Goal: Task Accomplishment & Management: Use online tool/utility

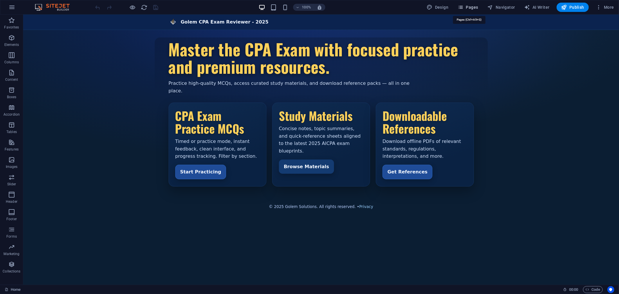
click at [472, 5] on span "Pages" at bounding box center [468, 7] width 20 height 6
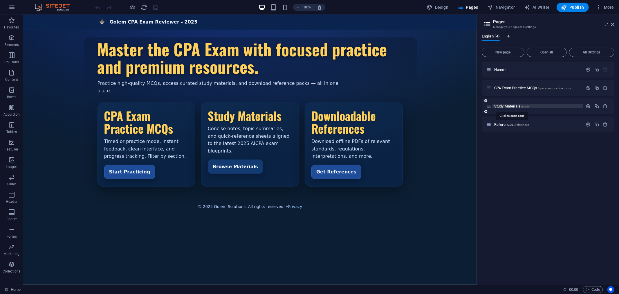
click at [502, 106] on span "Study Materials /study" at bounding box center [511, 106] width 35 height 4
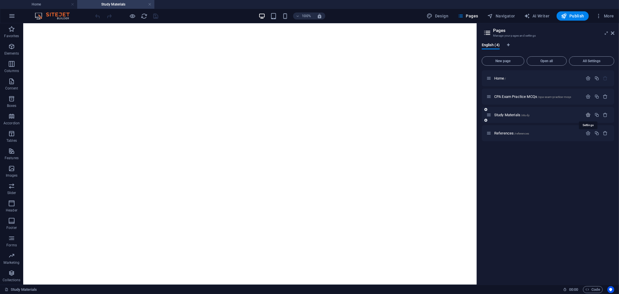
click at [589, 116] on icon "button" at bounding box center [588, 114] width 5 height 5
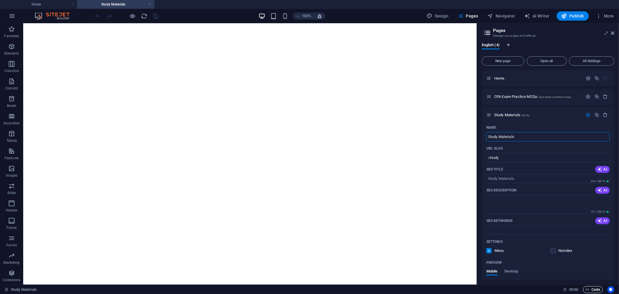
click at [591, 290] on span "Code" at bounding box center [593, 289] width 15 height 7
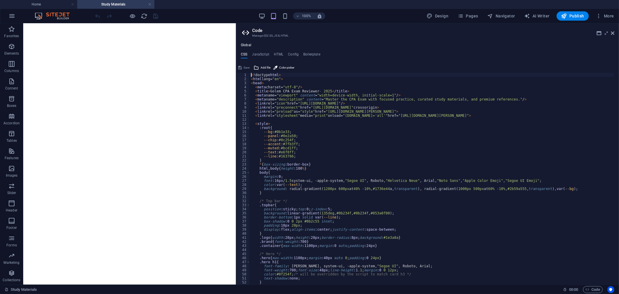
click at [278, 109] on div "< !doctype html > < html lang= "en" > < head > < meta charset= "utf-8" / > < ti…" at bounding box center [432, 183] width 365 height 220
type textarea "</body> </html>"
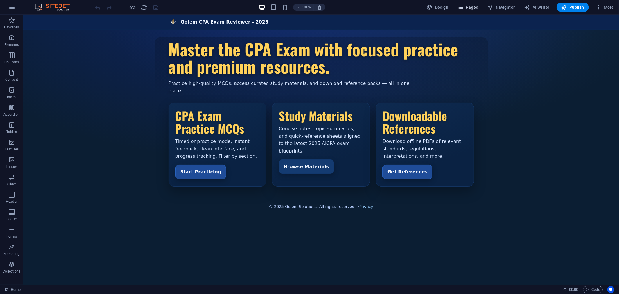
click at [471, 9] on span "Pages" at bounding box center [468, 7] width 20 height 6
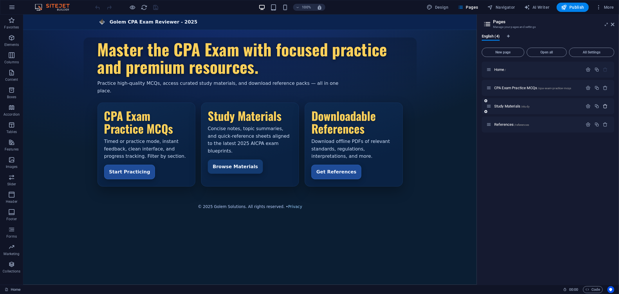
click at [604, 105] on icon "button" at bounding box center [605, 106] width 5 height 5
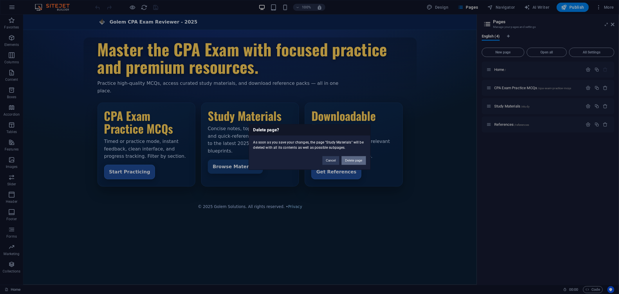
click at [353, 163] on button "Delete page" at bounding box center [354, 160] width 24 height 9
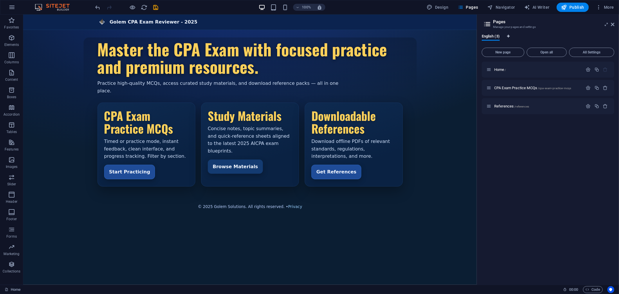
click at [509, 36] on icon "Language Tabs" at bounding box center [508, 36] width 3 height 3
select select "41"
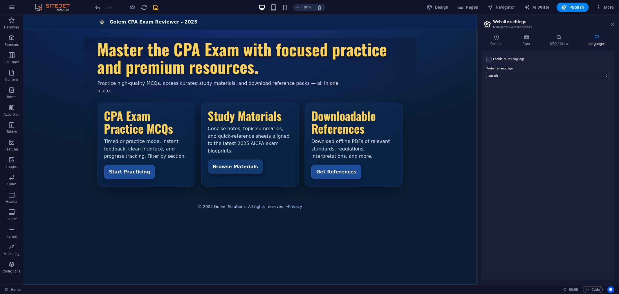
click at [613, 23] on icon at bounding box center [612, 24] width 3 height 5
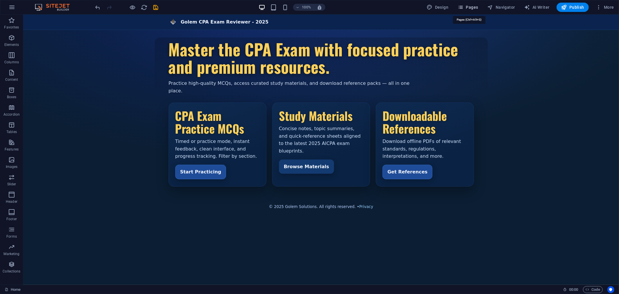
click at [475, 6] on span "Pages" at bounding box center [468, 7] width 20 height 6
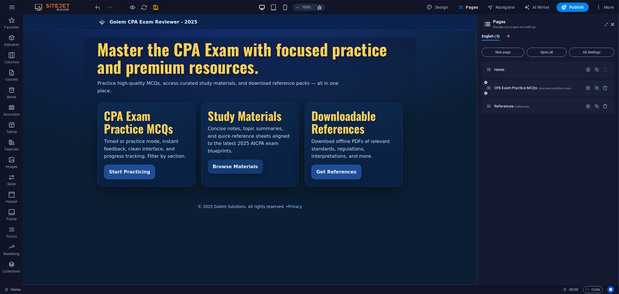
click at [485, 93] on icon at bounding box center [485, 92] width 3 height 3
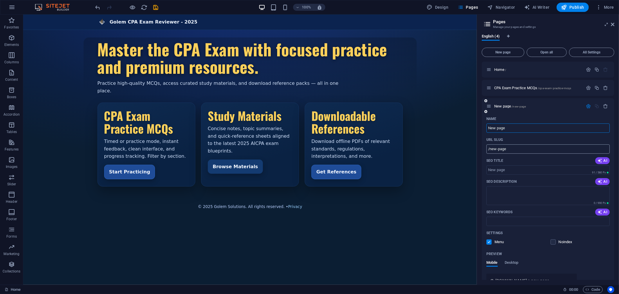
click at [510, 148] on input "/new-page" at bounding box center [547, 148] width 123 height 9
type input "/study"
click at [513, 129] on input "New page" at bounding box center [547, 127] width 123 height 9
type input "Study materials"
type input "/study-materials"
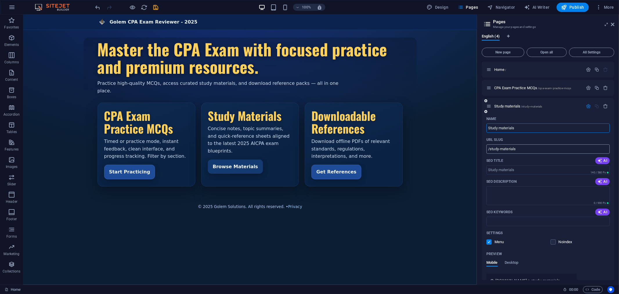
type input "Study materials"
drag, startPoint x: 502, startPoint y: 149, endPoint x: 509, endPoint y: 153, distance: 7.7
click at [502, 149] on input "/study-materials" at bounding box center [547, 148] width 123 height 9
click at [525, 151] on input "/study-materials" at bounding box center [547, 148] width 123 height 9
type input "/study"
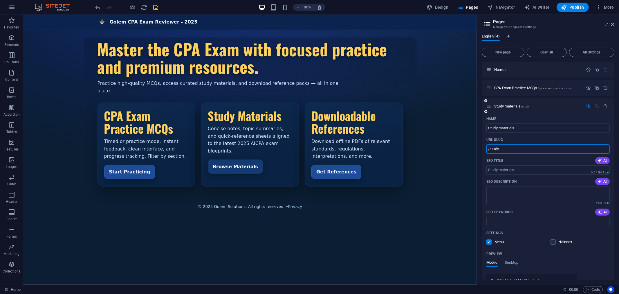
click at [591, 247] on div "Name Study materials ​ URL SLUG /study ​ SEO Title AI ​ 140 / 580 Px SEO Descri…" at bounding box center [548, 215] width 133 height 202
drag, startPoint x: 501, startPoint y: 129, endPoint x: 526, endPoint y: 132, distance: 25.8
click at [501, 129] on input "Study materials" at bounding box center [547, 127] width 123 height 9
click at [448, 144] on div "Golem CPA Exam Reviewer - 2025 Golem CPA Exam Reviewer - 2025 Master the CPA Ex…" at bounding box center [250, 111] width 454 height 195
click at [526, 130] on input "Study materials" at bounding box center [547, 127] width 123 height 9
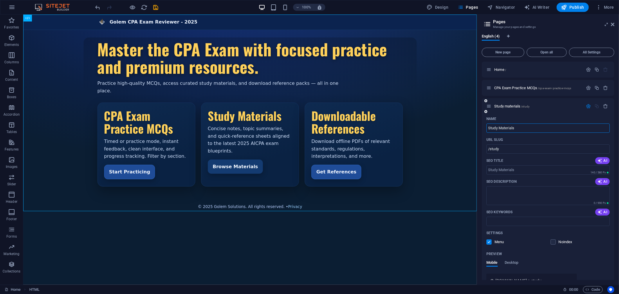
type input "Study Materials"
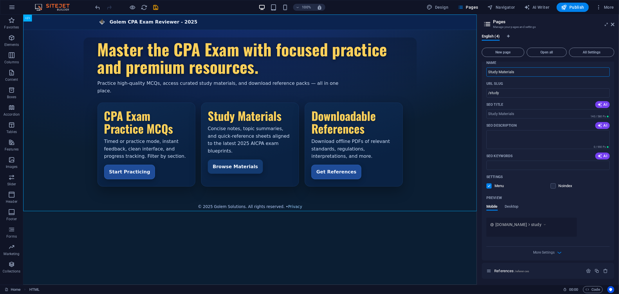
scroll to position [57, 0]
click at [589, 288] on icon "button" at bounding box center [588, 289] width 4 height 4
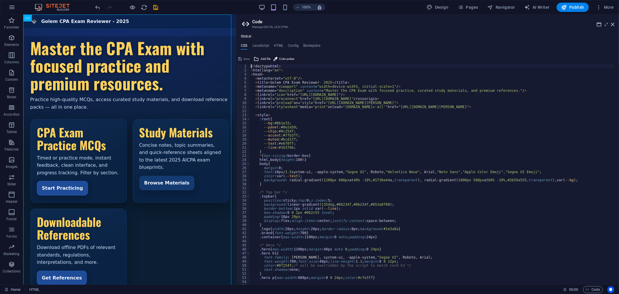
click at [297, 97] on div "< !doctype html > < html lang= "en" > < head > < meta charset= "utf-8" / > < ti…" at bounding box center [432, 178] width 365 height 229
type textarea "</body> </html>"
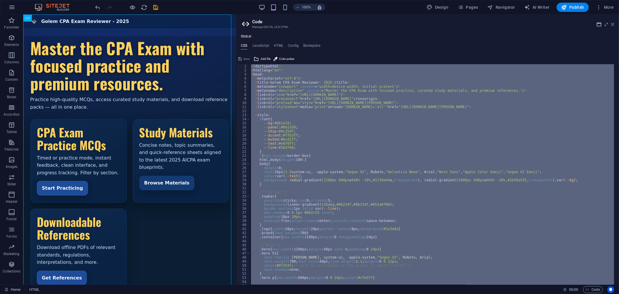
click at [614, 24] on icon at bounding box center [612, 24] width 3 height 5
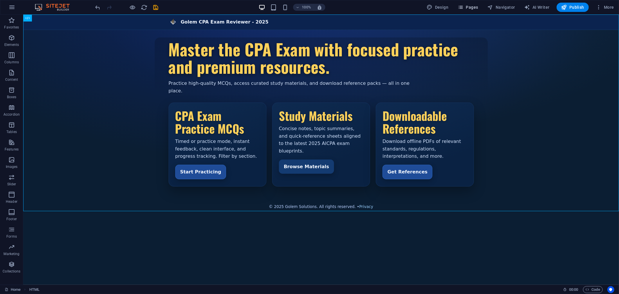
click at [471, 6] on span "Pages" at bounding box center [468, 7] width 20 height 6
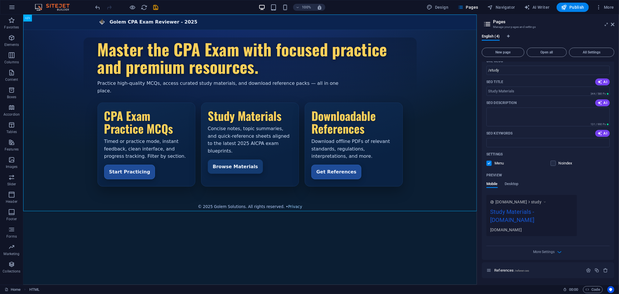
scroll to position [79, 0]
click at [561, 26] on h3 "Manage your pages and settings" at bounding box center [548, 26] width 110 height 5
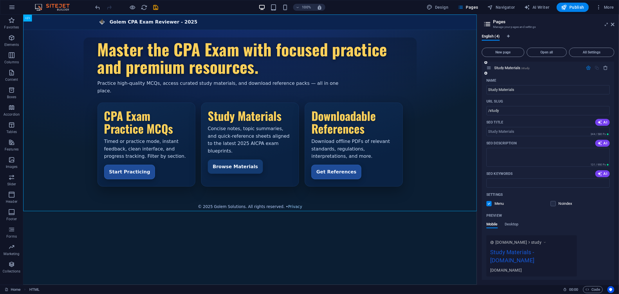
scroll to position [0, 0]
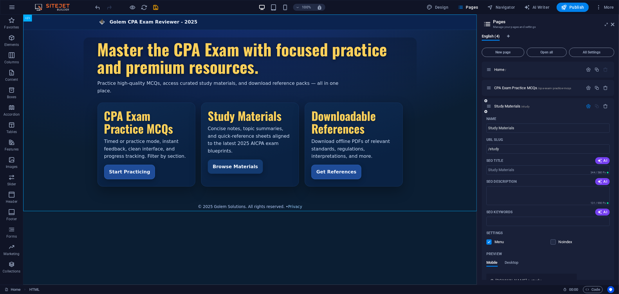
click at [521, 103] on div "Study Materials /study" at bounding box center [534, 106] width 97 height 7
click at [519, 104] on span "Study Materials /study" at bounding box center [511, 106] width 35 height 4
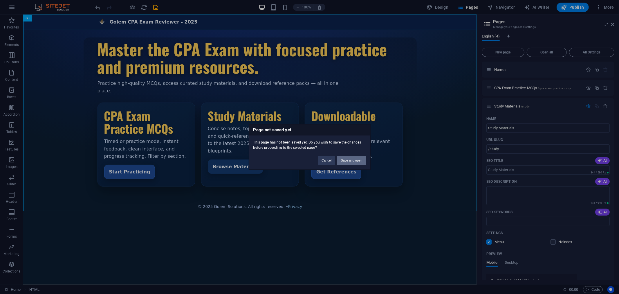
click at [356, 160] on button "Save and open" at bounding box center [351, 160] width 28 height 9
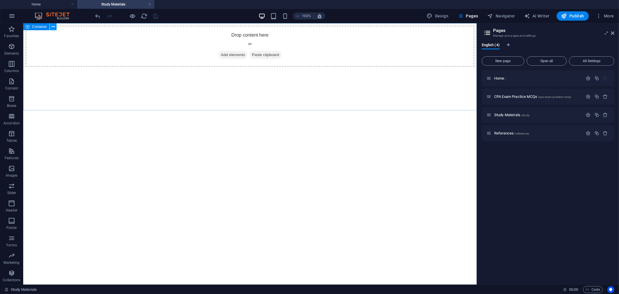
click at [54, 25] on icon at bounding box center [53, 27] width 3 height 6
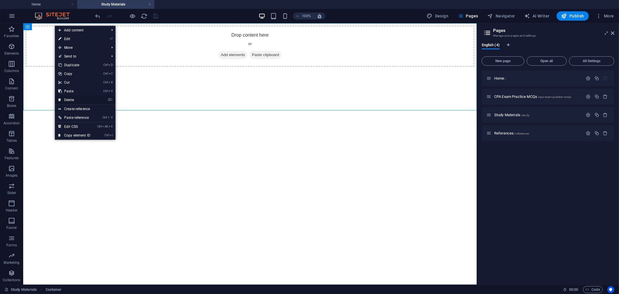
click at [69, 100] on link "⌦ Delete" at bounding box center [74, 99] width 39 height 9
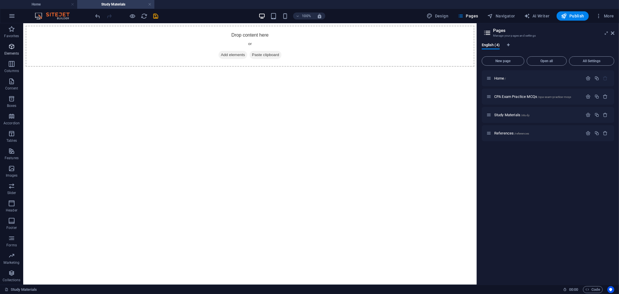
click at [10, 48] on icon "button" at bounding box center [11, 46] width 7 height 7
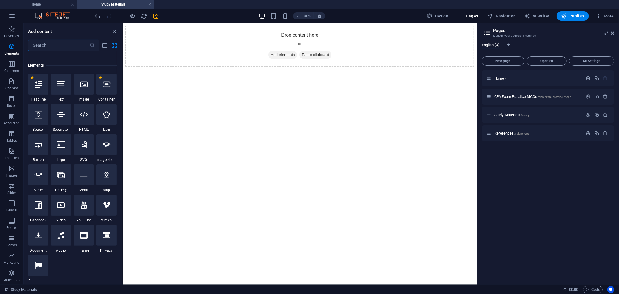
scroll to position [62, 0]
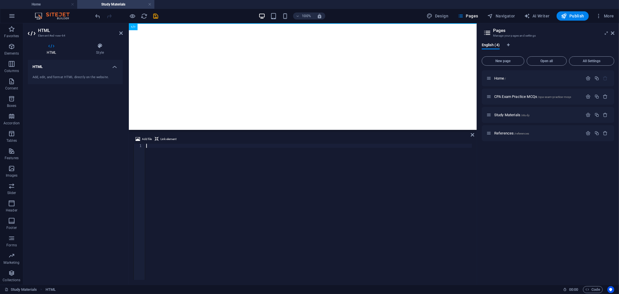
click at [150, 145] on div at bounding box center [308, 216] width 327 height 144
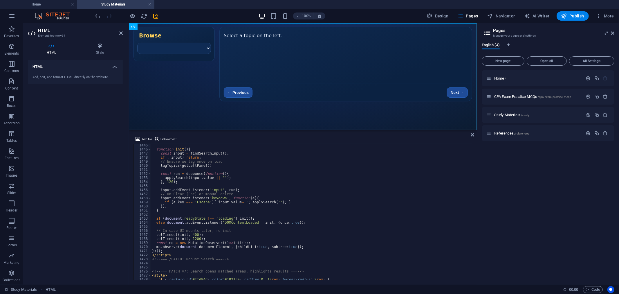
scroll to position [5733, 0]
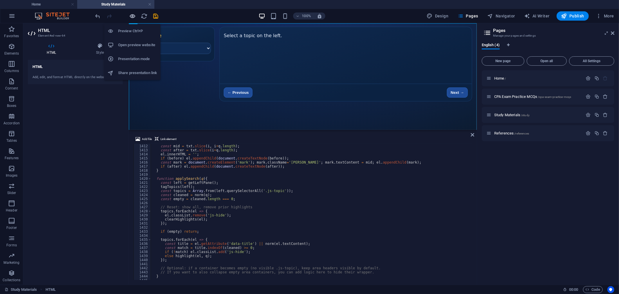
click at [132, 16] on icon "button" at bounding box center [132, 16] width 7 height 7
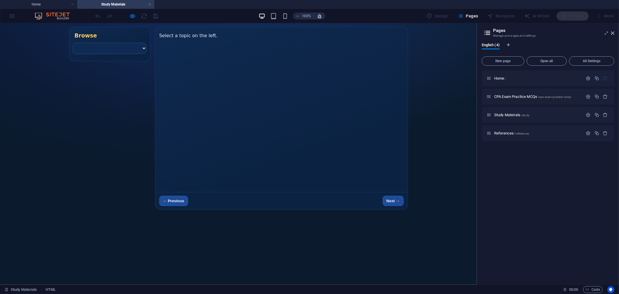
click at [140, 54] on select at bounding box center [110, 47] width 74 height 11
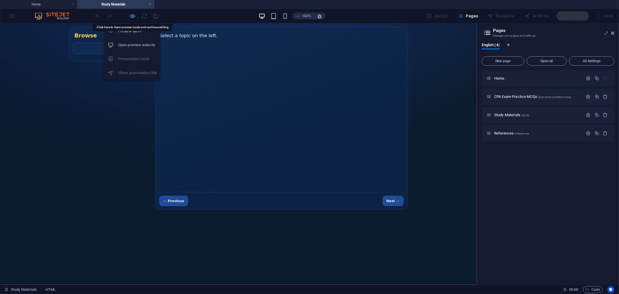
click at [132, 14] on icon "button" at bounding box center [132, 16] width 7 height 7
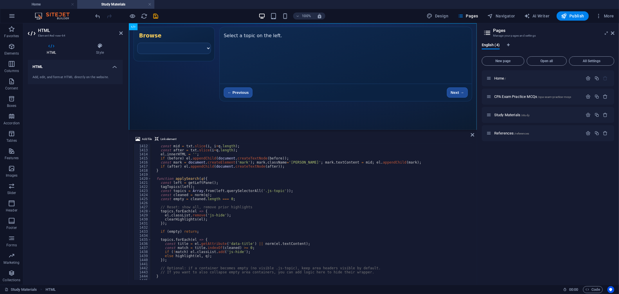
type textarea "</body></html>"
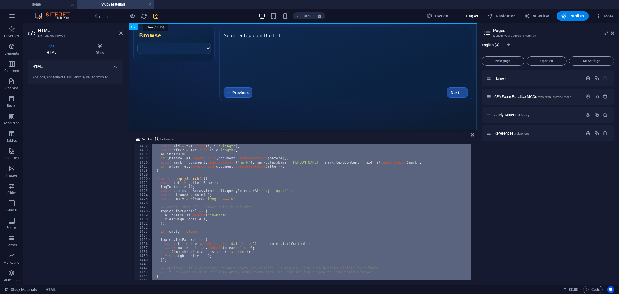
click at [158, 15] on icon "save" at bounding box center [156, 16] width 7 height 7
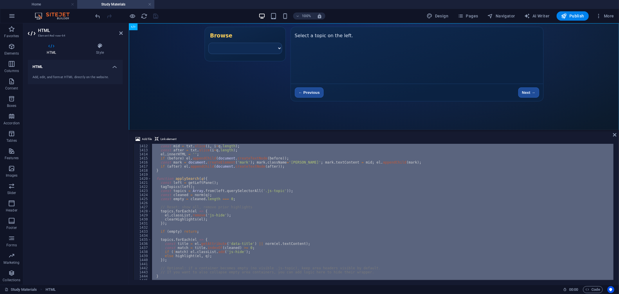
click at [227, 189] on div "const before = txt . slice ( 0 , i ) ; const mid = txt . slice ( i , i + q . le…" at bounding box center [382, 212] width 463 height 136
type textarea "const topics = Array.from(left.querySelectorAll('.js-topic'));"
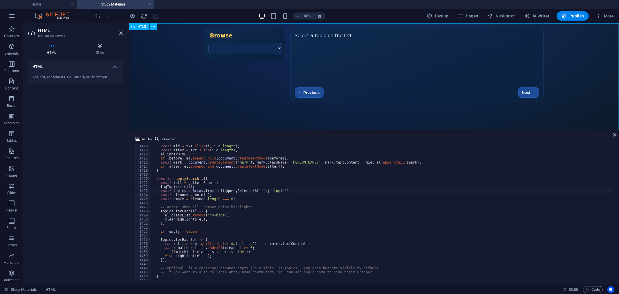
click at [526, 99] on div "Study Materials — One File Study Materials — Browse Choose a topic Open ↗ Selec…" at bounding box center [374, 64] width 490 height 82
click at [143, 15] on icon "reload" at bounding box center [144, 16] width 7 height 7
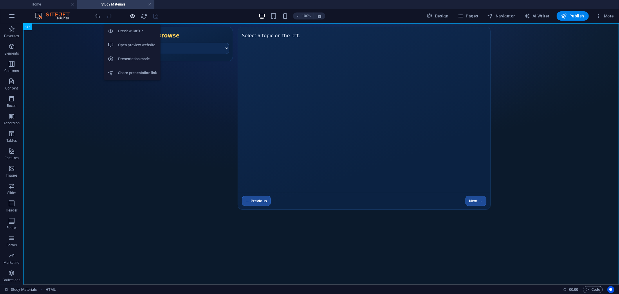
click at [132, 16] on icon "button" at bounding box center [132, 16] width 7 height 7
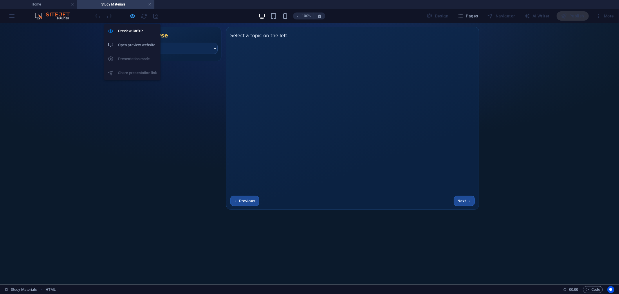
click at [131, 15] on icon "button" at bounding box center [132, 16] width 7 height 7
click at [139, 46] on h6 "Open preview website" at bounding box center [137, 45] width 39 height 7
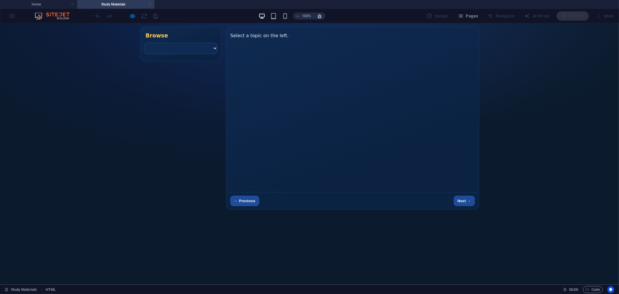
click at [149, 5] on link at bounding box center [149, 5] width 3 height 6
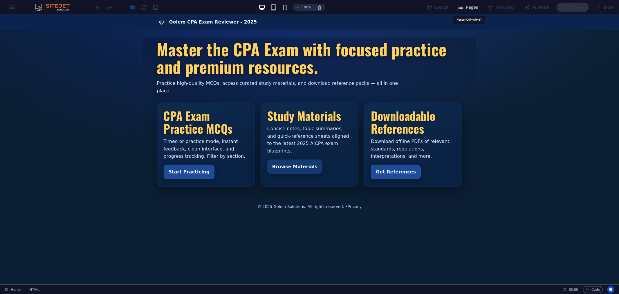
click at [475, 8] on span "Pages" at bounding box center [468, 7] width 20 height 6
click at [469, 9] on span "Pages" at bounding box center [468, 7] width 20 height 6
click at [472, 6] on span "Pages" at bounding box center [468, 7] width 20 height 6
click at [469, 9] on span "Pages" at bounding box center [468, 7] width 20 height 6
click at [468, 6] on span "Pages" at bounding box center [468, 7] width 20 height 6
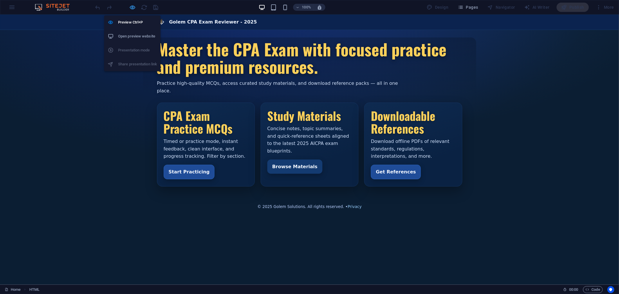
click at [133, 7] on icon "button" at bounding box center [132, 7] width 7 height 7
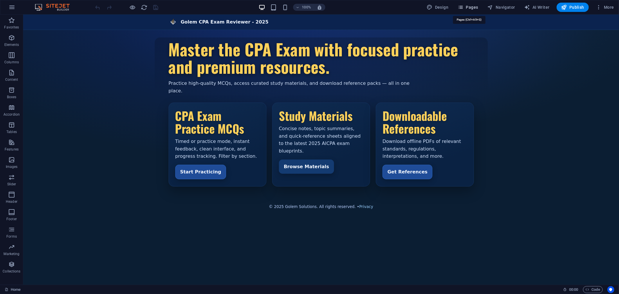
click at [469, 7] on span "Pages" at bounding box center [468, 7] width 20 height 6
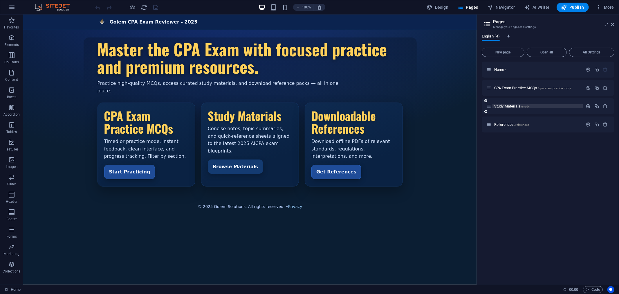
click at [511, 106] on span "Study Materials /study" at bounding box center [511, 106] width 35 height 4
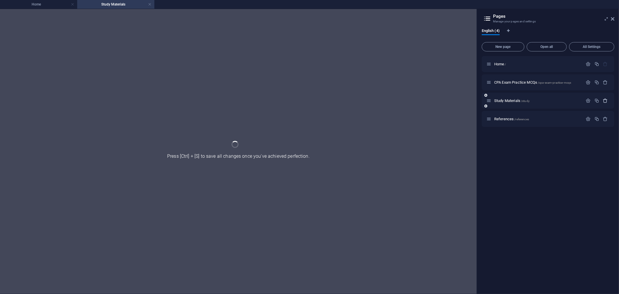
click at [607, 100] on icon "button" at bounding box center [605, 100] width 5 height 5
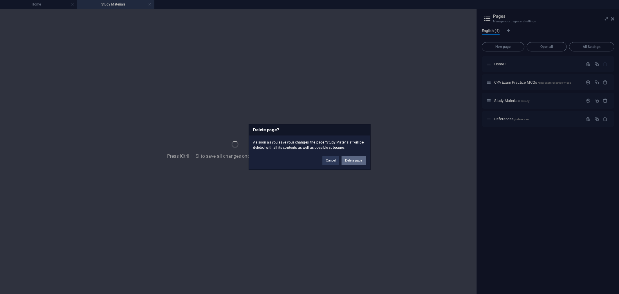
click at [352, 160] on button "Delete page" at bounding box center [354, 160] width 24 height 9
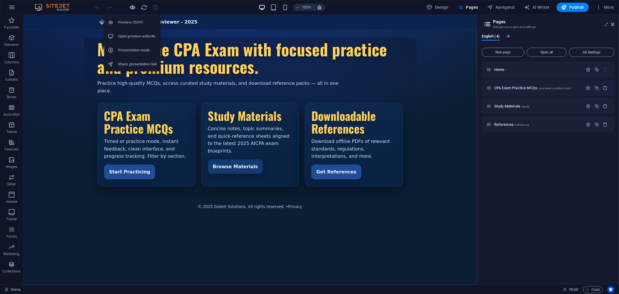
click at [130, 7] on icon "button" at bounding box center [132, 7] width 7 height 7
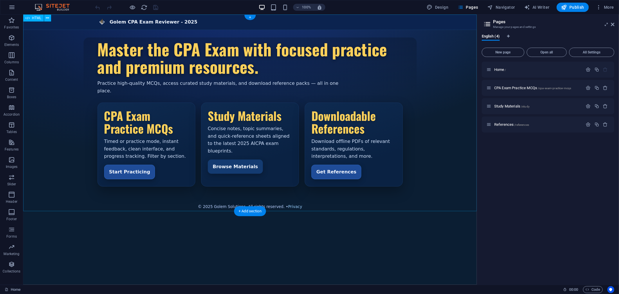
click at [237, 152] on div "Golem CPA Exam Reviewer - 2025 Golem CPA Exam Reviewer - 2025 Master the CPA Ex…" at bounding box center [250, 111] width 454 height 195
click at [606, 6] on span "More" at bounding box center [605, 7] width 18 height 6
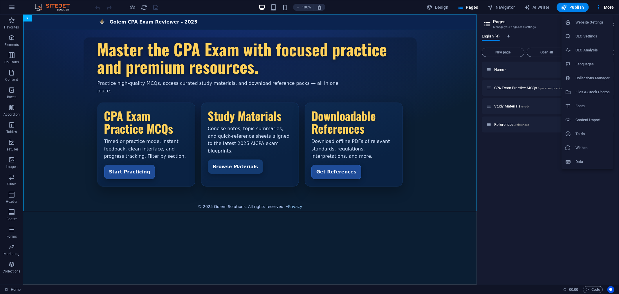
click at [593, 89] on h6 "Files & Stock Photos" at bounding box center [592, 92] width 35 height 7
click at [607, 5] on span "More" at bounding box center [605, 7] width 18 height 6
click at [591, 90] on h6 "Files & Stock Photos" at bounding box center [592, 92] width 35 height 7
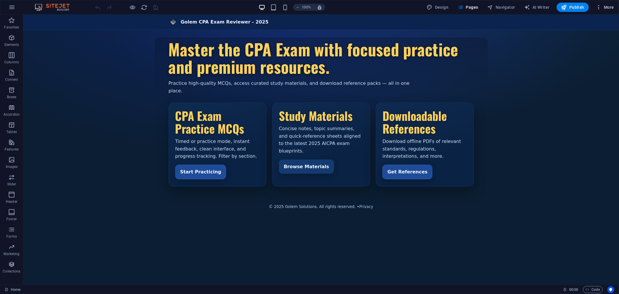
click at [607, 7] on span "More" at bounding box center [605, 7] width 18 height 6
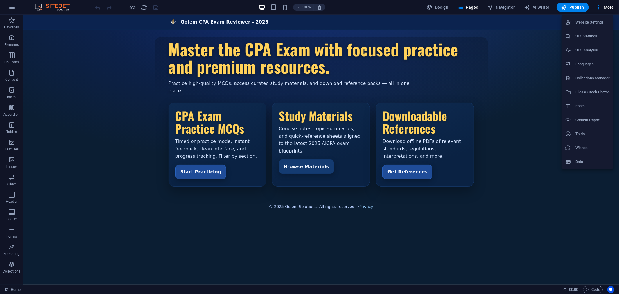
click at [587, 92] on h6 "Files & Stock Photos" at bounding box center [592, 92] width 35 height 7
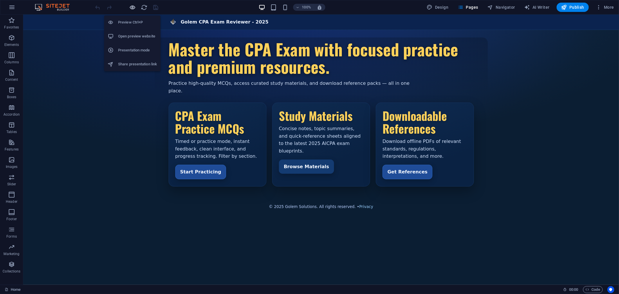
click at [132, 6] on icon "button" at bounding box center [132, 7] width 7 height 7
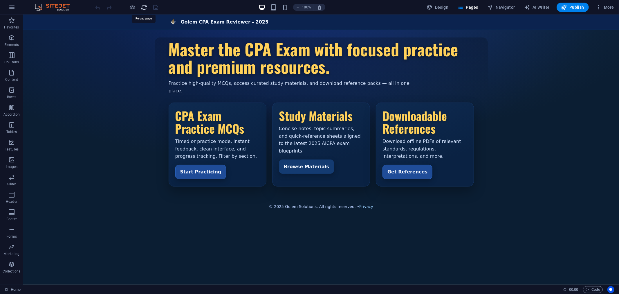
click at [144, 8] on icon "reload" at bounding box center [144, 7] width 7 height 7
click at [571, 76] on div "Golem CPA Exam Reviewer - 2025 Golem CPA Exam Reviewer - 2025 Master the CPA Ex…" at bounding box center [321, 111] width 596 height 195
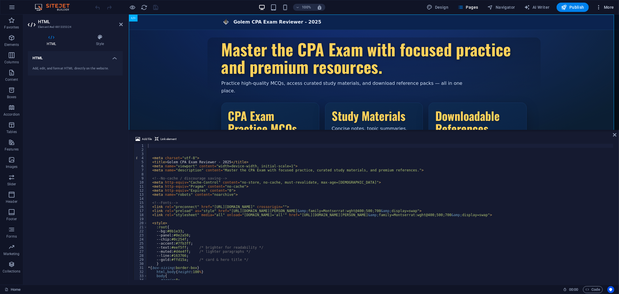
click at [607, 7] on span "More" at bounding box center [605, 7] width 18 height 6
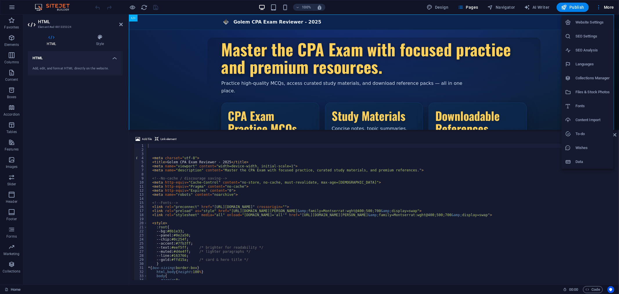
click at [584, 91] on h6 "Files & Stock Photos" at bounding box center [592, 92] width 35 height 7
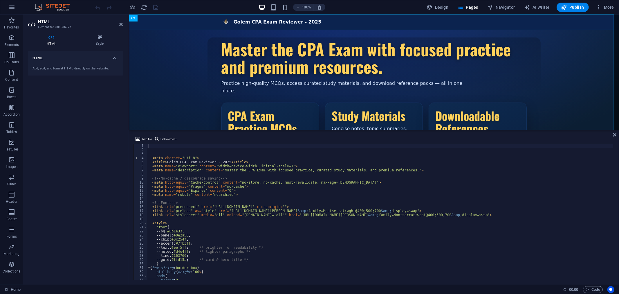
click at [584, 61] on h6 "Files & Stock Photos" at bounding box center [596, 59] width 26 height 4
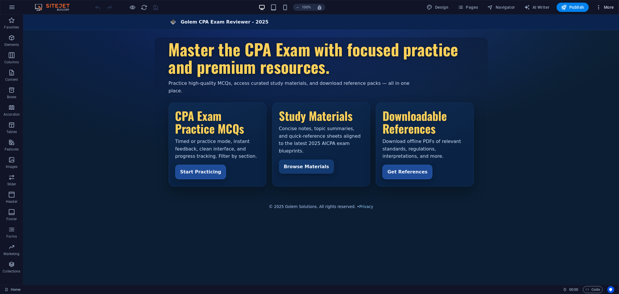
click at [610, 5] on span "More" at bounding box center [605, 7] width 18 height 6
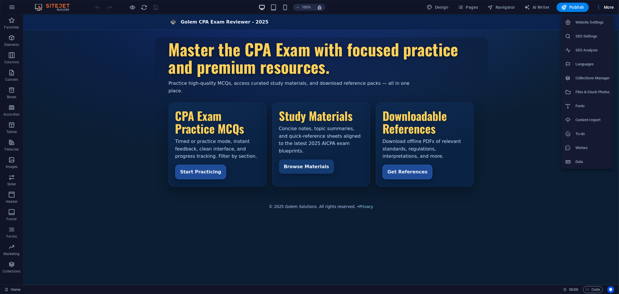
click at [590, 90] on h6 "Files & Stock Photos" at bounding box center [592, 92] width 35 height 7
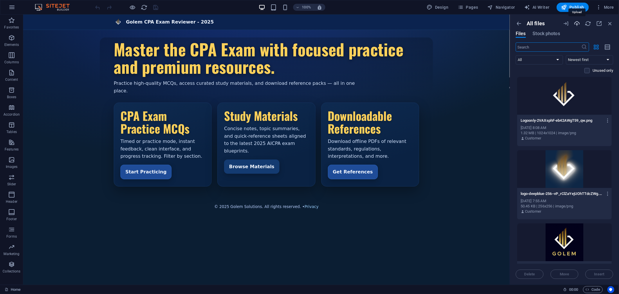
click at [579, 21] on icon "button" at bounding box center [577, 23] width 6 height 6
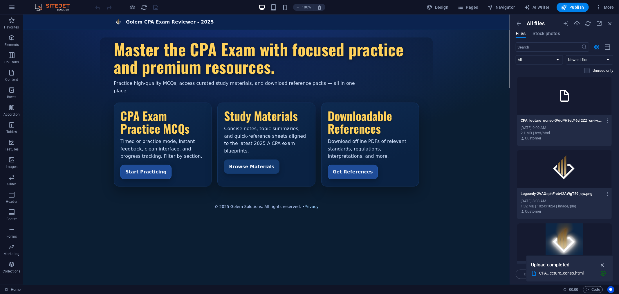
click at [602, 264] on icon "button" at bounding box center [602, 264] width 7 height 6
click at [607, 120] on icon "button" at bounding box center [608, 120] width 6 height 5
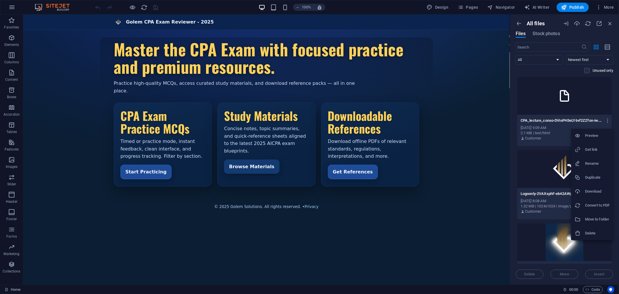
click at [595, 149] on h6 "Get link" at bounding box center [597, 149] width 25 height 7
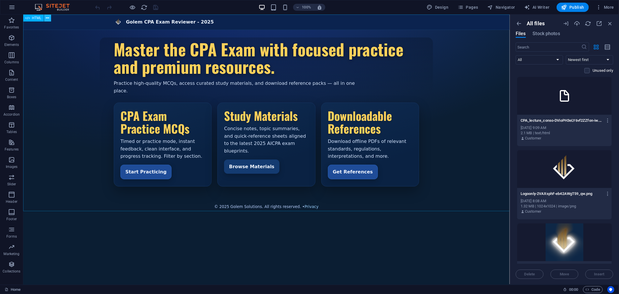
click at [47, 17] on icon at bounding box center [47, 18] width 3 height 6
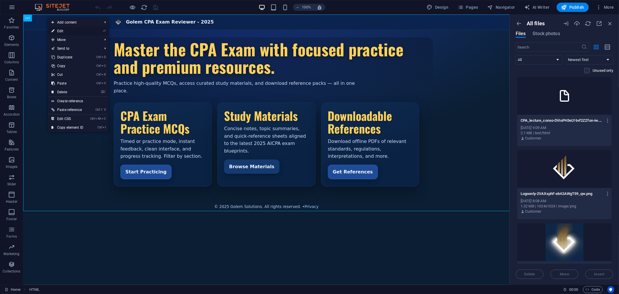
click at [57, 30] on link "⏎ Edit" at bounding box center [67, 31] width 39 height 9
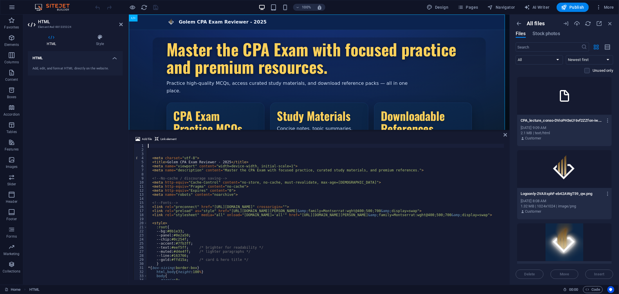
click at [284, 214] on div "< meta charset = "utf-8" > < title > Golem CPA Exam Reviewer - 2025 </ title > …" at bounding box center [331, 215] width 368 height 143
type textarea "<link rel="stylesheet" media="all" onload="this.media='all'" href="https://font…"
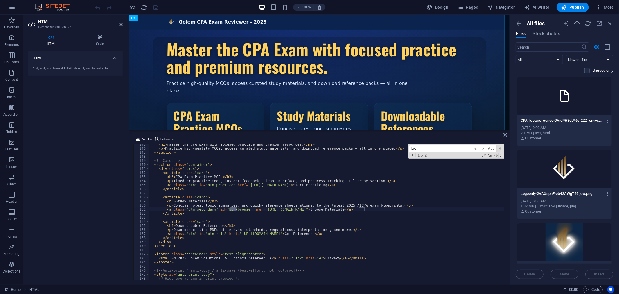
scroll to position [587, 0]
type input "browse"
click at [355, 210] on div "< h1 > Master the CPA Exam with focused practice and premium resources. </ h1 >…" at bounding box center [333, 213] width 368 height 143
paste textarea "dn1.site-media.eu/images/0/18935857/CPA_lecture_conso-DVioPH3eLY6vf2ZZfon-iw"
type textarea "<a class="btn secondary" id="btn-browse" href="https://cdn1.site-media.eu/image…"
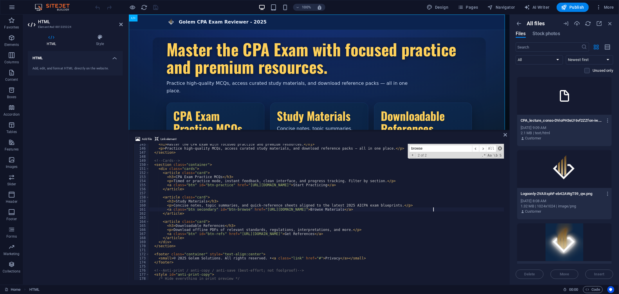
click at [498, 148] on span at bounding box center [500, 148] width 4 height 4
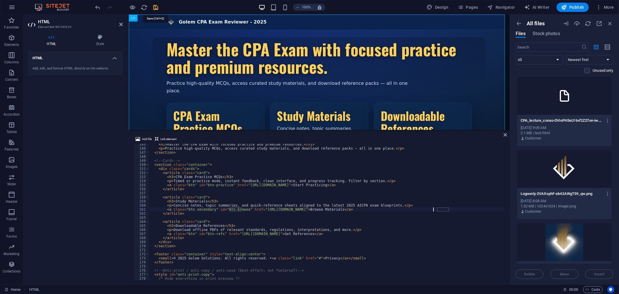
click at [155, 5] on icon "save" at bounding box center [156, 7] width 7 height 7
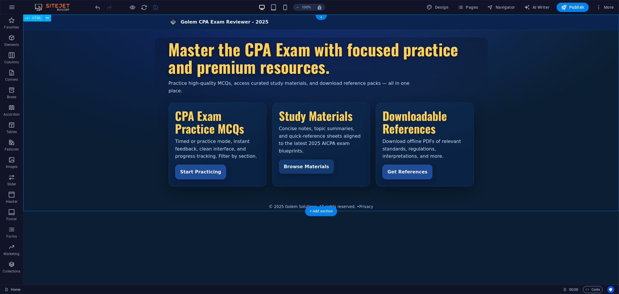
click at [306, 151] on div "Golem CPA Exam Reviewer - 2025 Golem CPA Exam Reviewer - 2025 Master the CPA Ex…" at bounding box center [321, 111] width 596 height 195
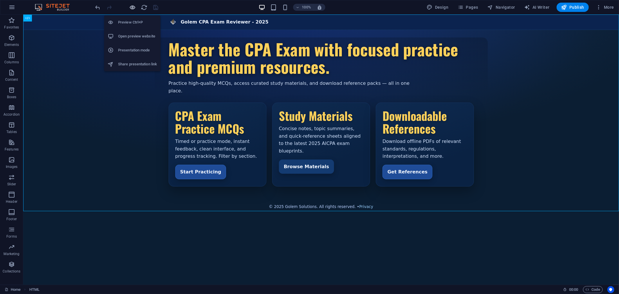
click at [359, 123] on icon "button" at bounding box center [401, 134] width 84 height 22
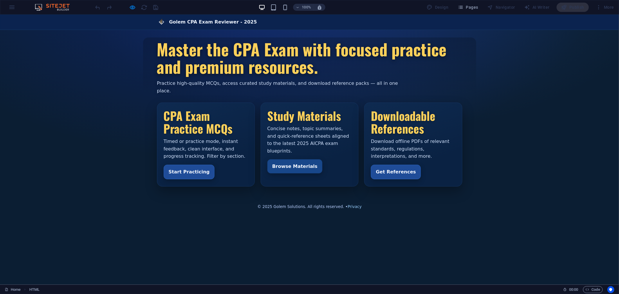
click at [289, 159] on link "Browse Materials" at bounding box center [294, 166] width 55 height 15
click at [279, 159] on link "Browse Materials" at bounding box center [294, 166] width 55 height 15
click at [283, 159] on link "Browse Materials" at bounding box center [294, 166] width 55 height 15
click at [465, 7] on span "Pages" at bounding box center [468, 7] width 20 height 6
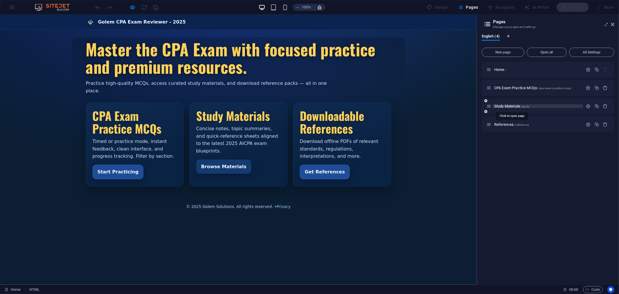
click at [504, 106] on span "Study Materials /study" at bounding box center [511, 106] width 35 height 4
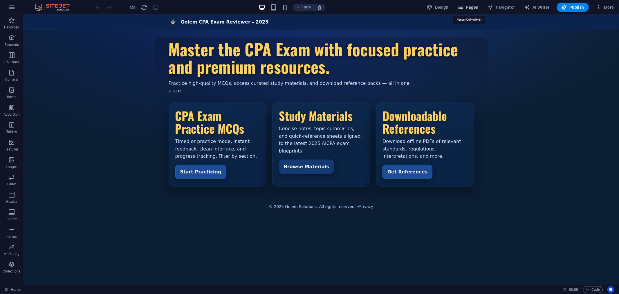
click at [467, 6] on span "Pages" at bounding box center [468, 7] width 20 height 6
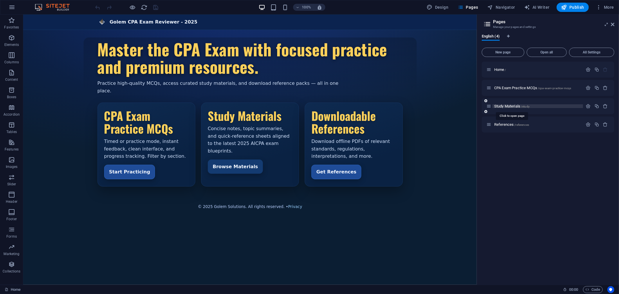
click at [509, 107] on span "Study Materials /study" at bounding box center [511, 106] width 35 height 4
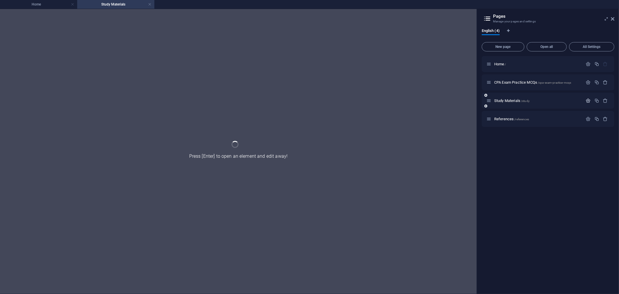
click at [588, 101] on icon "button" at bounding box center [588, 100] width 5 height 5
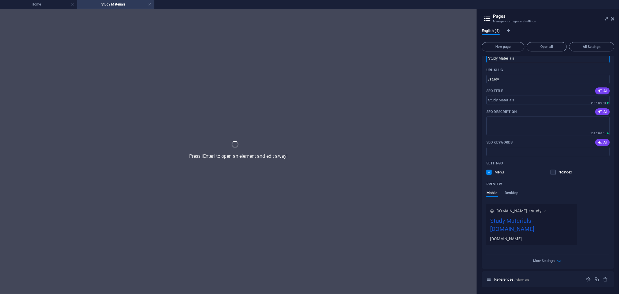
scroll to position [32, 0]
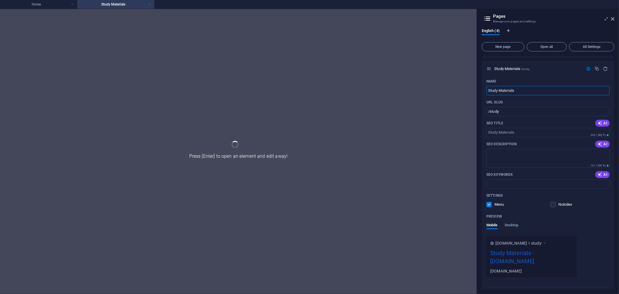
click at [149, 4] on link at bounding box center [149, 5] width 3 height 6
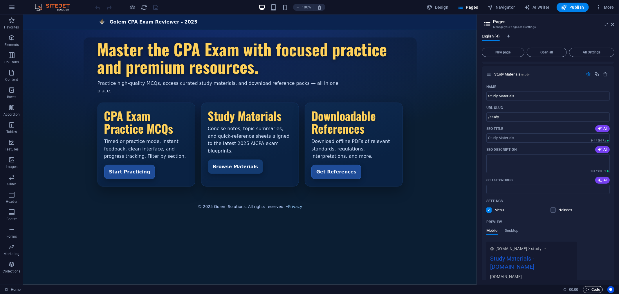
click at [594, 289] on span "Code" at bounding box center [593, 289] width 15 height 7
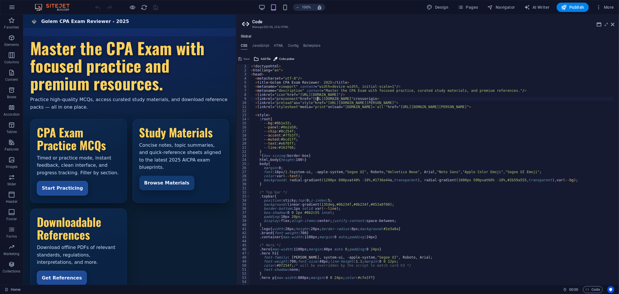
click at [318, 99] on div "< !doctype html > < html lang= "en" > < head > < meta charset= "utf-8" / > < ti…" at bounding box center [432, 178] width 365 height 229
type textarea "<link rel="preconnect" href="https://fonts.gstatic.com" crossorigin>"
click at [470, 7] on span "Pages" at bounding box center [468, 7] width 20 height 6
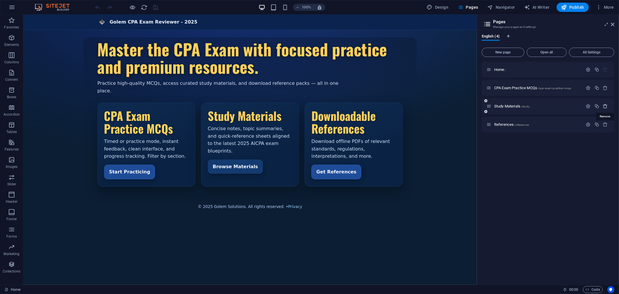
click at [606, 105] on icon "button" at bounding box center [605, 106] width 5 height 5
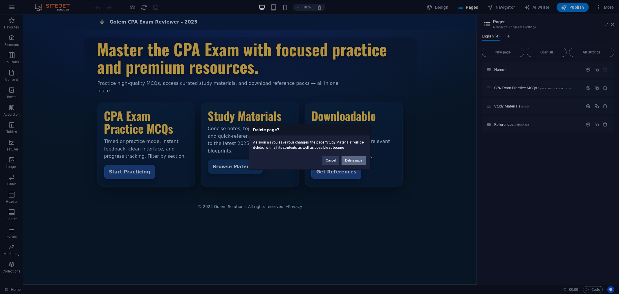
drag, startPoint x: 352, startPoint y: 160, endPoint x: 330, endPoint y: 146, distance: 26.4
click at [352, 160] on button "Delete page" at bounding box center [354, 160] width 24 height 9
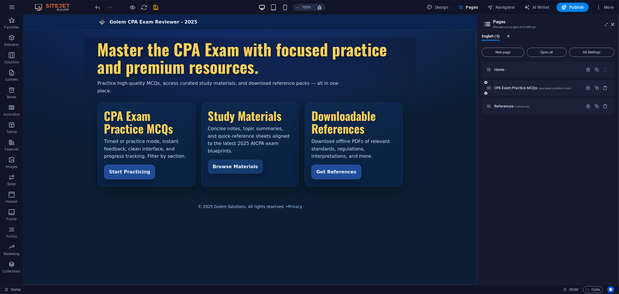
click at [486, 94] on icon at bounding box center [485, 92] width 3 height 3
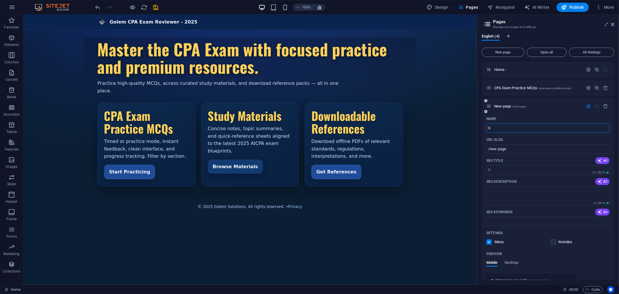
type input "St"
type input "/s"
type input "Stud"
type input "/stu"
type input "Study materisl"
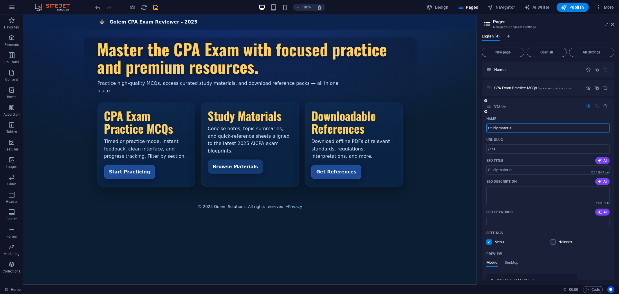
type input "/study-materisl"
type input "Study"
type input "/study"
type input "Study Materisl"
type input "/study-materisl"
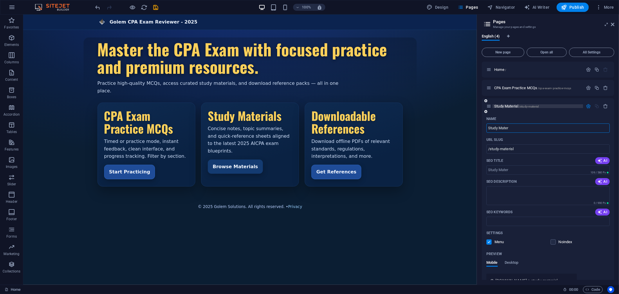
type input "Study Mater"
type input "/study-mater"
type input "Study Material"
type input "/study-material"
type input "Study Materials"
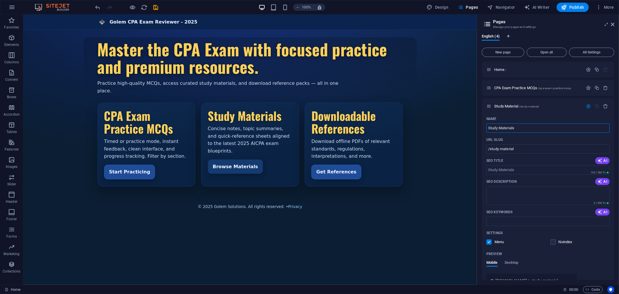
type input "/study-materials"
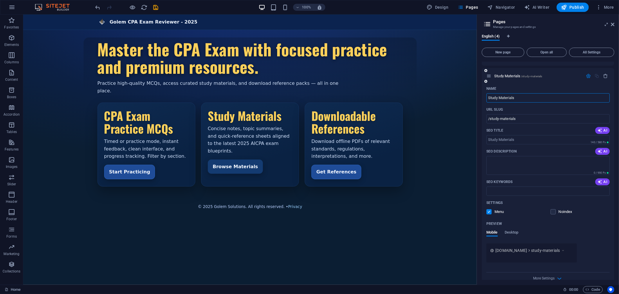
scroll to position [57, 0]
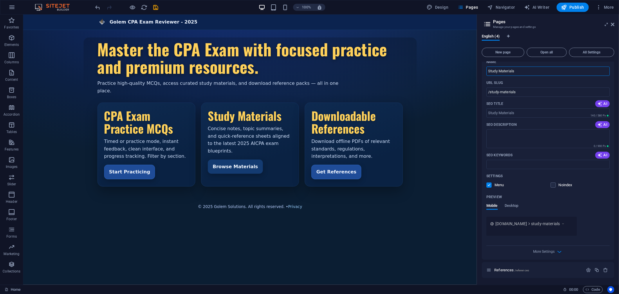
type input "Study Materials"
click at [595, 196] on div "Preview" at bounding box center [547, 196] width 123 height 9
click at [428, 134] on div "Golem CPA Exam Reviewer - 2025 Golem CPA Exam Reviewer - 2025 Master the CPA Ex…" at bounding box center [250, 111] width 454 height 195
click at [437, 243] on body "Golem CPA Exam Reviewer - 2025 Golem CPA Exam Reviewer - 2025 Master the CPA Ex…" at bounding box center [250, 149] width 454 height 270
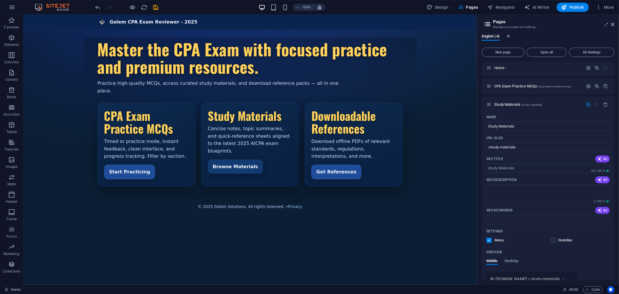
scroll to position [0, 0]
click at [613, 23] on icon at bounding box center [612, 24] width 3 height 5
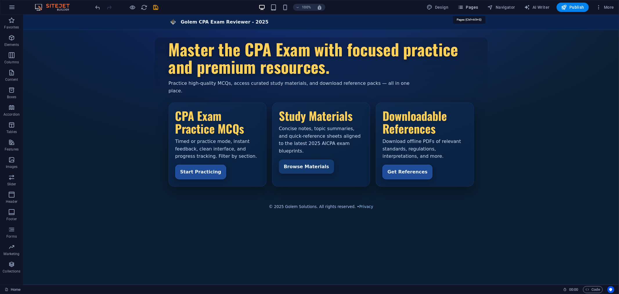
click at [466, 9] on span "Pages" at bounding box center [468, 7] width 20 height 6
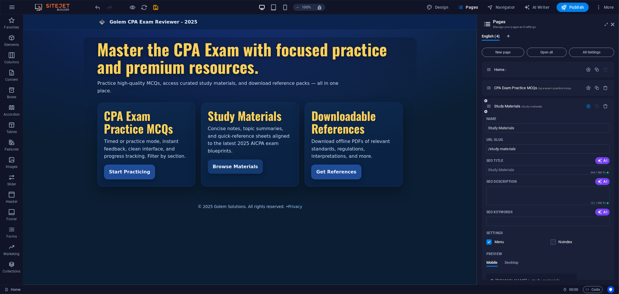
click at [597, 107] on div at bounding box center [597, 106] width 26 height 5
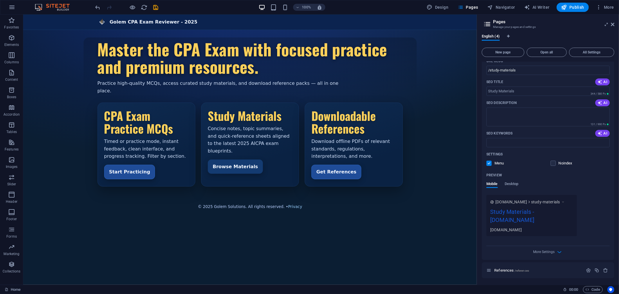
scroll to position [79, 0]
click at [410, 232] on body "Golem CPA Exam Reviewer - 2025 Golem CPA Exam Reviewer - 2025 Master the CPA Ex…" at bounding box center [250, 149] width 454 height 270
click at [154, 6] on icon "save" at bounding box center [156, 7] width 7 height 7
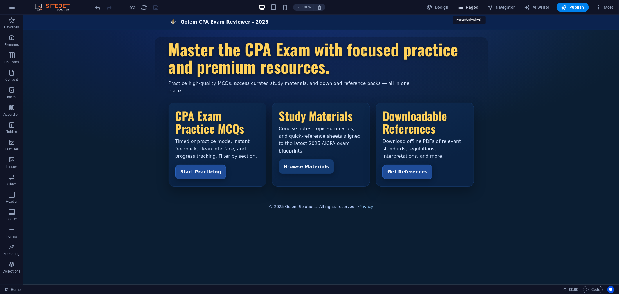
click at [475, 5] on span "Pages" at bounding box center [468, 7] width 20 height 6
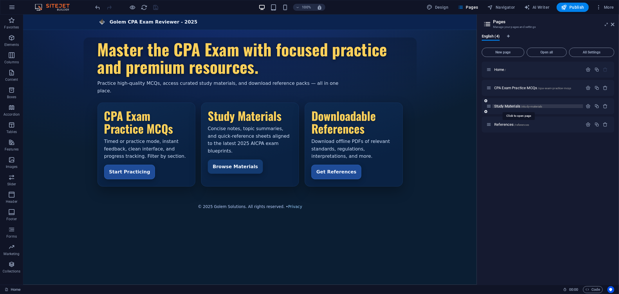
click at [510, 105] on span "Study Materials /study-materials" at bounding box center [518, 106] width 48 height 4
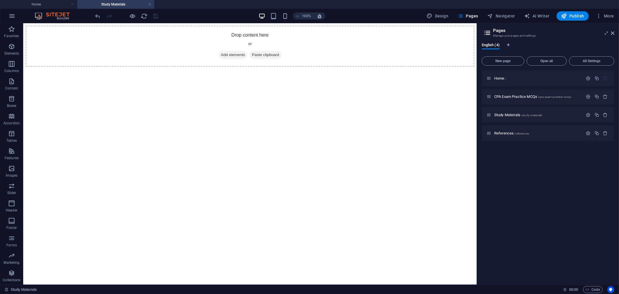
scroll to position [0, 0]
click at [9, 47] on icon "button" at bounding box center [11, 46] width 7 height 7
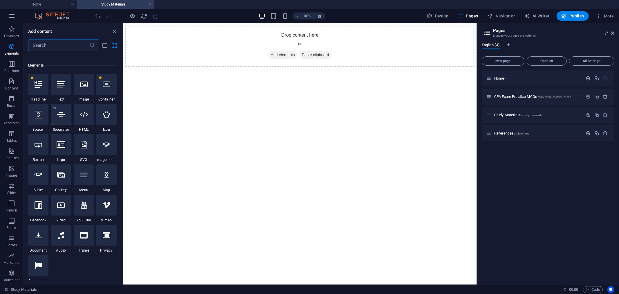
scroll to position [62, 0]
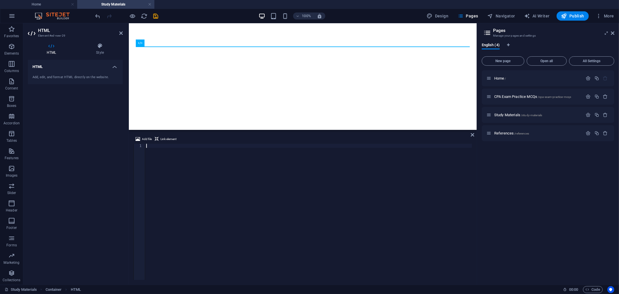
click at [149, 145] on div at bounding box center [308, 216] width 327 height 144
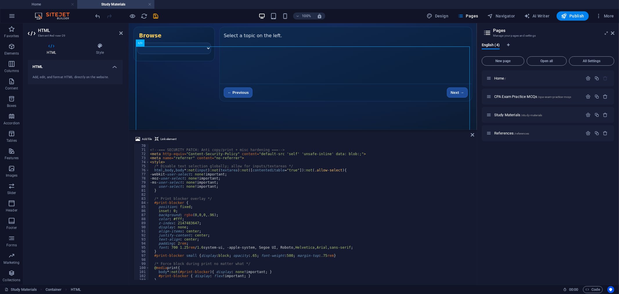
scroll to position [0, 0]
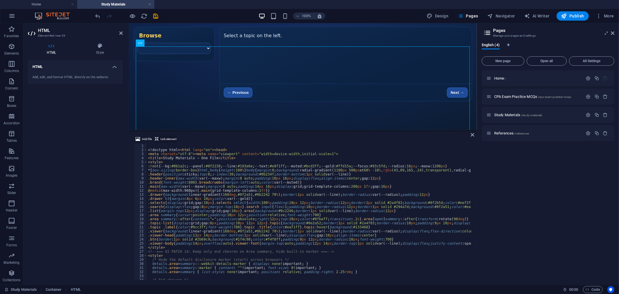
click at [167, 140] on span "Link element" at bounding box center [168, 139] width 16 height 7
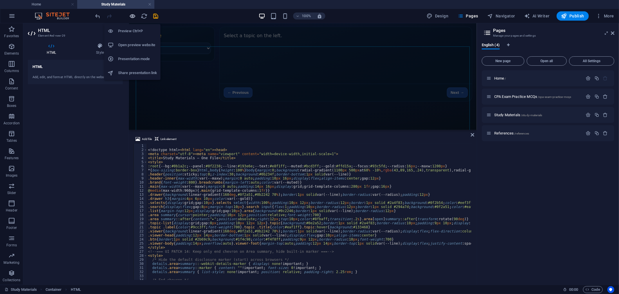
click at [131, 15] on icon "button" at bounding box center [132, 16] width 7 height 7
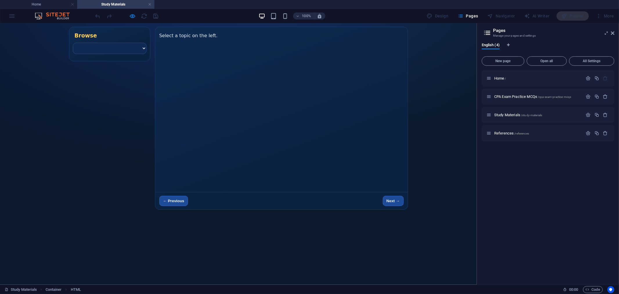
click at [173, 15] on div "100% Design Pages Navigator AI Writer Publish More" at bounding box center [355, 15] width 522 height 9
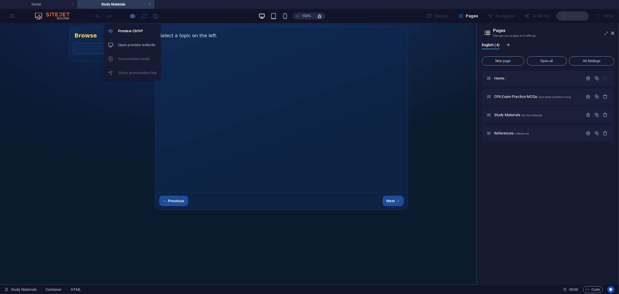
click at [134, 15] on icon "button" at bounding box center [132, 16] width 7 height 7
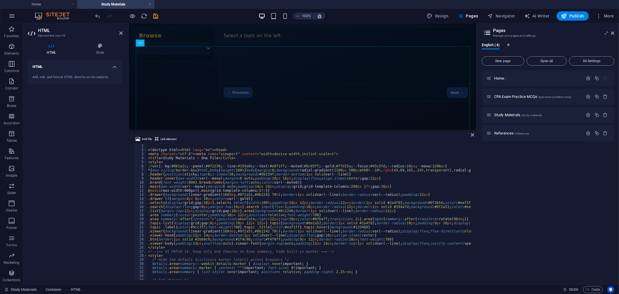
scroll to position [96, 0]
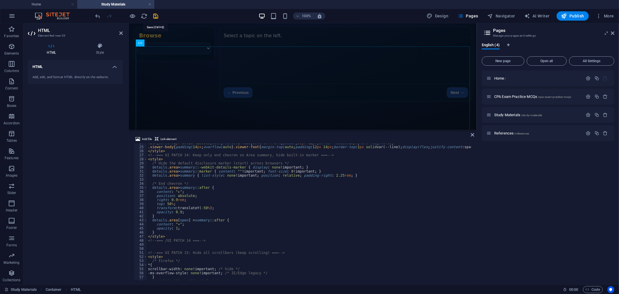
click at [157, 15] on icon "save" at bounding box center [156, 16] width 7 height 7
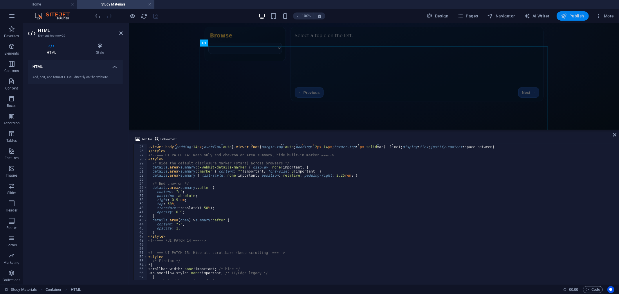
click at [576, 16] on span "Publish" at bounding box center [572, 16] width 23 height 6
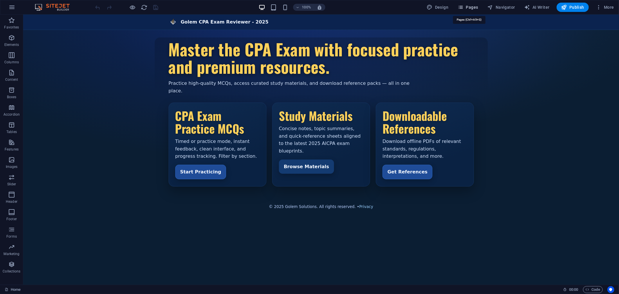
click at [470, 7] on span "Pages" at bounding box center [468, 7] width 20 height 6
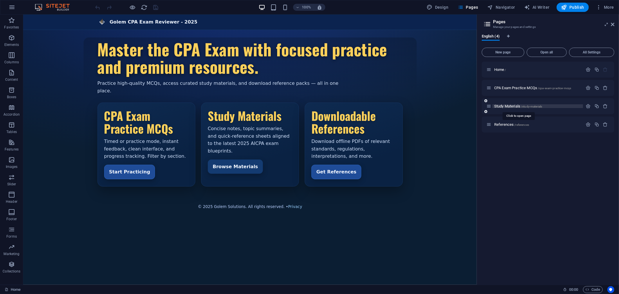
click at [501, 104] on span "Study Materials /study-materials" at bounding box center [518, 106] width 48 height 4
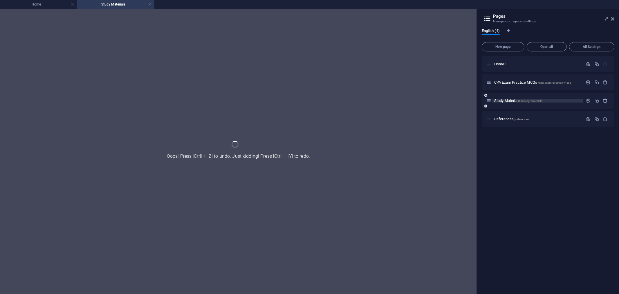
click at [523, 100] on span "/study-materials" at bounding box center [531, 100] width 21 height 3
click at [587, 99] on icon "button" at bounding box center [588, 100] width 5 height 5
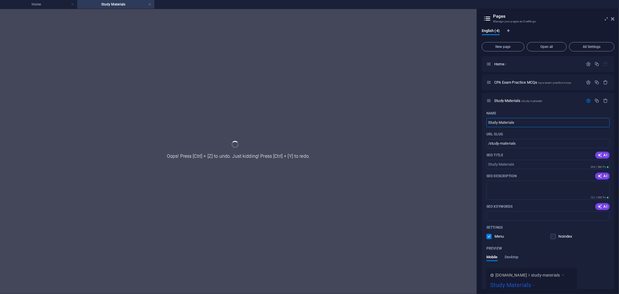
click at [120, 4] on h4 "Study Materials" at bounding box center [115, 4] width 77 height 6
click at [246, 150] on div at bounding box center [238, 151] width 477 height 285
click at [486, 106] on icon at bounding box center [485, 105] width 3 height 3
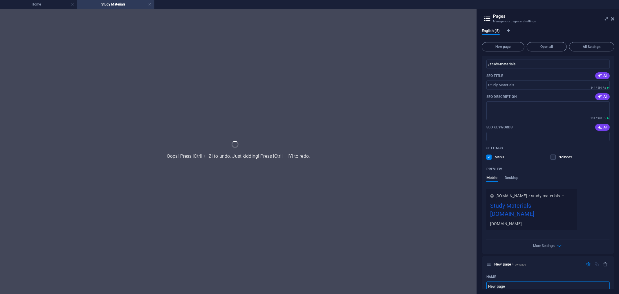
scroll to position [31, 0]
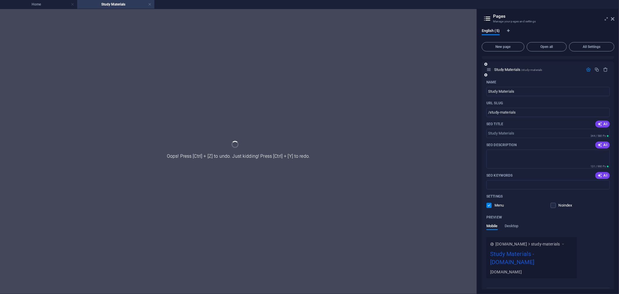
click at [588, 68] on icon "button" at bounding box center [588, 69] width 5 height 5
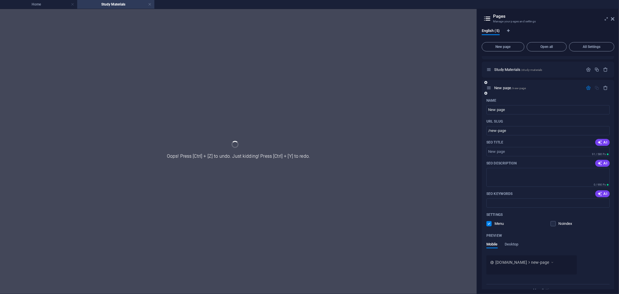
click at [589, 86] on icon "button" at bounding box center [588, 87] width 5 height 5
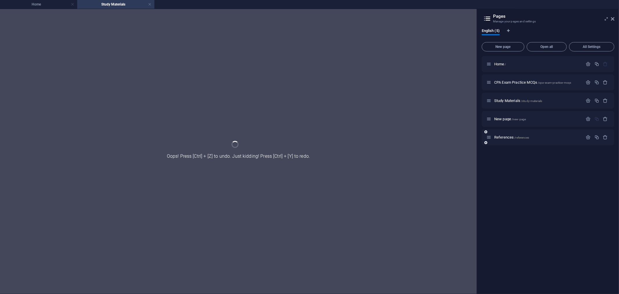
click at [486, 143] on icon at bounding box center [485, 142] width 3 height 3
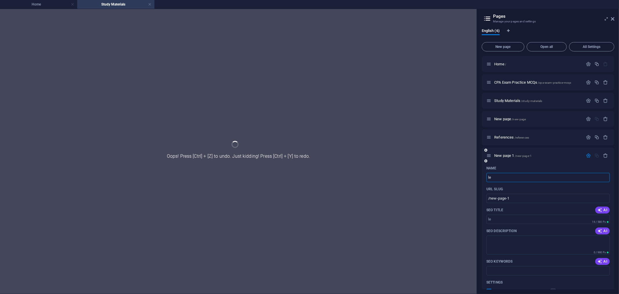
type input "lec"
type input "/le"
type input "lect"
type input "/lec"
type input "lectures"
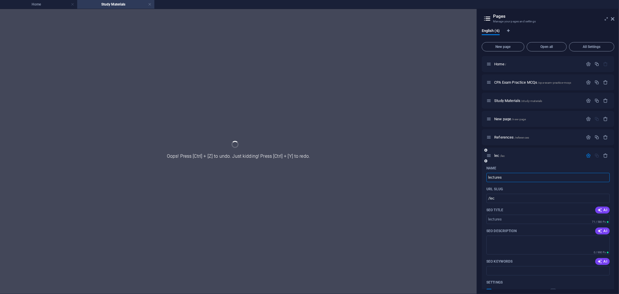
type input "/lectures"
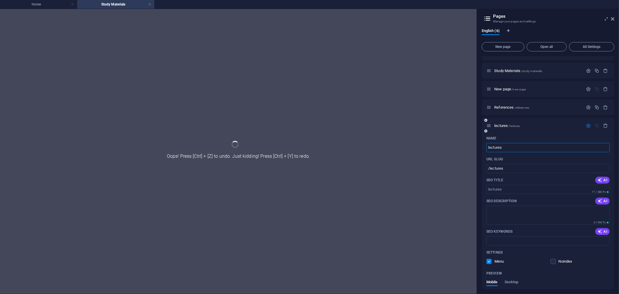
scroll to position [32, 0]
type input "lectures"
click at [586, 122] on icon "button" at bounding box center [588, 123] width 5 height 5
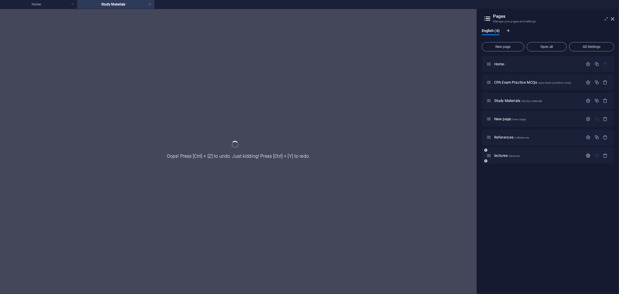
scroll to position [0, 0]
click at [503, 155] on span "lectures /lectures" at bounding box center [507, 155] width 26 height 4
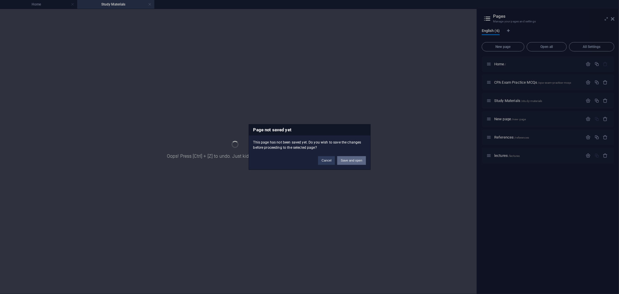
click at [349, 161] on button "Save and open" at bounding box center [351, 160] width 28 height 9
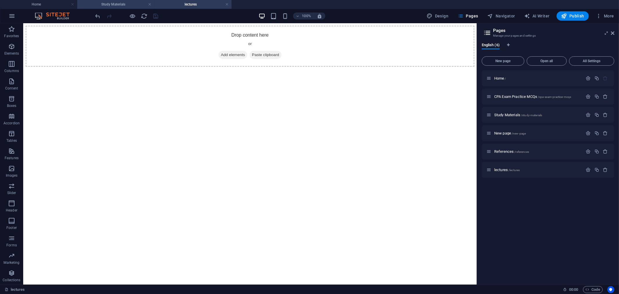
click at [118, 3] on h4 "Study Materials" at bounding box center [115, 4] width 77 height 6
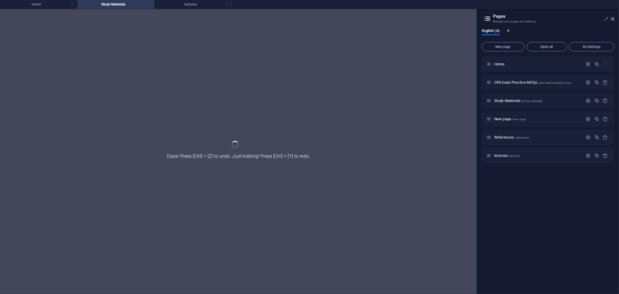
click at [150, 4] on link at bounding box center [149, 5] width 3 height 6
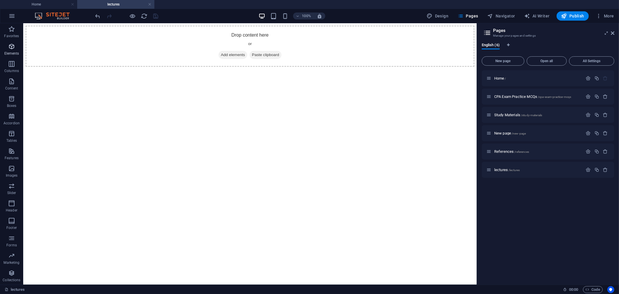
click at [13, 46] on icon "button" at bounding box center [11, 46] width 7 height 7
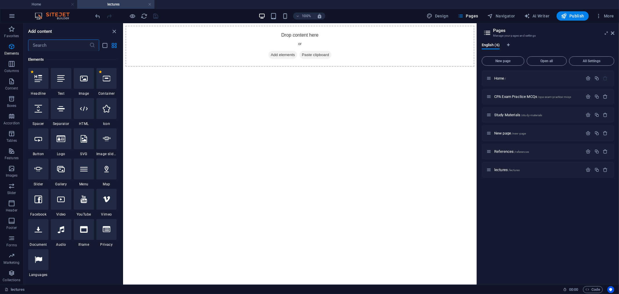
scroll to position [62, 0]
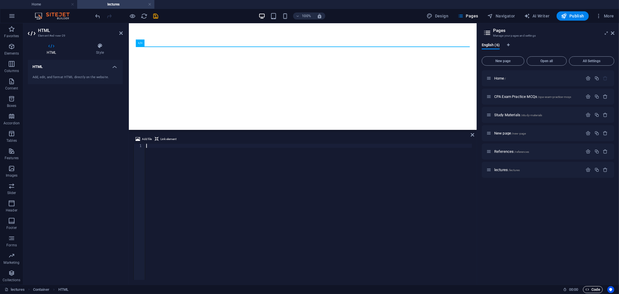
click at [591, 288] on span "Code" at bounding box center [593, 289] width 15 height 7
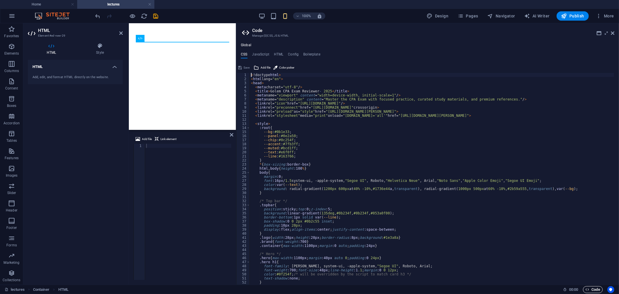
click at [591, 288] on span "Code" at bounding box center [593, 289] width 15 height 7
click at [613, 31] on icon at bounding box center [612, 33] width 3 height 5
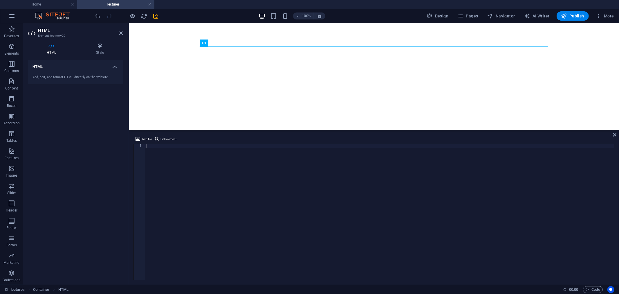
click at [407, 262] on div at bounding box center [379, 216] width 469 height 144
click at [160, 147] on div at bounding box center [379, 216] width 469 height 144
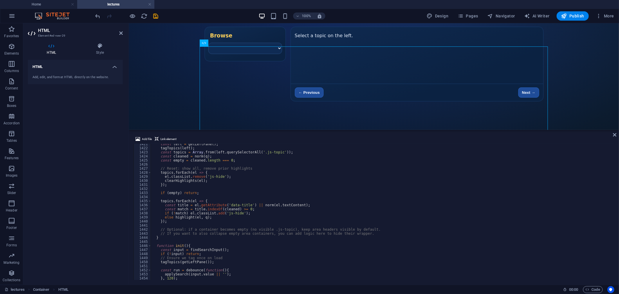
scroll to position [5675, 0]
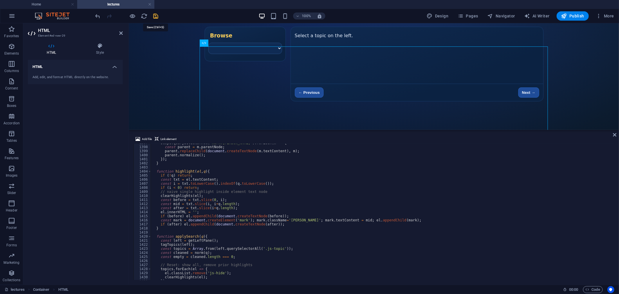
click at [156, 15] on icon "save" at bounding box center [156, 16] width 7 height 7
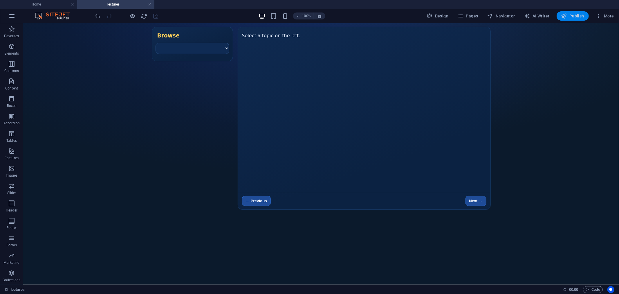
click at [577, 16] on span "Publish" at bounding box center [572, 16] width 23 height 6
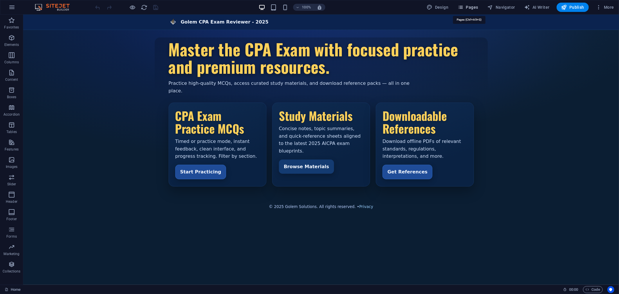
click at [469, 9] on span "Pages" at bounding box center [468, 7] width 20 height 6
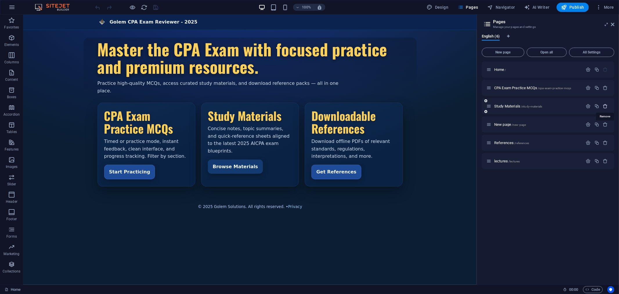
click at [557, 104] on icon "button" at bounding box center [605, 106] width 5 height 5
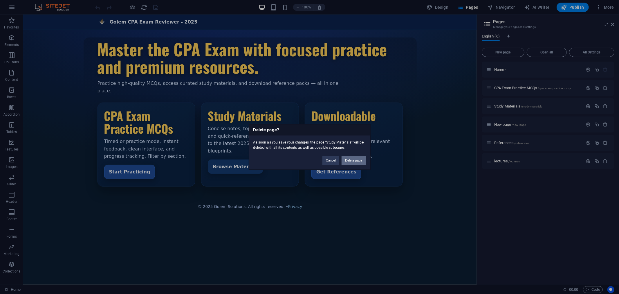
click at [351, 161] on button "Delete page" at bounding box center [354, 160] width 24 height 9
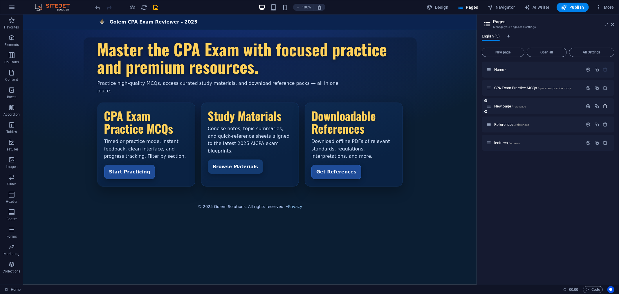
click at [557, 105] on icon "button" at bounding box center [605, 106] width 5 height 5
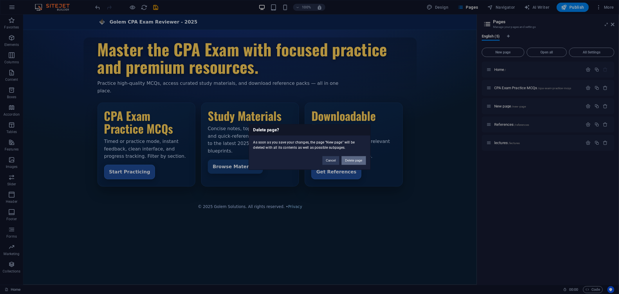
click at [349, 162] on button "Delete page" at bounding box center [354, 160] width 24 height 9
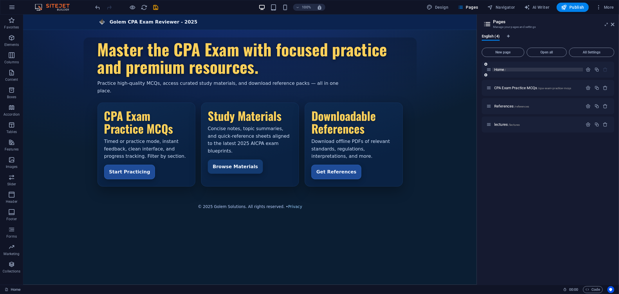
click at [504, 70] on span "Home /" at bounding box center [500, 69] width 12 height 4
click at [500, 122] on span "lectures /lectures" at bounding box center [507, 124] width 26 height 4
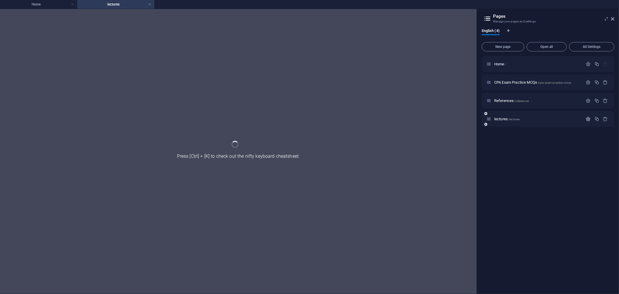
click at [557, 119] on icon "button" at bounding box center [588, 118] width 5 height 5
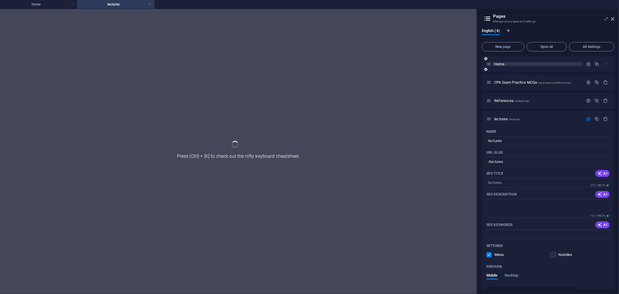
click at [500, 64] on span "Home /" at bounding box center [500, 64] width 12 height 4
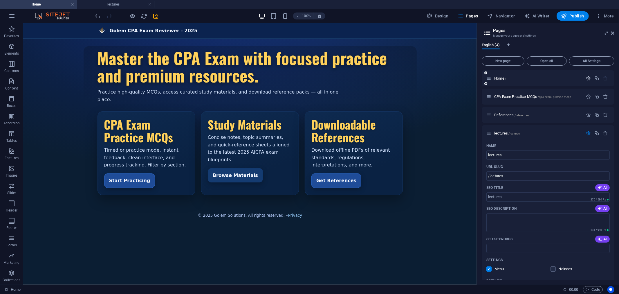
click at [557, 79] on icon "button" at bounding box center [588, 78] width 5 height 5
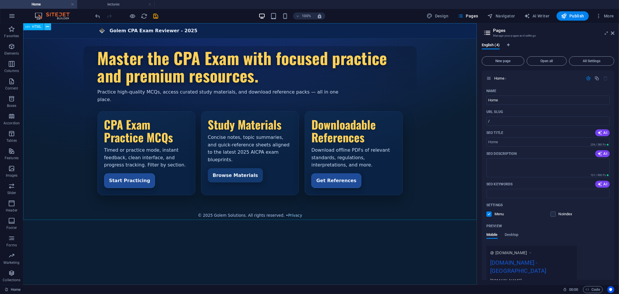
click at [48, 26] on icon at bounding box center [47, 27] width 3 height 6
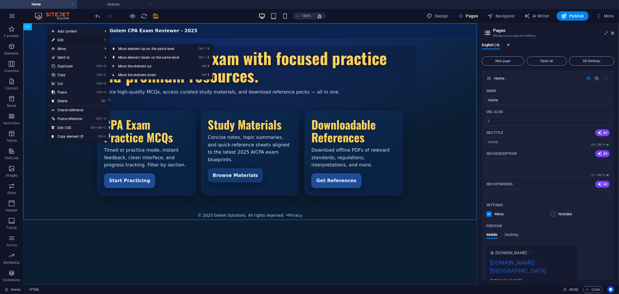
click at [61, 38] on link "⏎ Edit" at bounding box center [67, 40] width 39 height 9
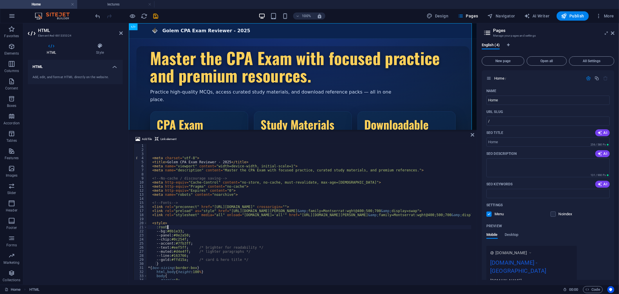
click at [297, 225] on div "< meta charset = "utf-8" > < title > Golem CPA Exam Reviewer - 2025 </ title > …" at bounding box center [331, 215] width 368 height 143
type textarea ":root{"
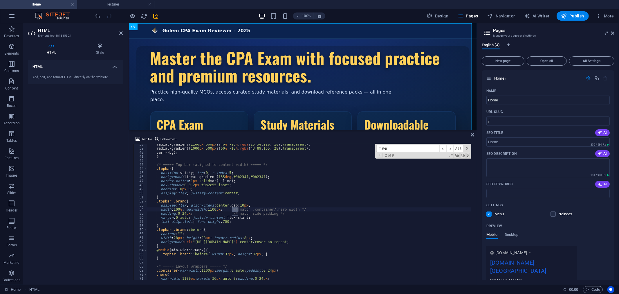
scroll to position [526, 0]
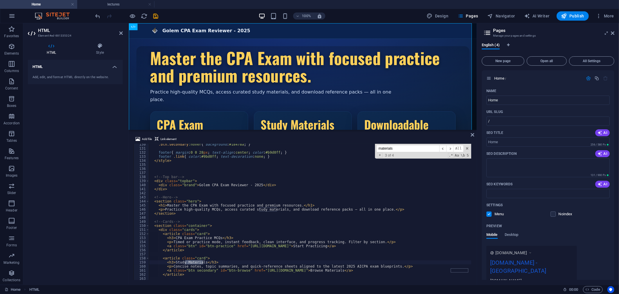
type input "materials"
drag, startPoint x: 257, startPoint y: 272, endPoint x: 434, endPoint y: 272, distance: 176.2
click at [434, 264] on div ".btn.secondary :hover { background : #18478a ; } footer { margin : 0 0 28 px ; …" at bounding box center [333, 213] width 368 height 143
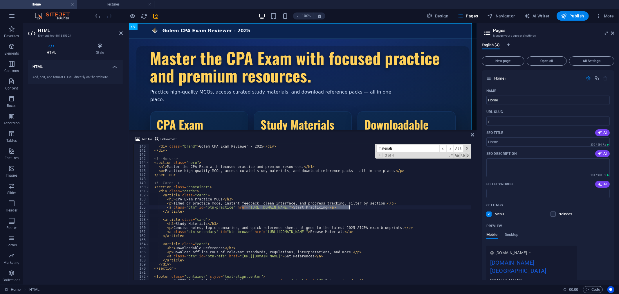
drag, startPoint x: 242, startPoint y: 206, endPoint x: 349, endPoint y: 208, distance: 106.5
click at [349, 208] on div "< div class = "topbar" > < div class = "brand" > Golem CPA Exam Reviewer - 2025…" at bounding box center [333, 211] width 368 height 143
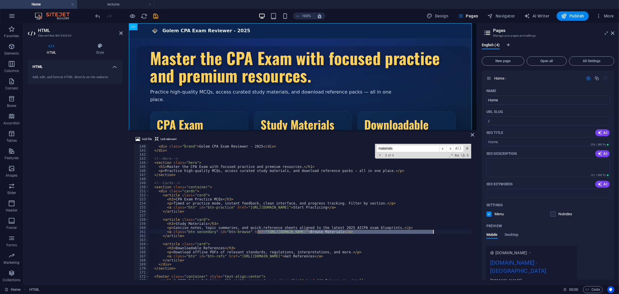
drag, startPoint x: 257, startPoint y: 231, endPoint x: 434, endPoint y: 232, distance: 176.5
click at [434, 232] on div "< div class = "topbar" > < div class = "brand" > Golem CPA Exam Reviewer - 2025…" at bounding box center [333, 211] width 368 height 143
paste textarea "www.golem-solutions.com/cpa-exam-practice-mcqs/"
click at [364, 231] on div "< div class = "topbar" > < div class = "brand" > Golem CPA Exam Reviewer - 2025…" at bounding box center [333, 211] width 368 height 143
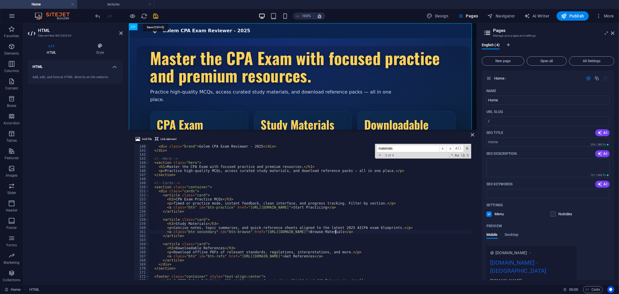
type textarea "<a class="btn secondary" id="btn-browse" href="https://www.golem-solutions.com/…"
click at [155, 14] on icon "save" at bounding box center [156, 16] width 7 height 7
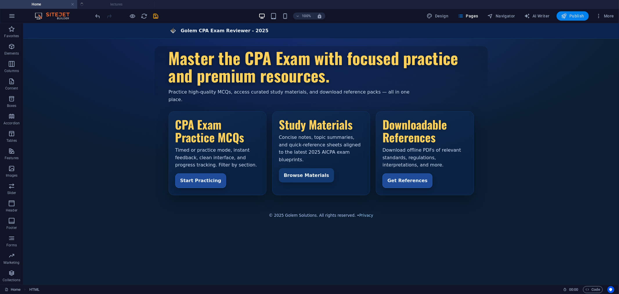
click at [557, 15] on span "Publish" at bounding box center [572, 16] width 23 height 6
click at [474, 16] on span "Pages" at bounding box center [468, 16] width 20 height 6
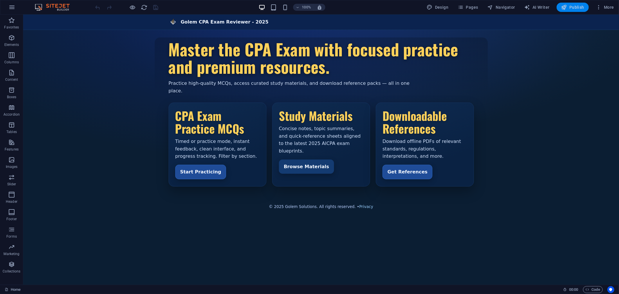
click at [571, 6] on span "Publish" at bounding box center [572, 7] width 23 height 6
click at [48, 18] on icon at bounding box center [47, 18] width 3 height 6
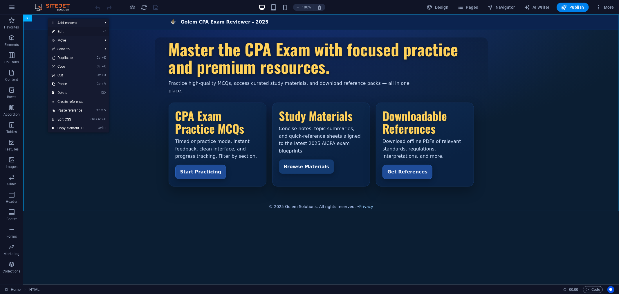
click at [59, 33] on link "⏎ Edit" at bounding box center [67, 31] width 39 height 9
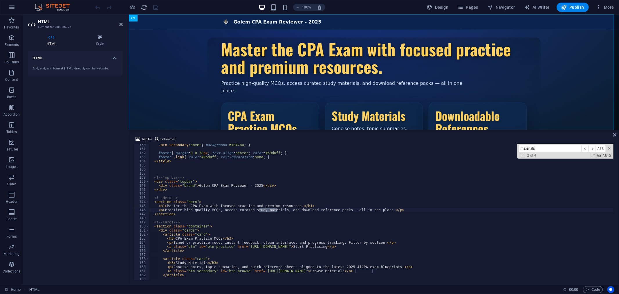
scroll to position [525, 0]
type input "materials"
click at [470, 7] on span "Pages" at bounding box center [468, 7] width 20 height 6
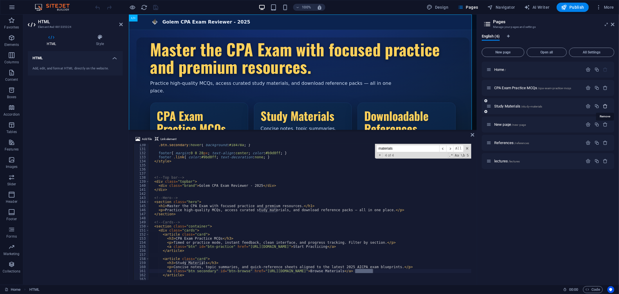
click at [606, 106] on icon "button" at bounding box center [605, 106] width 5 height 5
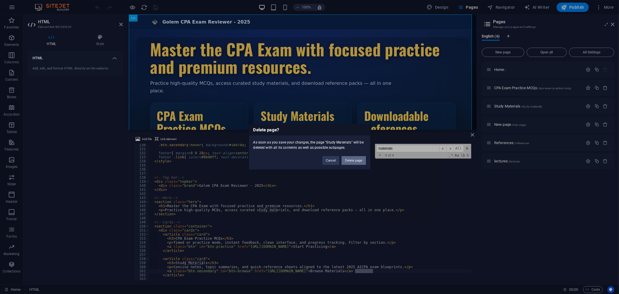
click at [356, 160] on button "Delete page" at bounding box center [354, 160] width 24 height 9
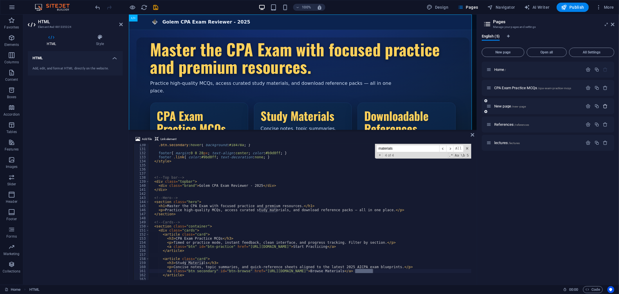
click at [605, 106] on icon "button" at bounding box center [605, 106] width 5 height 5
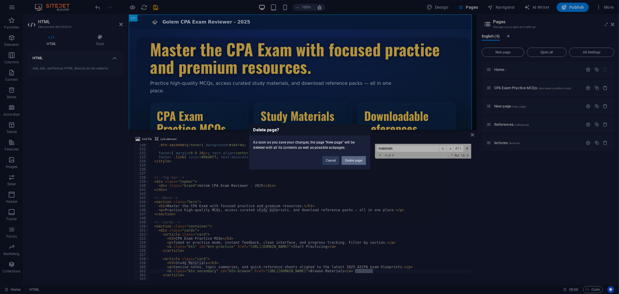
click at [355, 159] on button "Delete page" at bounding box center [354, 160] width 24 height 9
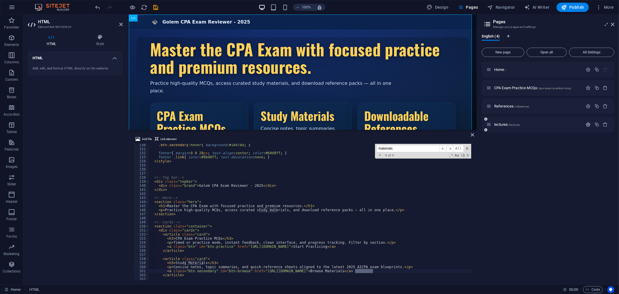
click at [587, 125] on icon "button" at bounding box center [588, 124] width 5 height 5
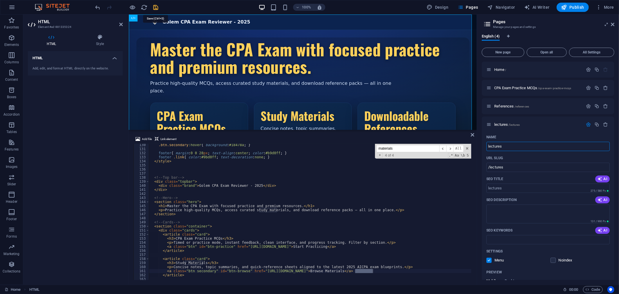
click at [155, 8] on icon "save" at bounding box center [156, 7] width 7 height 7
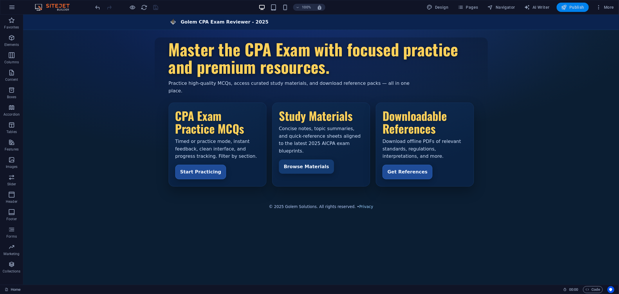
click at [573, 6] on span "Publish" at bounding box center [572, 7] width 23 height 6
click at [474, 6] on span "Pages" at bounding box center [468, 7] width 20 height 6
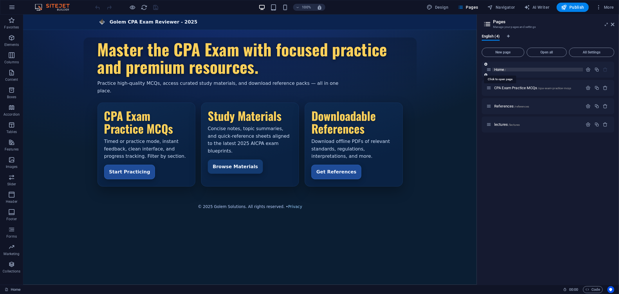
click at [498, 69] on span "Home /" at bounding box center [500, 69] width 12 height 4
click at [502, 125] on span "lectures /lectures" at bounding box center [507, 124] width 26 height 4
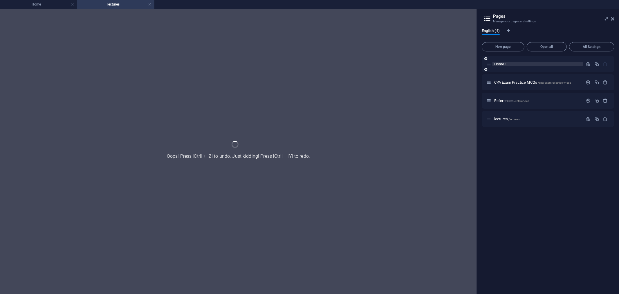
click at [503, 63] on span "Home /" at bounding box center [500, 64] width 12 height 4
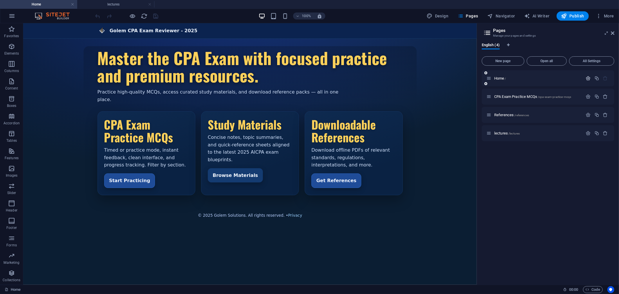
click at [589, 78] on icon "button" at bounding box center [588, 78] width 5 height 5
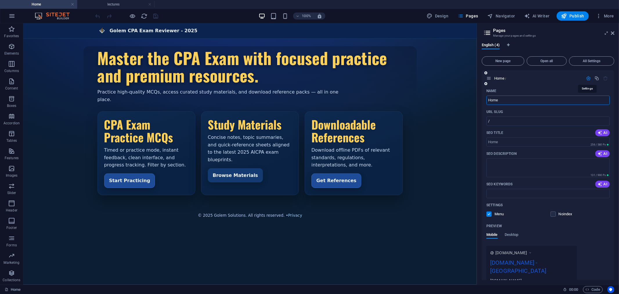
click at [586, 77] on icon "button" at bounding box center [588, 78] width 5 height 5
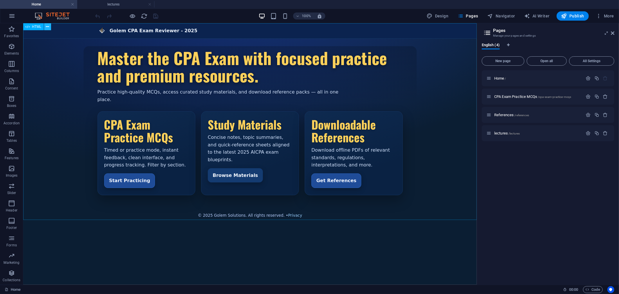
click at [48, 26] on icon at bounding box center [47, 27] width 3 height 6
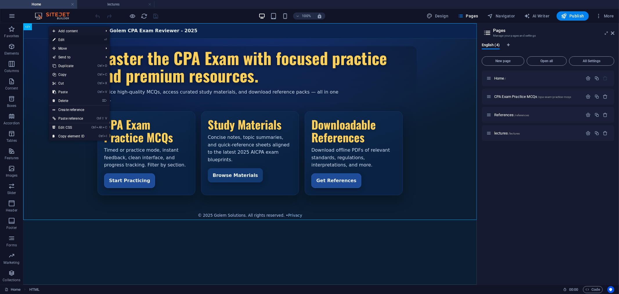
click at [66, 41] on link "⏎ Edit" at bounding box center [68, 39] width 39 height 9
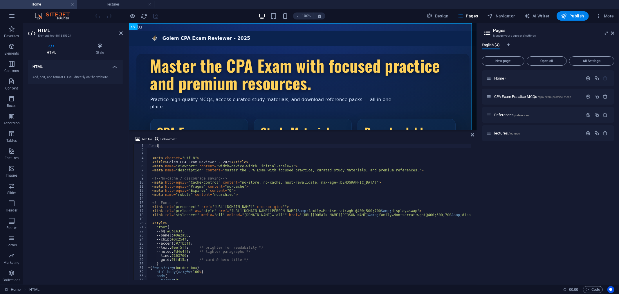
scroll to position [0, 1]
type textarea "flectures"
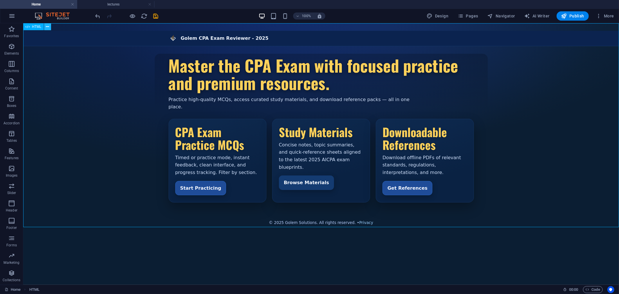
click at [49, 28] on icon at bounding box center [47, 27] width 3 height 6
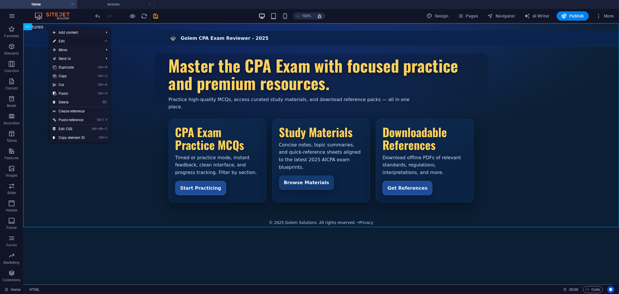
click at [64, 42] on link "⏎ Edit" at bounding box center [68, 41] width 39 height 9
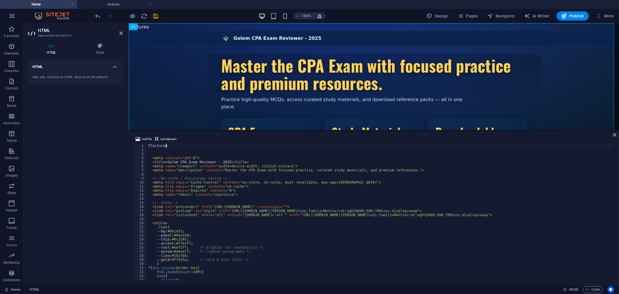
click at [279, 211] on div "flectures < meta charset = "utf-8" > < title > Golem CPA Exam Reviewer - 2025 <…" at bounding box center [380, 215] width 466 height 143
type textarea "<link rel="preload" as="style" href="https://fonts.googleapis.com/css2?family=O…"
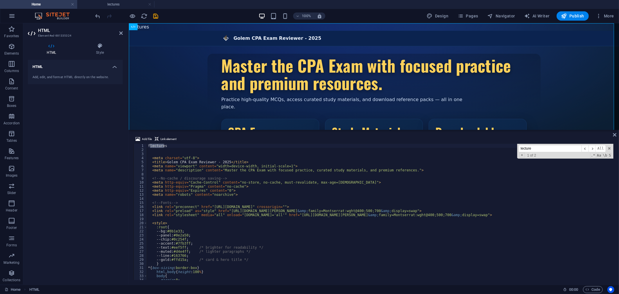
scroll to position [586, 0]
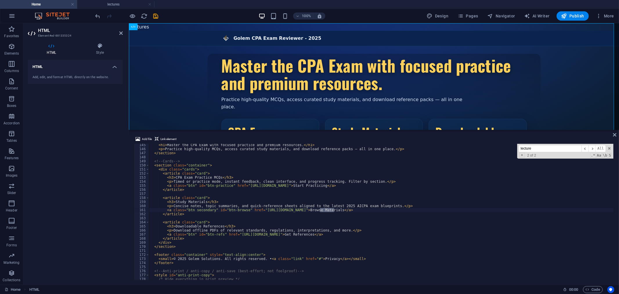
drag, startPoint x: 539, startPoint y: 149, endPoint x: 482, endPoint y: 147, distance: 56.6
click at [483, 148] on div "< h1 > Master the CPA Exam with focused practice and premium resources. </ h1 >…" at bounding box center [381, 212] width 465 height 136
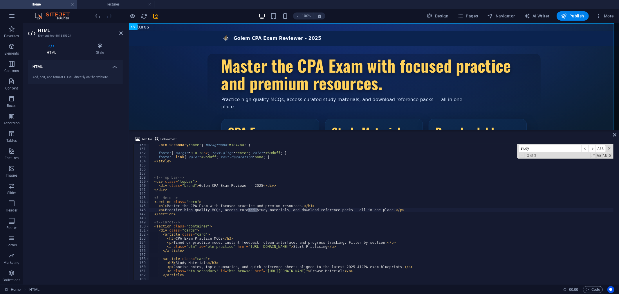
scroll to position [525, 0]
type input "study"
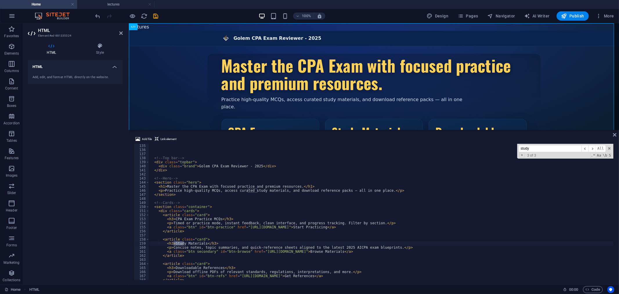
scroll to position [564, 0]
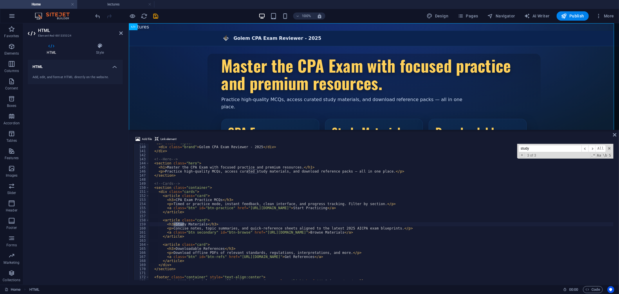
type textarea "</article>"
click at [246, 210] on div "< div class = "topbar" > < div class = "brand" > Golem CPA Exam Reviewer - 2025…" at bounding box center [381, 213] width 465 height 144
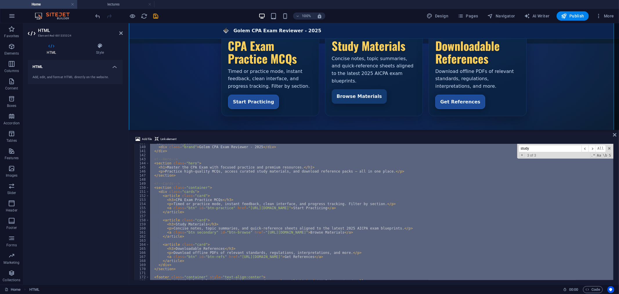
scroll to position [97, 0]
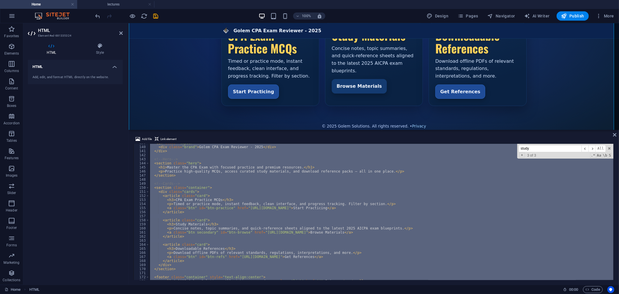
click at [198, 168] on div "< div class = "topbar" > < div class = "brand" > Golem CPA Exam Reviewer - 2025…" at bounding box center [381, 212] width 465 height 136
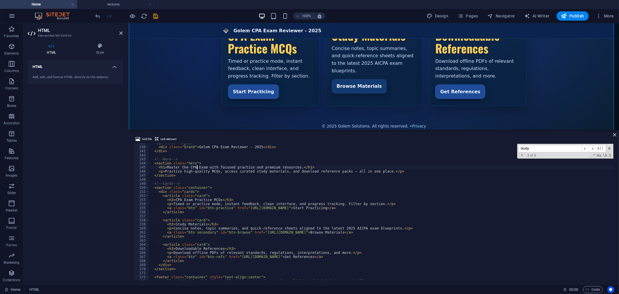
click at [188, 170] on div "< div class = "topbar" > < div class = "brand" > Golem CPA Exam Reviewer - 2025…" at bounding box center [381, 213] width 465 height 144
type textarea "<p>Practice high-quality MCQs, access curated study materials, and download ref…"
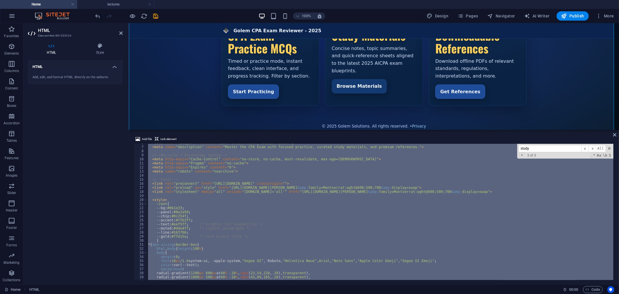
scroll to position [0, 0]
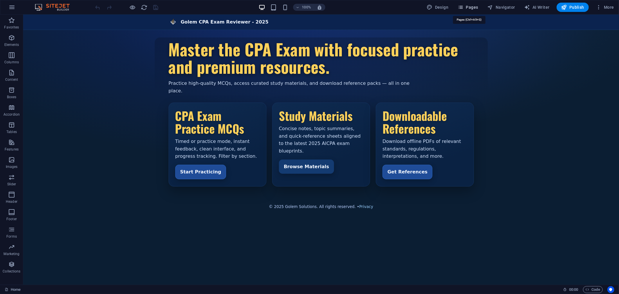
click at [472, 6] on span "Pages" at bounding box center [468, 7] width 20 height 6
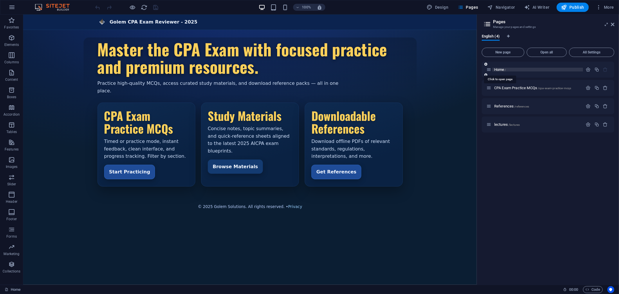
click at [501, 67] on span "Home /" at bounding box center [500, 69] width 12 height 4
click at [502, 70] on span "Home /" at bounding box center [500, 69] width 12 height 4
click at [48, 17] on icon at bounding box center [47, 18] width 3 height 6
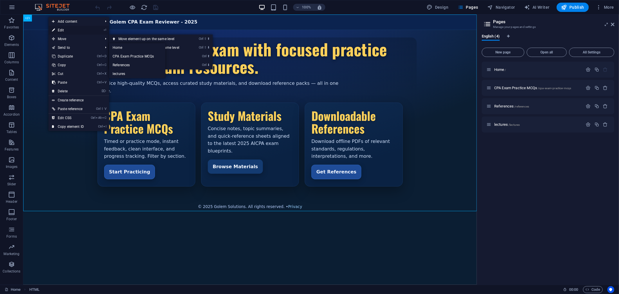
click at [67, 31] on link "⏎ Edit" at bounding box center [67, 30] width 39 height 9
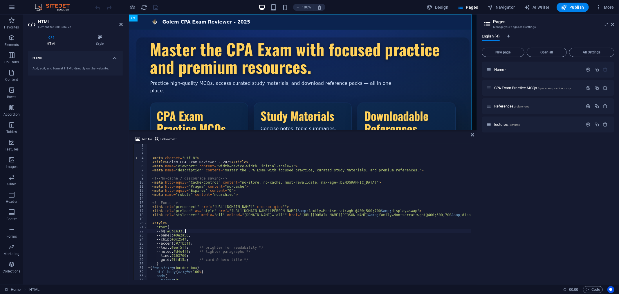
click at [335, 230] on div "< meta charset = "utf-8" > < title > Golem CPA Exam Reviewer - 2025 </ title > …" at bounding box center [331, 215] width 368 height 143
type textarea "--bg:#0b1e33;"
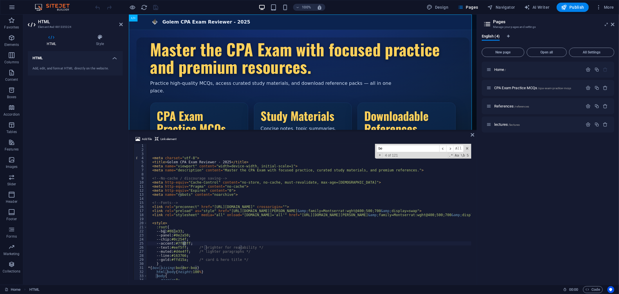
scroll to position [172, 0]
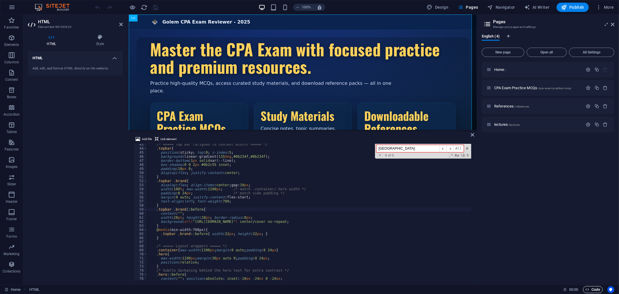
type input "[GEOGRAPHIC_DATA]"
click at [594, 289] on span "Code" at bounding box center [593, 289] width 15 height 7
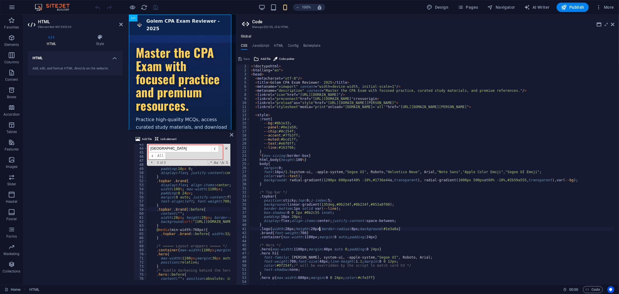
click at [320, 227] on div "< !doctype html > < html lang= "en" > < head > < meta charset= "utf-8" / > < ti…" at bounding box center [432, 178] width 365 height 229
type textarea ".logo{width:28px;height:28px;border-radius:8px;background:#1e3a8a}"
click at [226, 147] on span at bounding box center [226, 148] width 4 height 4
type textarea ".topbar .brand::before{"
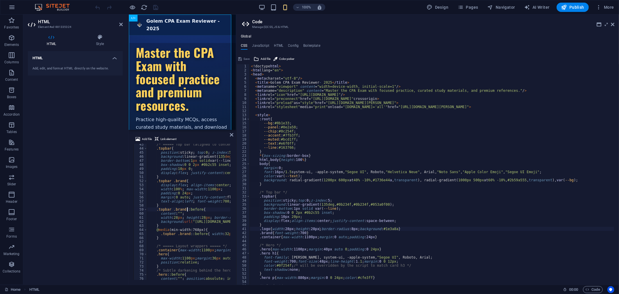
type textarea "}"
click at [347, 152] on div "< !doctype html > < html lang= "en" > < head > < meta charset= "utf-8" / > < ti…" at bounding box center [432, 178] width 365 height 229
type input "[GEOGRAPHIC_DATA]"
drag, startPoint x: 613, startPoint y: 24, endPoint x: 482, endPoint y: 10, distance: 131.9
click at [613, 24] on icon at bounding box center [612, 24] width 3 height 5
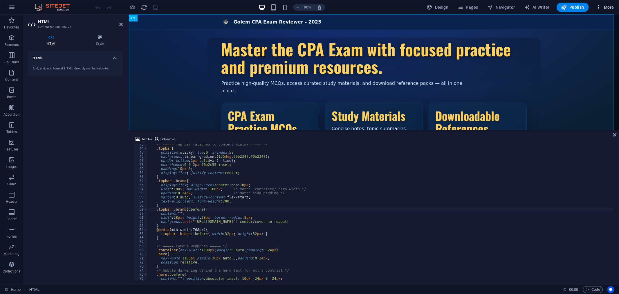
click at [608, 6] on span "More" at bounding box center [605, 7] width 18 height 6
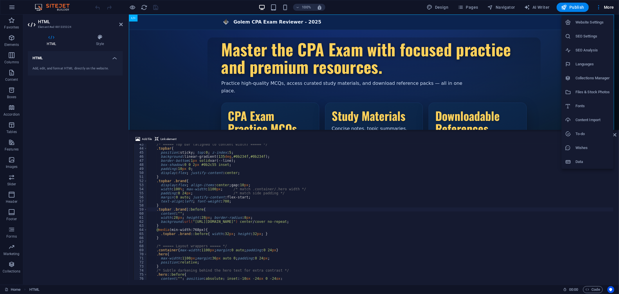
click at [465, 7] on div at bounding box center [309, 147] width 619 height 294
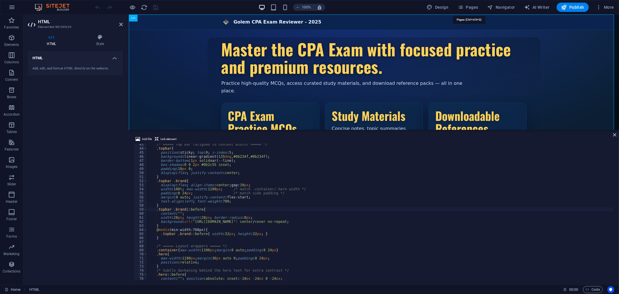
click at [469, 7] on span "Pages" at bounding box center [468, 7] width 20 height 6
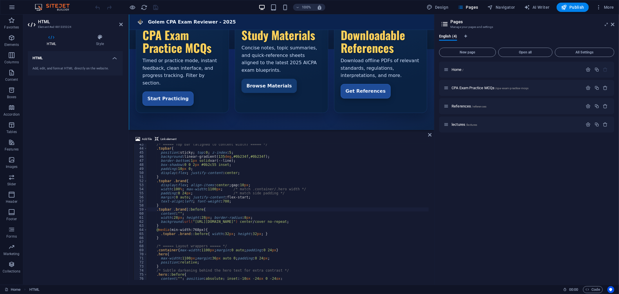
scroll to position [106, 0]
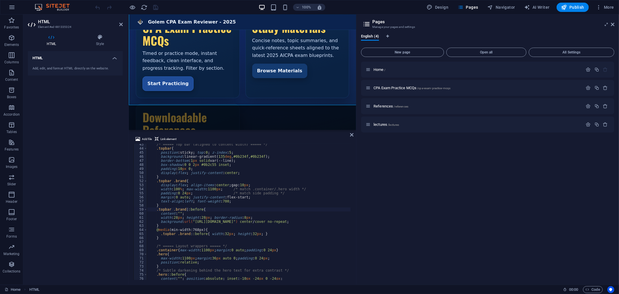
drag, startPoint x: 477, startPoint y: 176, endPoint x: 358, endPoint y: 172, distance: 119.4
click at [353, 176] on div "Home Favorites Elements Columns Content Boxes Accordion Tables Features Images …" at bounding box center [309, 150] width 619 height 270
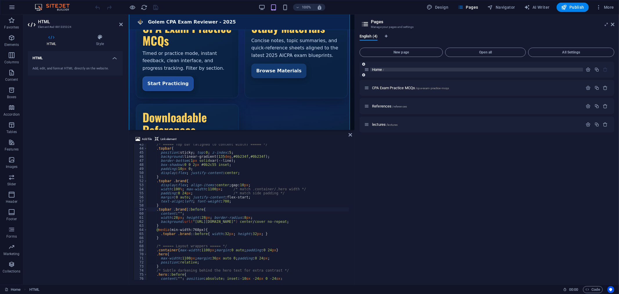
click at [403, 68] on p "Home /" at bounding box center [476, 70] width 209 height 4
click at [587, 69] on icon "button" at bounding box center [588, 69] width 5 height 5
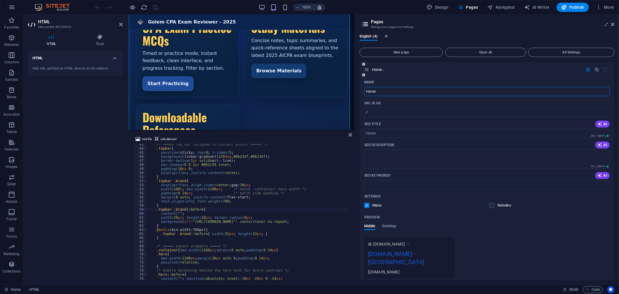
scroll to position [32, 0]
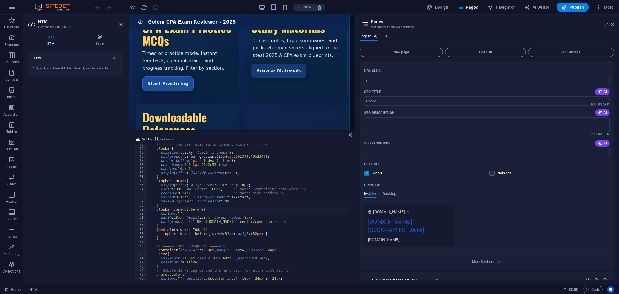
click at [408, 221] on div "[DOMAIN_NAME] - [GEOGRAPHIC_DATA]" at bounding box center [409, 226] width 83 height 19
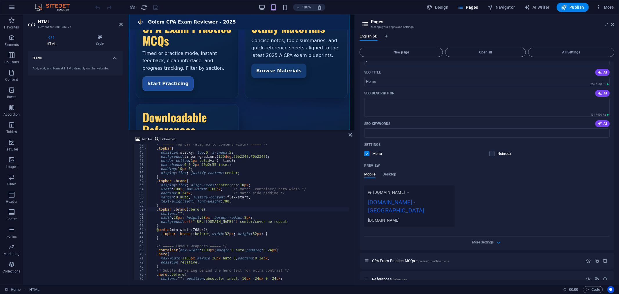
scroll to position [64, 0]
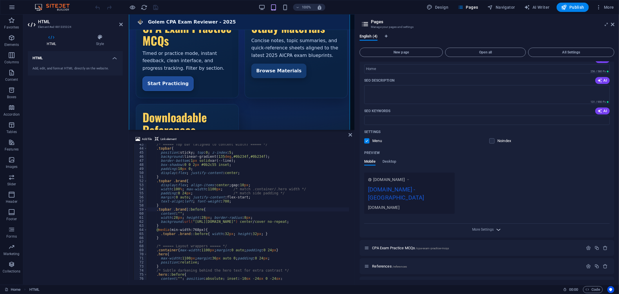
click at [499, 226] on icon "button" at bounding box center [498, 229] width 7 height 7
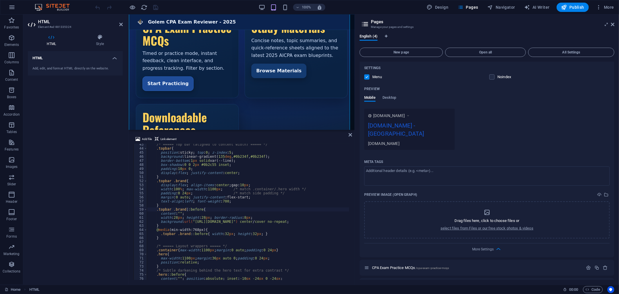
scroll to position [129, 0]
click at [417, 125] on div "[DOMAIN_NAME] - [GEOGRAPHIC_DATA]" at bounding box center [409, 129] width 83 height 19
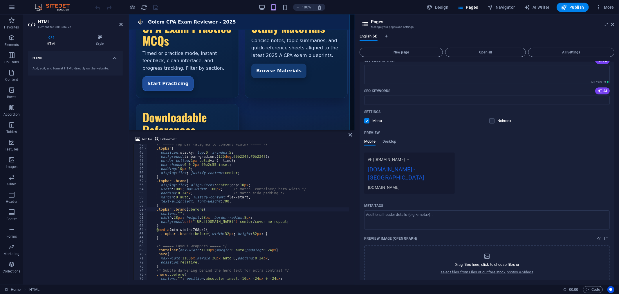
scroll to position [97, 0]
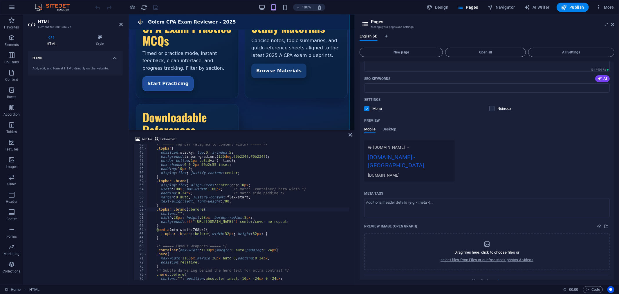
click at [369, 109] on label at bounding box center [366, 108] width 5 height 5
click at [0, 0] on input "checkbox" at bounding box center [0, 0] width 0 height 0
click at [367, 108] on label at bounding box center [366, 108] width 5 height 5
click at [0, 0] on input "checkbox" at bounding box center [0, 0] width 0 height 0
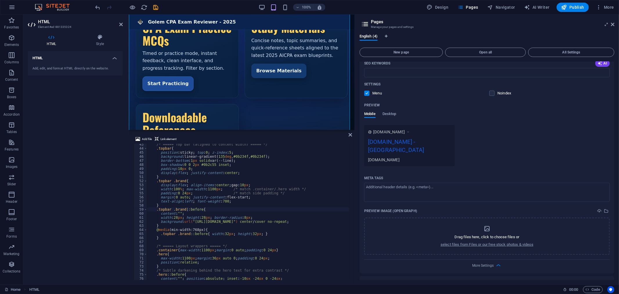
scroll to position [129, 0]
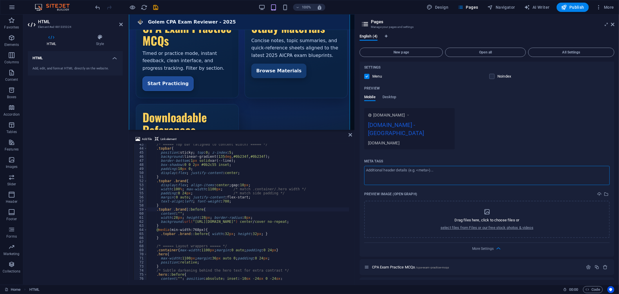
click at [446, 166] on textarea "Meta tags ​" at bounding box center [487, 175] width 246 height 19
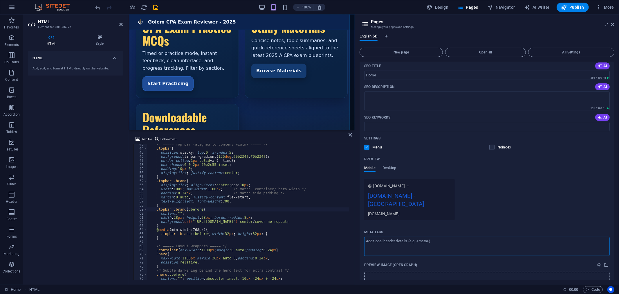
scroll to position [57, 0]
click at [391, 169] on span "Desktop" at bounding box center [389, 169] width 14 height 8
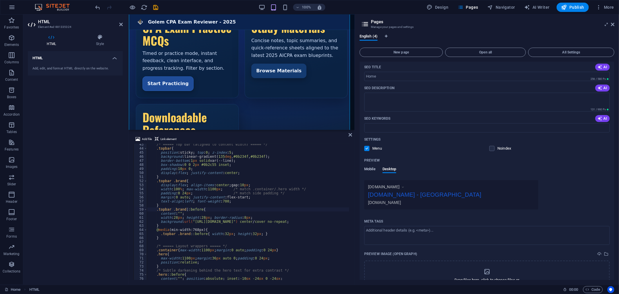
click at [370, 167] on span "Mobile" at bounding box center [369, 169] width 11 height 8
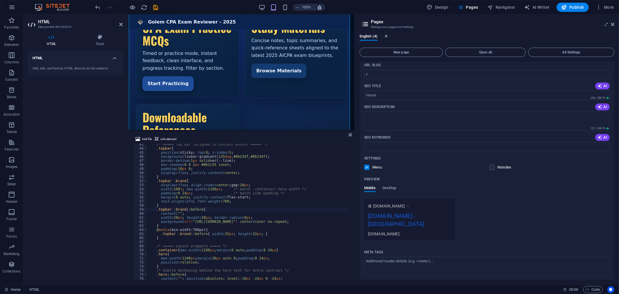
scroll to position [0, 0]
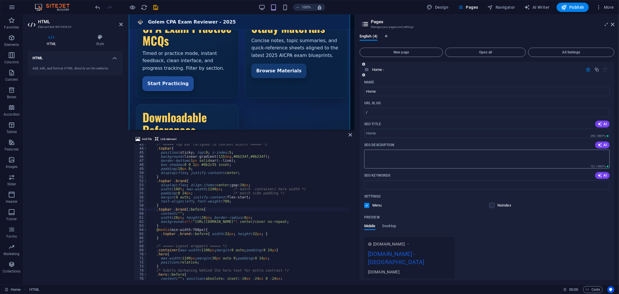
click at [384, 157] on textarea "SEO Description" at bounding box center [487, 158] width 246 height 19
click at [490, 204] on label at bounding box center [491, 205] width 5 height 5
click at [0, 0] on input "checkbox" at bounding box center [0, 0] width 0 height 0
click at [492, 204] on label at bounding box center [491, 205] width 5 height 5
click at [0, 0] on input "checkbox" at bounding box center [0, 0] width 0 height 0
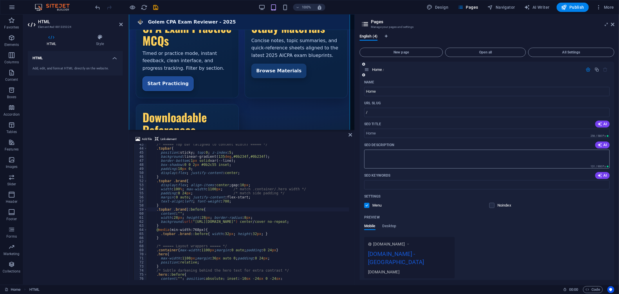
click at [387, 156] on textarea "SEO Description" at bounding box center [487, 158] width 246 height 19
type textarea "C"
type textarea "F"
click at [399, 154] on textarea "Free CPA Exam Revirwer" at bounding box center [487, 158] width 246 height 19
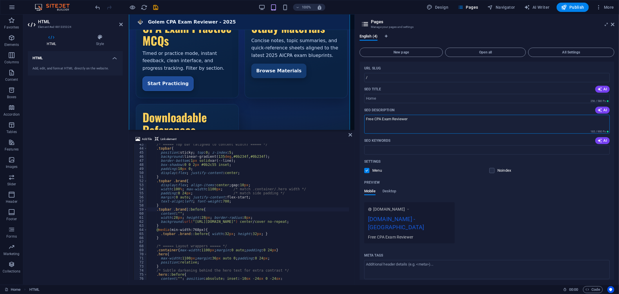
scroll to position [97, 0]
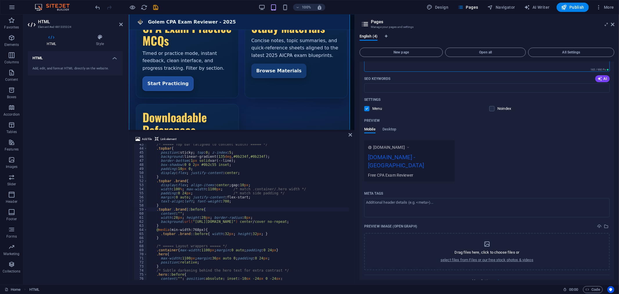
type textarea "Free CPA Exam Reviewer"
click at [531, 150] on div "[DOMAIN_NAME] [DOMAIN_NAME] - [GEOGRAPHIC_DATA] Free CPA Exam Reviewer" at bounding box center [487, 160] width 246 height 41
click at [425, 155] on div "[DOMAIN_NAME] - [GEOGRAPHIC_DATA]" at bounding box center [409, 162] width 83 height 19
click at [425, 198] on textarea "Meta tags ​" at bounding box center [487, 207] width 246 height 19
click at [433, 198] on textarea "Meta tags ​" at bounding box center [487, 207] width 246 height 19
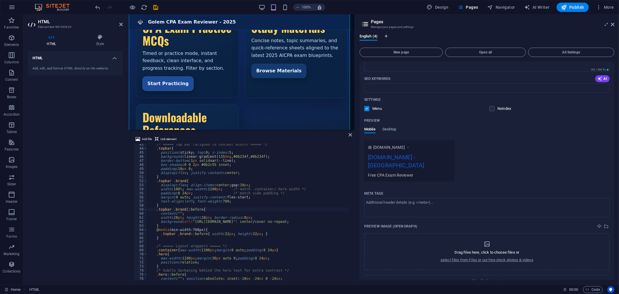
drag, startPoint x: 416, startPoint y: 167, endPoint x: 369, endPoint y: 164, distance: 46.2
click at [369, 172] on div "Free CPA Exam Reviewer" at bounding box center [409, 175] width 83 height 6
drag, startPoint x: 369, startPoint y: 165, endPoint x: 391, endPoint y: 165, distance: 21.8
click at [391, 172] on div "Free CPA Exam Reviewer" at bounding box center [409, 175] width 83 height 6
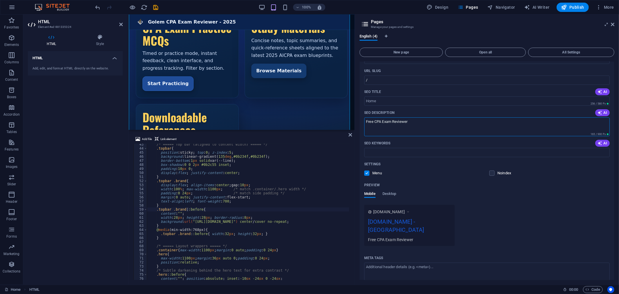
drag, startPoint x: 415, startPoint y: 124, endPoint x: 361, endPoint y: 120, distance: 54.1
click at [361, 120] on div "Name Home ​ URL SLUG / ​ SEO Title AI ​ 256 / 580 Px SEO Description AI Free CP…" at bounding box center [487, 199] width 255 height 308
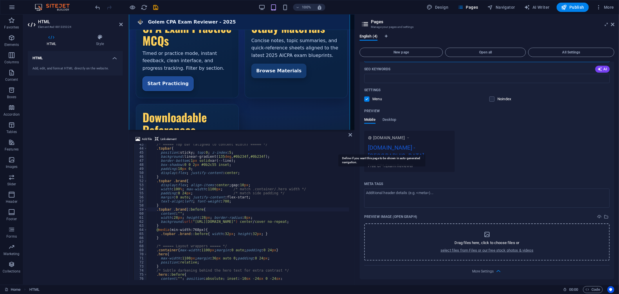
scroll to position [154, 0]
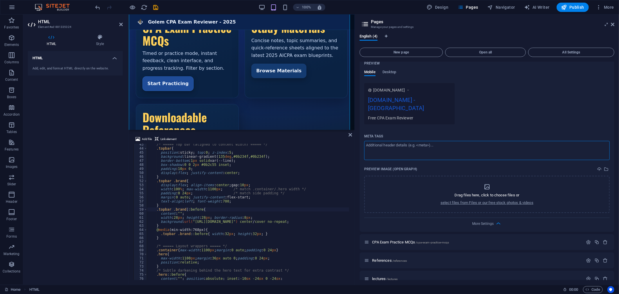
click at [385, 141] on textarea "Meta tags ​" at bounding box center [487, 150] width 246 height 19
paste textarea "Free CPA Exam Reviewer"
type textarea "Free CPA Exam Reviewer"
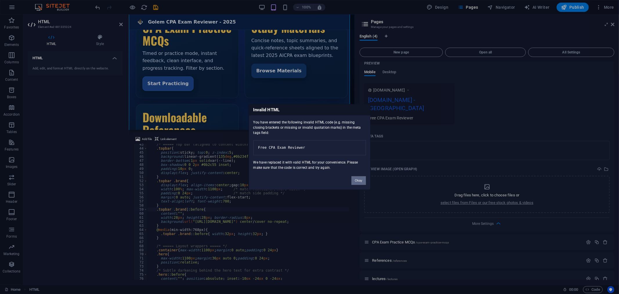
click at [357, 183] on button "Okay" at bounding box center [358, 180] width 15 height 9
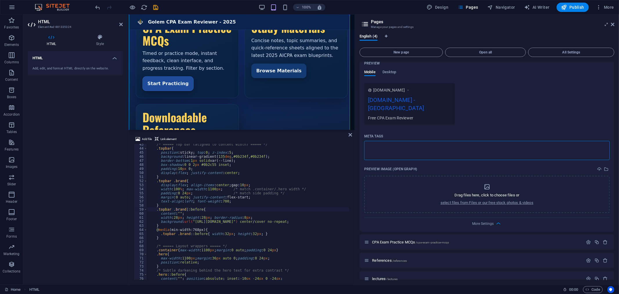
click at [391, 106] on body "golem-solutions.com Home Favorites Elements Columns Content Boxes Accordion Tab…" at bounding box center [309, 147] width 619 height 294
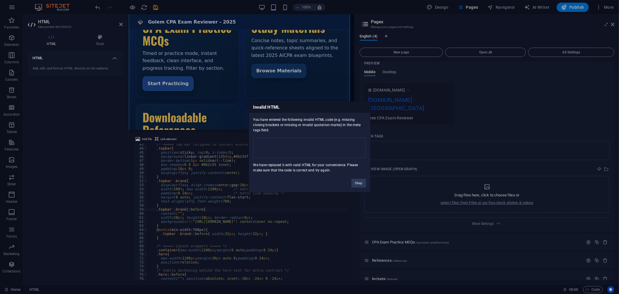
click at [398, 106] on div "Invalid HTML You have entered the following invalid HTML code (e.g. missing clo…" at bounding box center [309, 147] width 619 height 294
click at [359, 182] on button "Okay" at bounding box center [358, 183] width 15 height 9
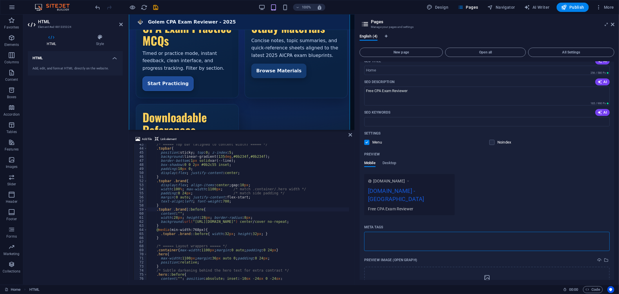
scroll to position [57, 0]
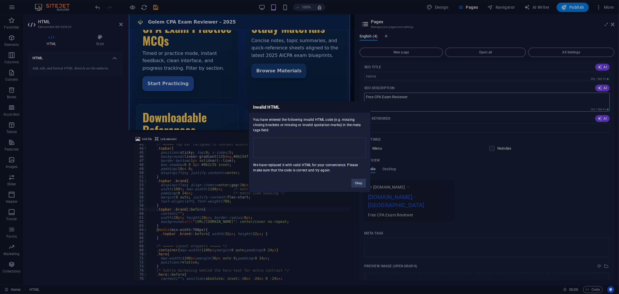
click at [424, 99] on body "golem-solutions.com Home Favorites Elements Columns Content Boxes Accordion Tab…" at bounding box center [309, 147] width 619 height 294
click at [358, 186] on button "Okay" at bounding box center [358, 183] width 15 height 9
drag, startPoint x: 417, startPoint y: 97, endPoint x: 378, endPoint y: 94, distance: 38.5
click at [378, 94] on body "golem-solutions.com Home Favorites Elements Columns Content Boxes Accordion Tab…" at bounding box center [309, 147] width 619 height 294
click at [358, 182] on button "Okay" at bounding box center [358, 183] width 15 height 9
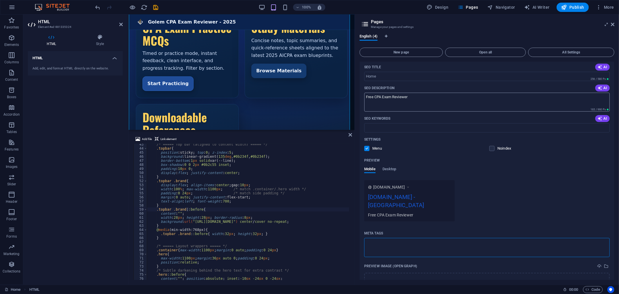
click at [391, 97] on body "golem-solutions.com Home Favorites Elements Columns Content Boxes Accordion Tab…" at bounding box center [309, 147] width 619 height 294
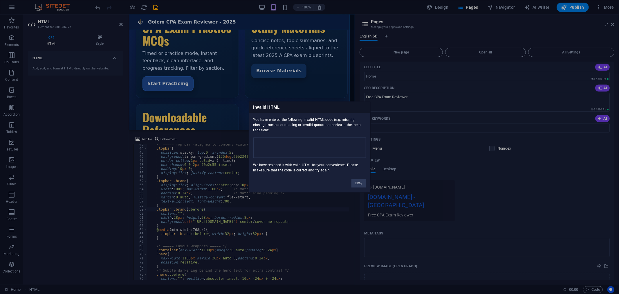
click at [295, 144] on pre at bounding box center [309, 148] width 113 height 20
click at [360, 183] on button "Okay" at bounding box center [358, 183] width 15 height 9
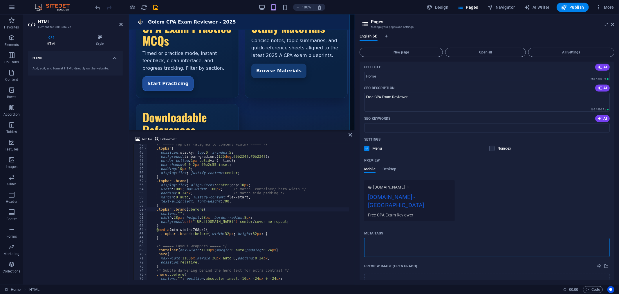
click at [380, 238] on textarea "Meta tags ​" at bounding box center [487, 247] width 246 height 19
click at [504, 199] on div "www.example.com golem-solutions.com - Berlin Free CPA Exam Reviewer" at bounding box center [487, 200] width 246 height 41
click at [402, 97] on textarea "Free CPA Exam Reviewer" at bounding box center [487, 102] width 246 height 19
click at [414, 96] on textarea "Free CPA Exam Reviewer" at bounding box center [487, 102] width 246 height 19
drag, startPoint x: 532, startPoint y: 110, endPoint x: 347, endPoint y: 91, distance: 185.8
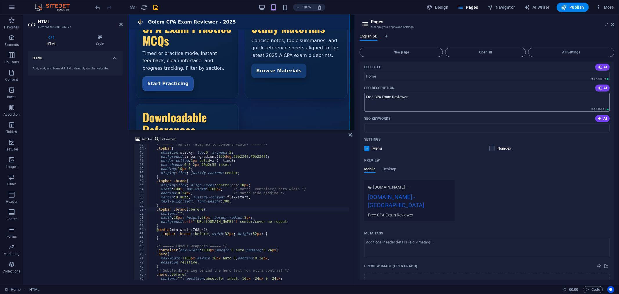
click at [414, 98] on textarea "Free CPA Exam Reviewer" at bounding box center [487, 102] width 246 height 19
type textarea "F"
click at [491, 148] on label at bounding box center [491, 148] width 5 height 5
click at [0, 0] on input "checkbox" at bounding box center [0, 0] width 0 height 0
click at [385, 103] on textarea "SEO Description" at bounding box center [487, 102] width 246 height 19
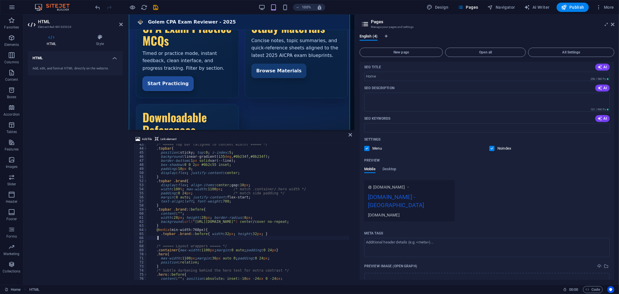
click at [288, 239] on div "/* ===== Top bar (aligned to content width) ===== */ .topbar { position : stick…" at bounding box center [331, 213] width 368 height 143
click at [259, 178] on div "/* ===== Top bar (aligned to content width) ===== */ .topbar { position : stick…" at bounding box center [331, 213] width 368 height 143
click at [227, 167] on div "/* ===== Top bar (aligned to content width) ===== */ .topbar { position : stick…" at bounding box center [331, 213] width 368 height 143
type textarea "padding:10px 0;"
click at [12, 6] on icon "button" at bounding box center [11, 7] width 7 height 7
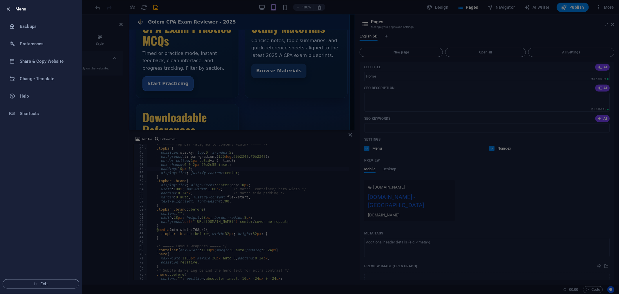
click at [9, 6] on icon "button" at bounding box center [8, 9] width 7 height 7
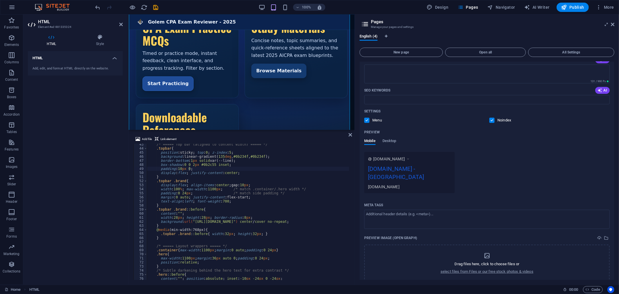
scroll to position [154, 0]
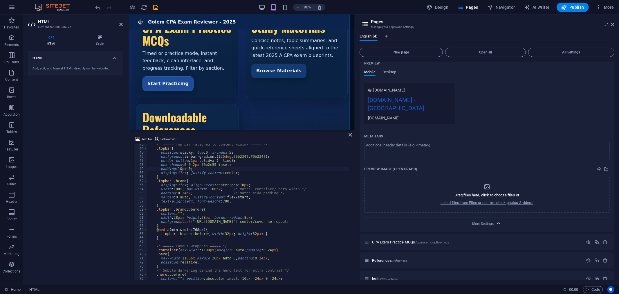
click at [497, 220] on icon "button" at bounding box center [498, 223] width 7 height 7
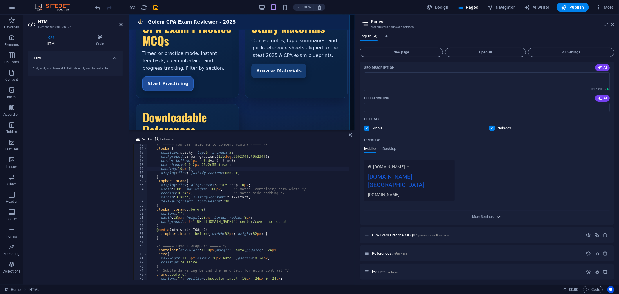
scroll to position [71, 0]
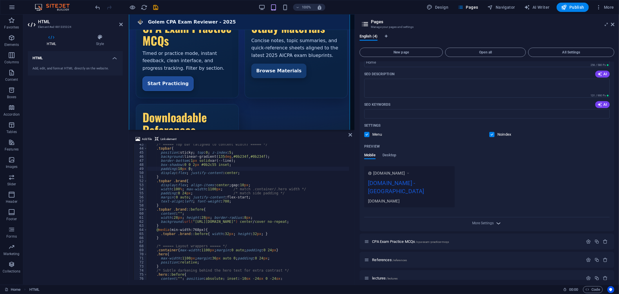
click at [497, 220] on icon "button" at bounding box center [498, 223] width 7 height 7
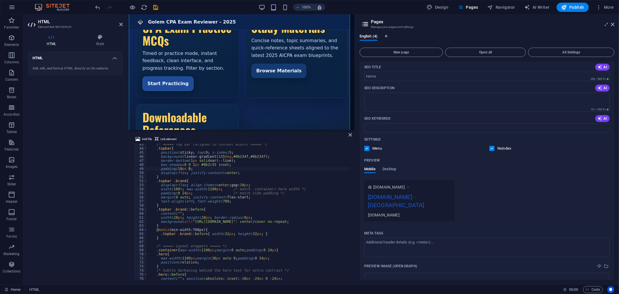
click at [367, 147] on label at bounding box center [366, 148] width 5 height 5
click at [0, 0] on input "checkbox" at bounding box center [0, 0] width 0 height 0
click at [367, 147] on label at bounding box center [366, 148] width 5 height 5
click at [0, 0] on input "checkbox" at bounding box center [0, 0] width 0 height 0
click at [410, 187] on icon at bounding box center [408, 187] width 4 height 6
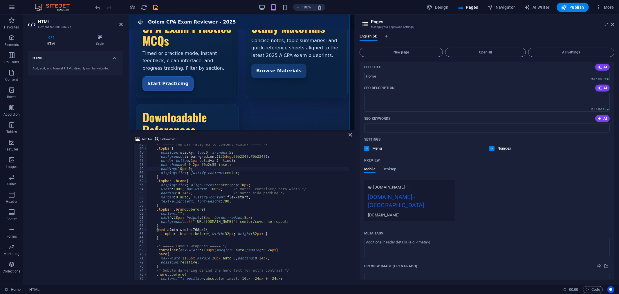
click at [402, 187] on span "[DOMAIN_NAME]" at bounding box center [389, 187] width 32 height 6
click at [391, 212] on div "[DOMAIN_NAME]" at bounding box center [409, 215] width 83 height 6
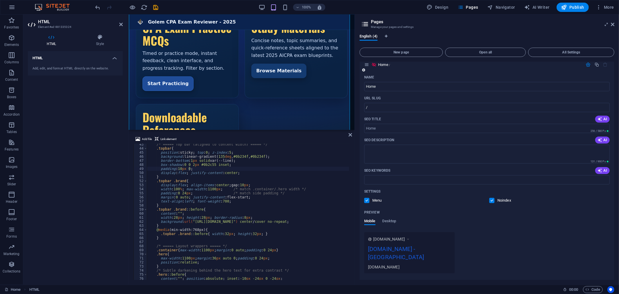
scroll to position [0, 0]
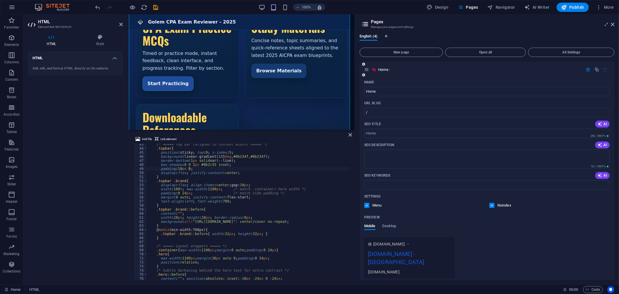
click at [586, 68] on icon "button" at bounding box center [588, 69] width 5 height 5
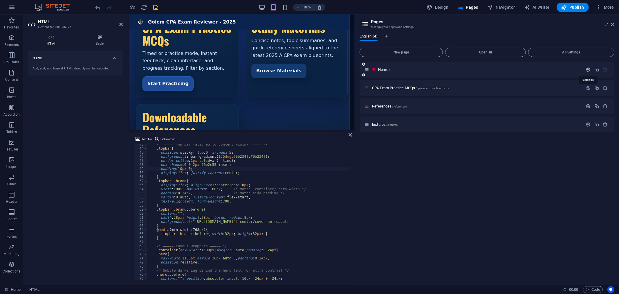
click at [589, 69] on icon "button" at bounding box center [588, 69] width 5 height 5
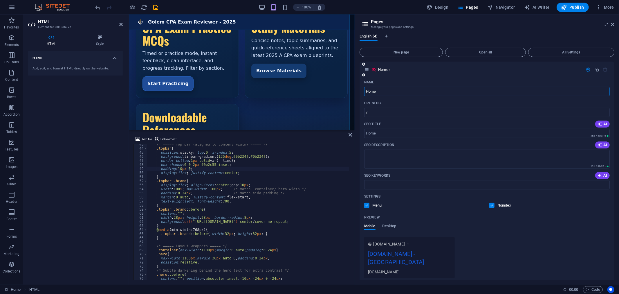
scroll to position [64, 0]
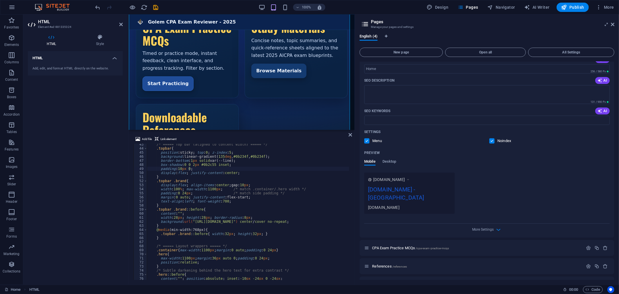
click at [490, 141] on label at bounding box center [491, 140] width 5 height 5
click at [0, 0] on input "checkbox" at bounding box center [0, 0] width 0 height 0
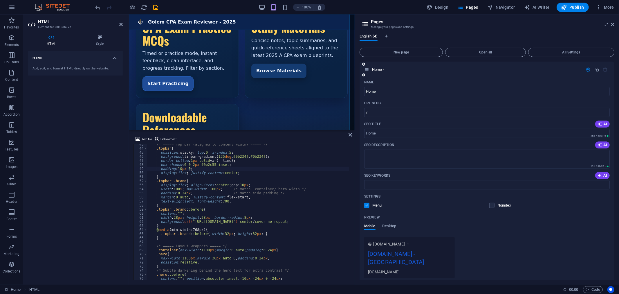
click at [587, 70] on icon "button" at bounding box center [588, 69] width 5 height 5
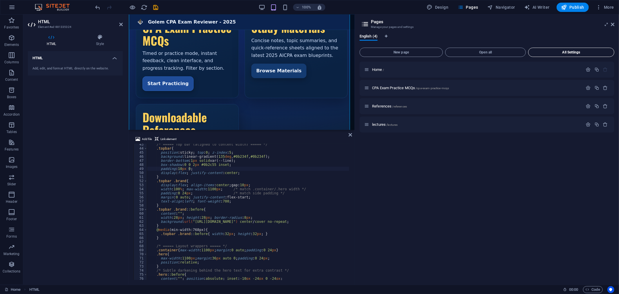
click at [578, 50] on span "All Settings" at bounding box center [571, 51] width 81 height 3
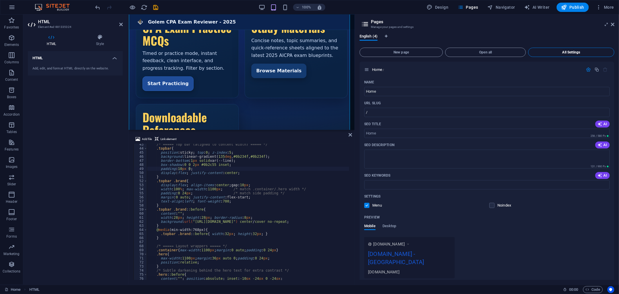
scroll to position [640, 0]
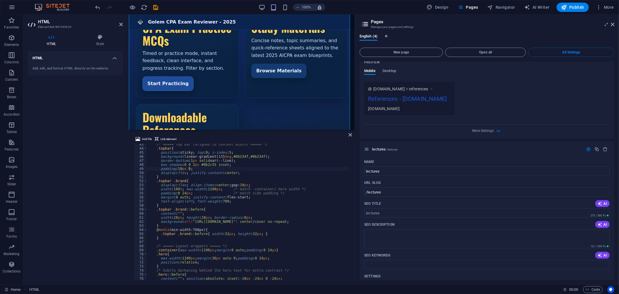
click at [408, 103] on div "References - golem-solutions.com" at bounding box center [409, 99] width 83 height 11
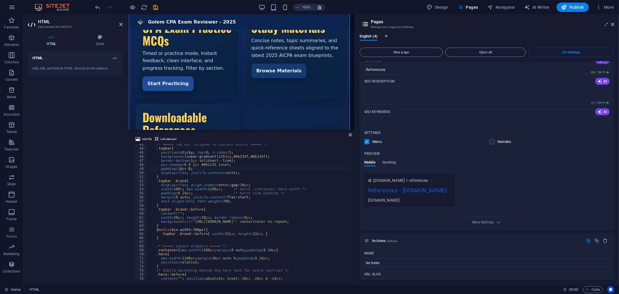
scroll to position [544, 0]
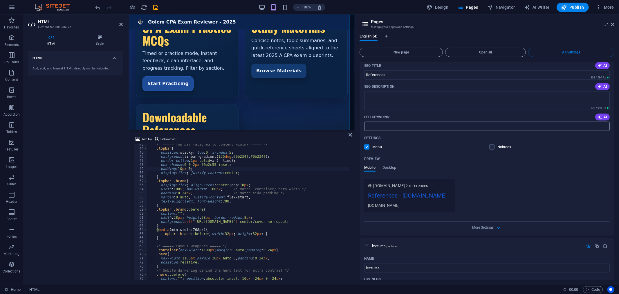
click at [528, 122] on input "SEO Keywords" at bounding box center [487, 126] width 246 height 9
click at [426, 94] on textarea "SEO Description" at bounding box center [487, 100] width 246 height 19
click at [385, 91] on textarea "SEO Description" at bounding box center [487, 100] width 246 height 19
click at [371, 96] on textarea "SEO Description" at bounding box center [487, 100] width 246 height 19
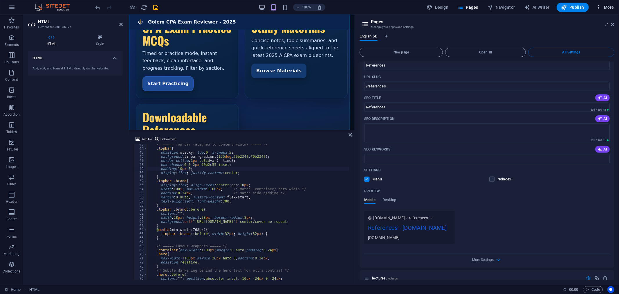
click at [600, 7] on icon "button" at bounding box center [599, 7] width 6 height 6
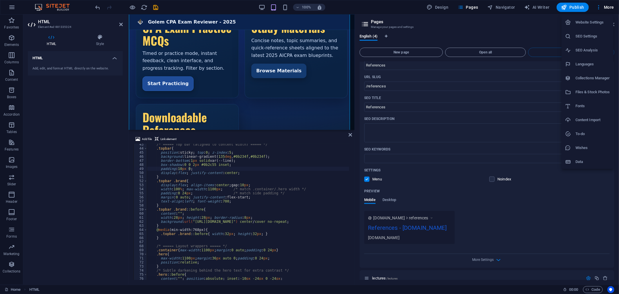
click at [594, 21] on h6 "Website Settings" at bounding box center [592, 22] width 35 height 7
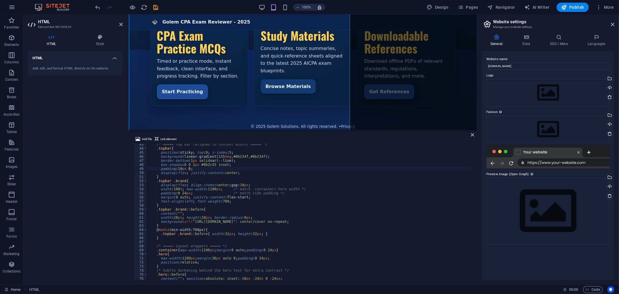
scroll to position [81, 0]
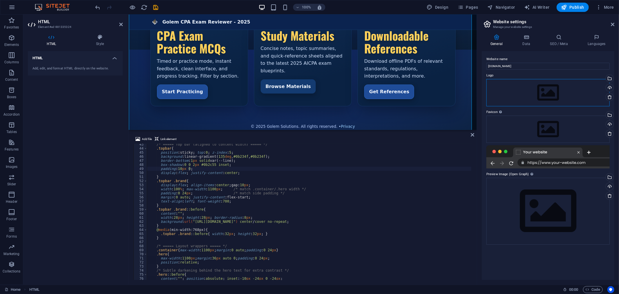
click at [554, 92] on div "Drag files here, click to choose files or select files from Files or our free s…" at bounding box center [547, 92] width 123 height 27
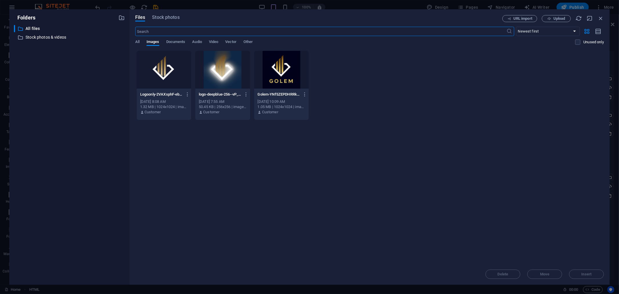
click at [169, 66] on div at bounding box center [164, 70] width 55 height 38
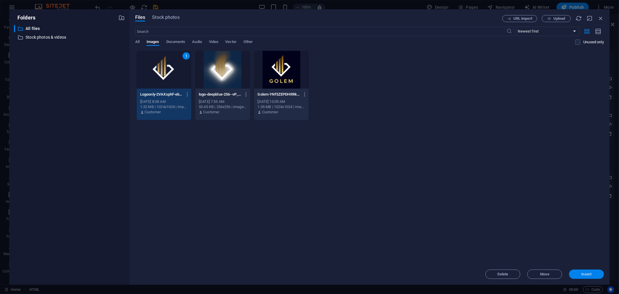
click at [591, 274] on span "Insert" at bounding box center [587, 273] width 10 height 3
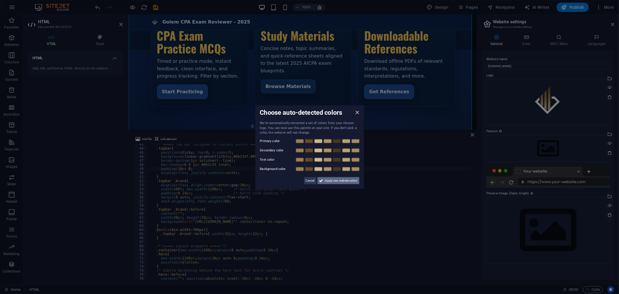
click at [347, 179] on span "Apply new website colors" at bounding box center [341, 180] width 33 height 7
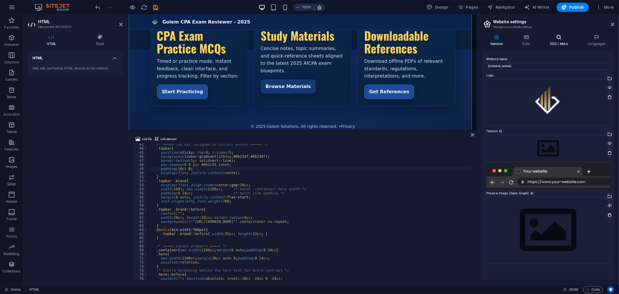
click at [558, 39] on icon at bounding box center [558, 37] width 35 height 6
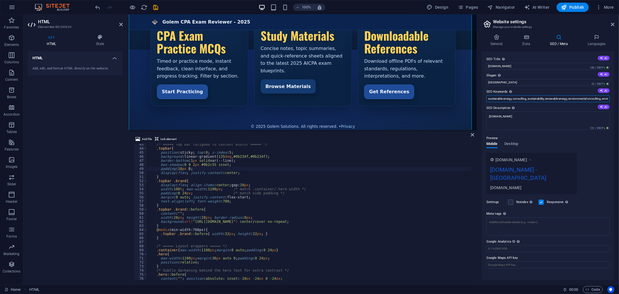
click at [589, 100] on input "sustainable energy, consulting, sustainability, renewable energy, environmental…" at bounding box center [547, 98] width 123 height 7
click at [500, 82] on input "Berlin" at bounding box center [547, 82] width 123 height 7
type input "B"
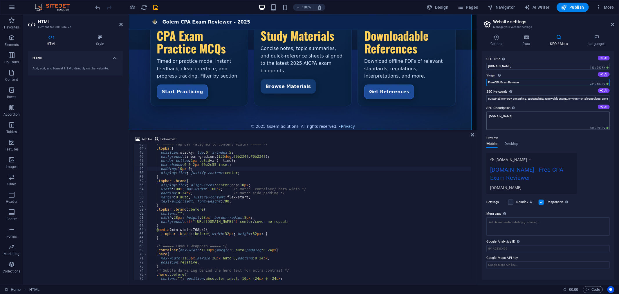
type input "Free CPA Exam Reviewer"
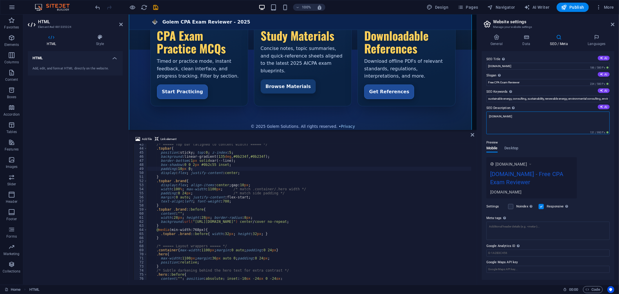
drag, startPoint x: 493, startPoint y: 116, endPoint x: 480, endPoint y: 116, distance: 13.3
click at [480, 116] on div "General Data SEO / Meta Languages Website name golem-solutions.com Logo Drag fi…" at bounding box center [548, 157] width 142 height 255
type textarea "Golem CPA Exam Reviewer"
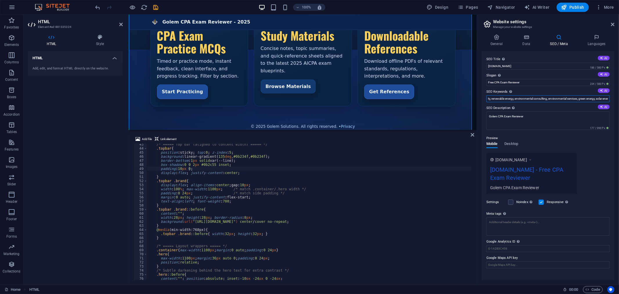
scroll to position [0, 115]
drag, startPoint x: 507, startPoint y: 98, endPoint x: 616, endPoint y: 103, distance: 108.7
click at [616, 103] on div "General Data SEO / Meta Languages Website name golem-solutions.com Logo Drag fi…" at bounding box center [548, 157] width 142 height 255
drag, startPoint x: 650, startPoint y: 113, endPoint x: 543, endPoint y: 102, distance: 107.5
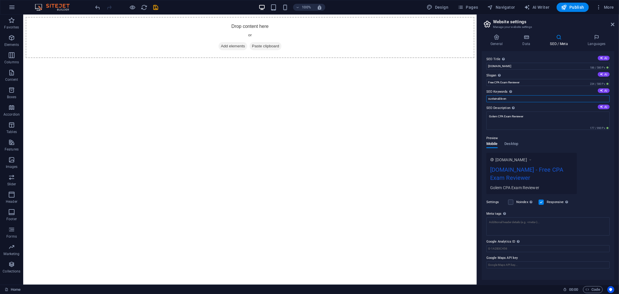
click at [514, 99] on input "sustainable en" at bounding box center [547, 98] width 123 height 7
type input "s"
type input "CPA Reviewer, CPA Exam reviewer, Free CPA reviewer, CPA Exam, CPA Multiple Choi…"
click at [595, 151] on div "Preview Mobile Desktop www.example.com golem-solutions.com - Free CPA Exam Revi…" at bounding box center [547, 162] width 123 height 64
click at [510, 143] on span "Desktop" at bounding box center [512, 144] width 14 height 8
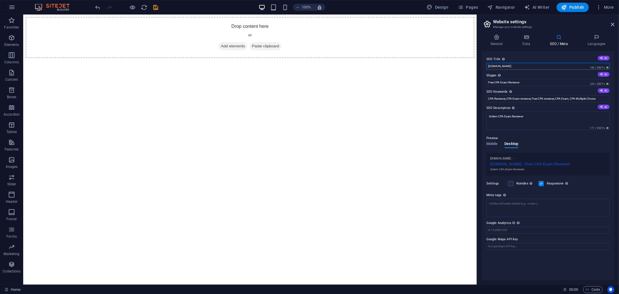
click at [526, 68] on input "[DOMAIN_NAME]" at bounding box center [547, 66] width 123 height 7
drag, startPoint x: 550, startPoint y: 82, endPoint x: 474, endPoint y: 68, distance: 77.4
drag, startPoint x: 493, startPoint y: 163, endPoint x: 504, endPoint y: 163, distance: 11.3
click at [504, 163] on div "- Free CPA Exam Reviewer" at bounding box center [548, 163] width 116 height 6
drag, startPoint x: 548, startPoint y: 97, endPoint x: 465, endPoint y: 79, distance: 84.6
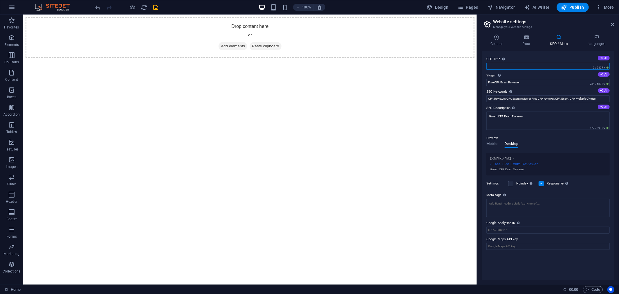
click at [501, 66] on input "SEO Title The title of your website - make it something that stands out in sear…" at bounding box center [547, 66] width 123 height 7
drag, startPoint x: 526, startPoint y: 117, endPoint x: 489, endPoint y: 91, distance: 45.3
click at [484, 114] on div "SEO Title The title of your website - make it something that stands out in sear…" at bounding box center [548, 165] width 133 height 229
paste textarea "Free"
type textarea "Free CPA Exam Reviewer"
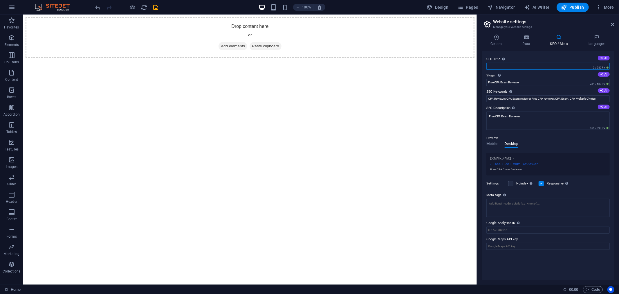
click at [494, 66] on input "SEO Title The title of your website - make it something that stands out in sear…" at bounding box center [547, 66] width 123 height 7
paste input "Free CPA Exam Reviewer"
click at [494, 67] on input "Free CPA Exam Reviewer" at bounding box center [547, 66] width 123 height 7
click at [530, 65] on input "Golem CPA Exam Reviewer" at bounding box center [547, 66] width 123 height 7
drag, startPoint x: 532, startPoint y: 65, endPoint x: 497, endPoint y: 64, distance: 34.8
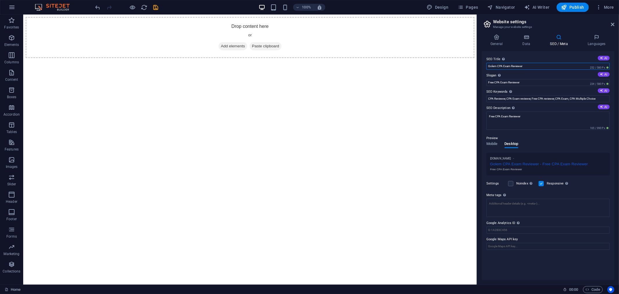
click at [497, 64] on input "Golem CPA Exam Reviewer" at bounding box center [547, 66] width 123 height 7
type input "Golem Solutions"
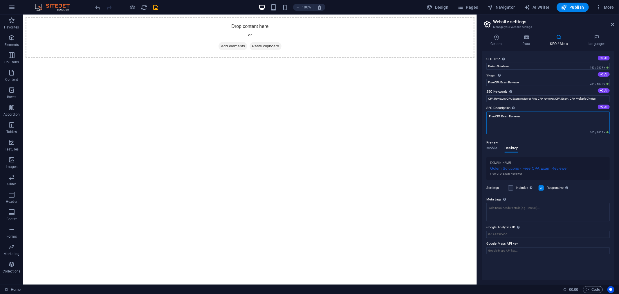
click at [524, 116] on textarea "Free CPA Exam Reviewer" at bounding box center [547, 122] width 123 height 23
click at [351, 5] on div "100% Design Pages Navigator AI Writer Publish More" at bounding box center [355, 7] width 522 height 9
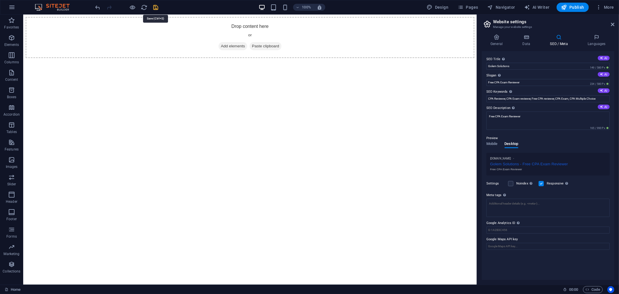
click at [155, 7] on icon "save" at bounding box center [156, 7] width 7 height 7
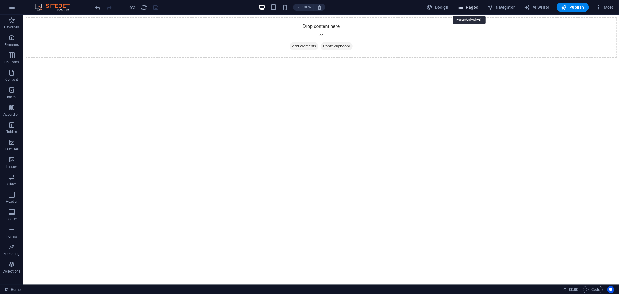
click at [465, 7] on span "Pages" at bounding box center [468, 7] width 20 height 6
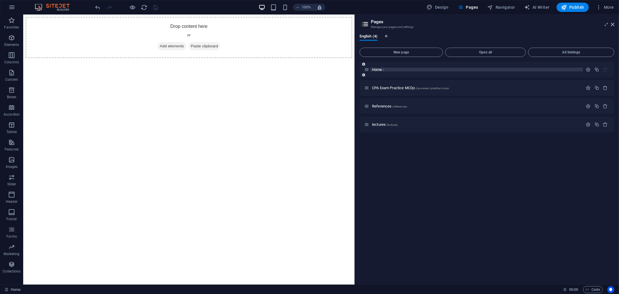
click at [373, 68] on span "Home /" at bounding box center [378, 69] width 12 height 4
click at [382, 69] on span "Home /" at bounding box center [378, 69] width 12 height 4
click at [375, 68] on span "Home /" at bounding box center [378, 69] width 12 height 4
click at [588, 67] on icon "button" at bounding box center [588, 69] width 5 height 5
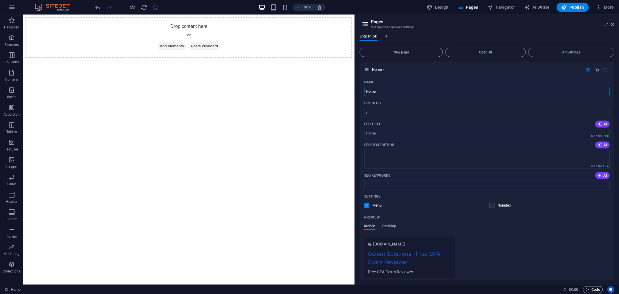
click at [593, 286] on span "Code" at bounding box center [593, 289] width 15 height 7
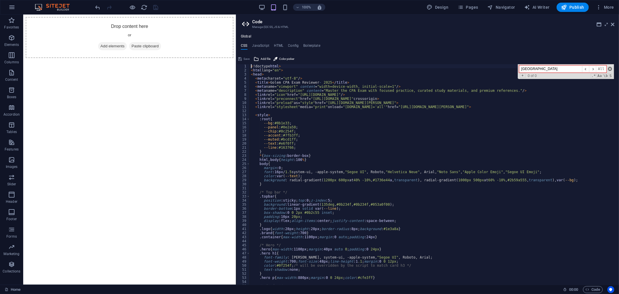
click at [608, 68] on span at bounding box center [610, 69] width 4 height 4
click at [297, 98] on div "< !doctype html > < html lang= "en" > < head > < meta charset= "utf-8" / > < ti…" at bounding box center [432, 178] width 365 height 229
type textarea "<link rel="preconnect" href="https://fonts.gstatic.com" crossorigin>"
click at [14, 42] on span "Elements" at bounding box center [11, 41] width 23 height 14
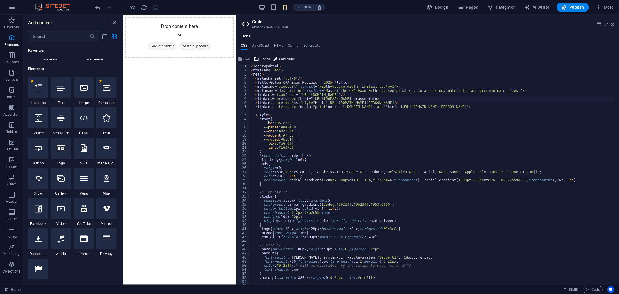
scroll to position [62, 0]
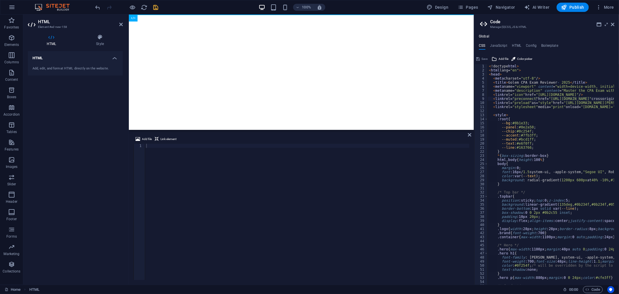
drag, startPoint x: 237, startPoint y: 37, endPoint x: 472, endPoint y: 71, distance: 238.3
click at [472, 71] on div "Home Favorites Elements Columns Content Boxes Accordion Tables Features Images …" at bounding box center [309, 150] width 619 height 270
click at [152, 146] on div at bounding box center [307, 216] width 324 height 144
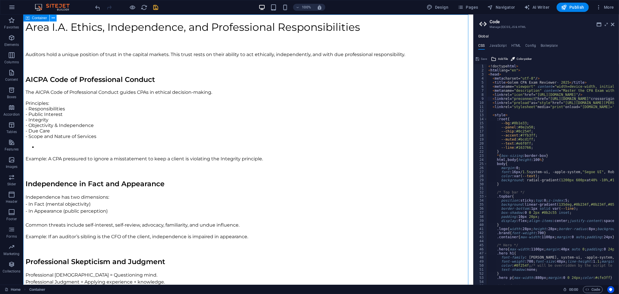
click at [52, 16] on icon at bounding box center [53, 18] width 3 height 6
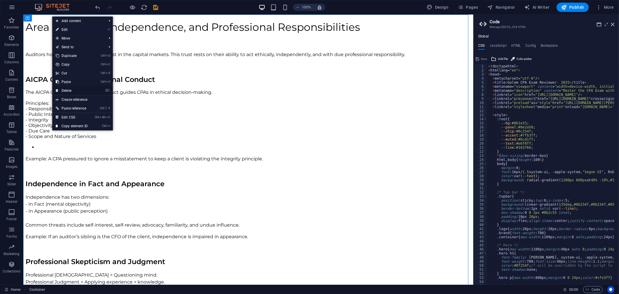
click at [75, 89] on link "⌦ Delete" at bounding box center [71, 90] width 39 height 9
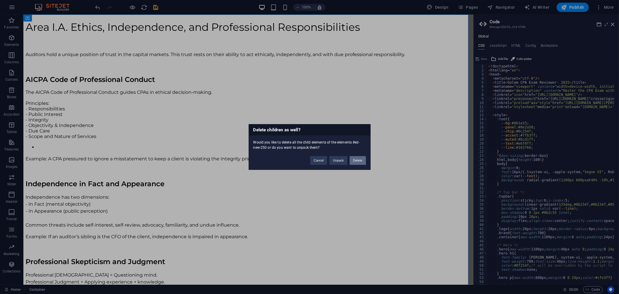
click at [358, 161] on button "Delete" at bounding box center [358, 160] width 16 height 9
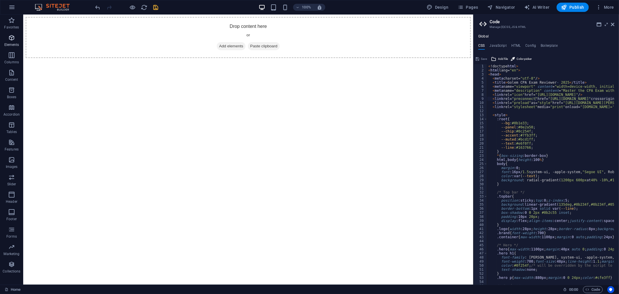
click at [10, 40] on icon "button" at bounding box center [11, 37] width 7 height 7
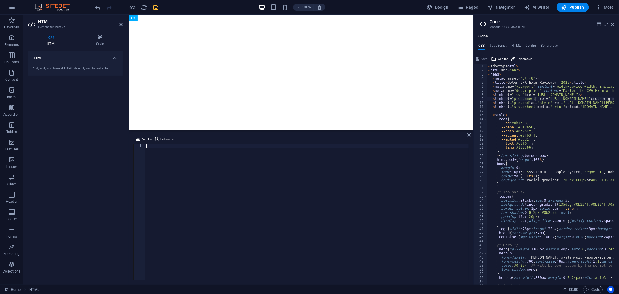
click at [149, 146] on div at bounding box center [307, 216] width 324 height 144
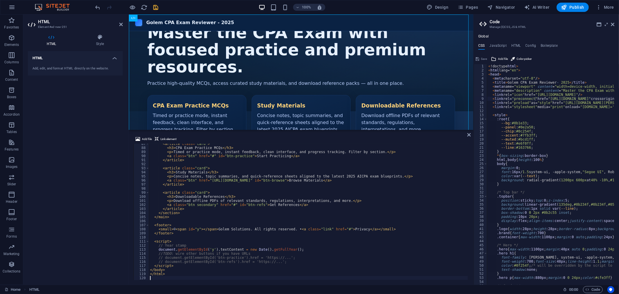
scroll to position [0, 0]
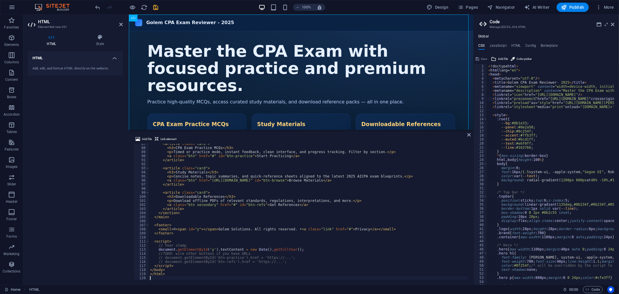
click at [172, 176] on div "< article class = "card" > < h3 > CPA Exam Practice MCQs </ h3 > < p > Timed or…" at bounding box center [308, 214] width 319 height 144
type textarea "</html>"
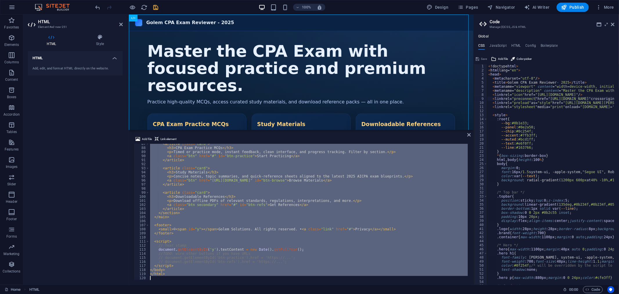
paste textarea
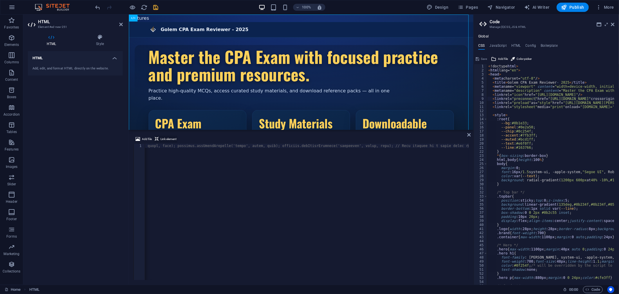
click at [166, 137] on span "Link element" at bounding box center [168, 139] width 16 height 7
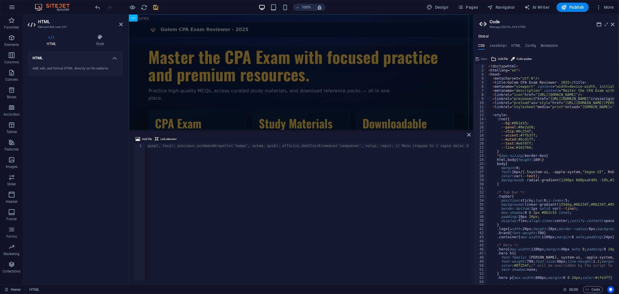
click at [166, 137] on span "Link element" at bounding box center [168, 139] width 16 height 7
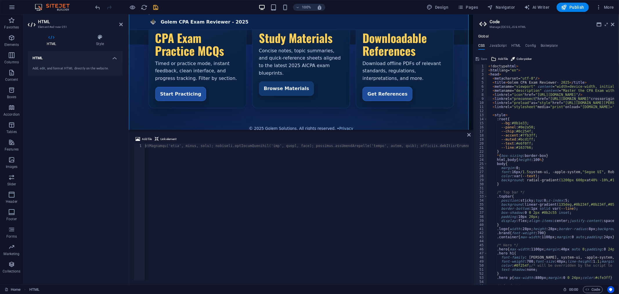
scroll to position [88, 0]
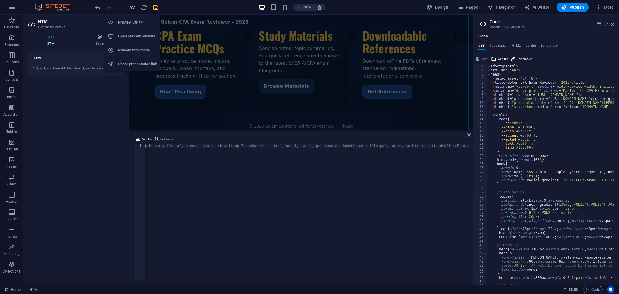
click at [133, 7] on icon "button" at bounding box center [132, 7] width 7 height 7
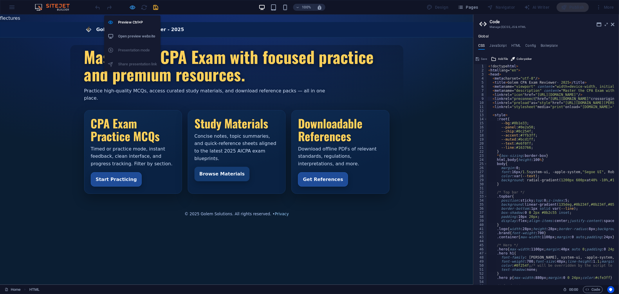
click at [129, 6] on icon "button" at bounding box center [132, 7] width 7 height 7
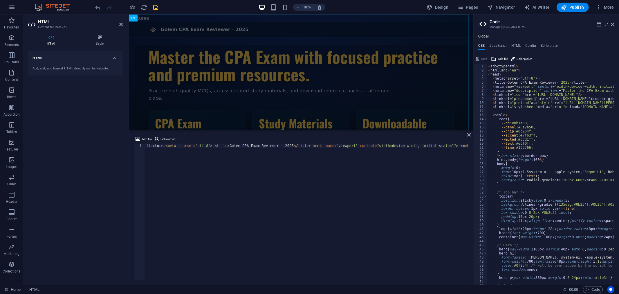
type textarea "<meta charset="utf-8"> <title>Golem CPA Exam Reviewer - 2025</title> <meta name…"
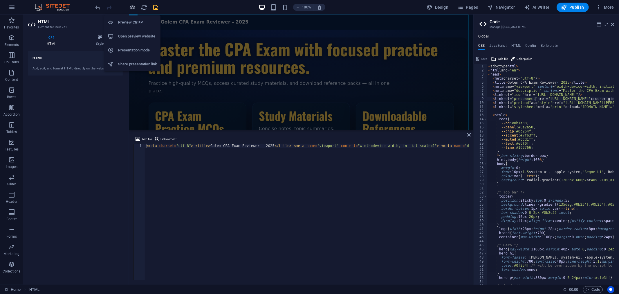
click at [134, 6] on icon "button" at bounding box center [132, 7] width 7 height 7
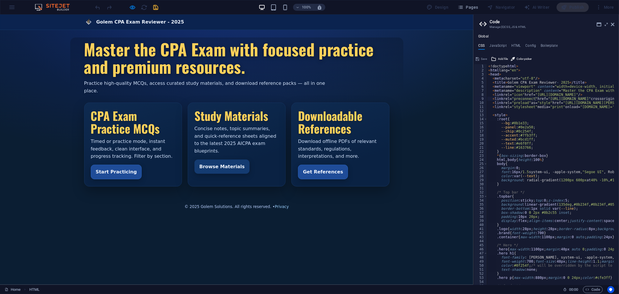
click at [134, 2] on div "100% Design Pages Navigator AI Writer Publish More" at bounding box center [309, 7] width 618 height 14
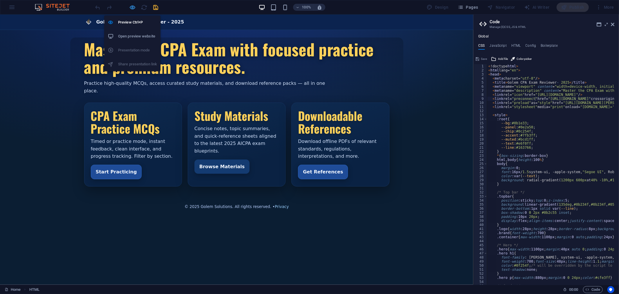
click at [133, 5] on icon "button" at bounding box center [132, 7] width 7 height 7
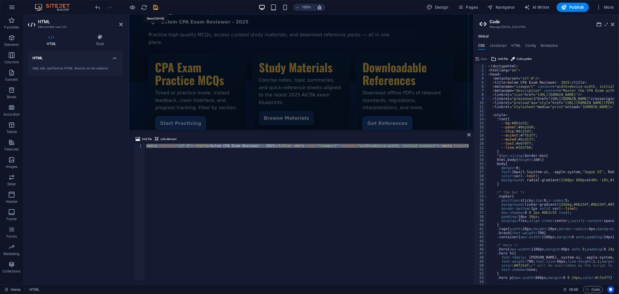
click at [156, 8] on icon "save" at bounding box center [156, 7] width 7 height 7
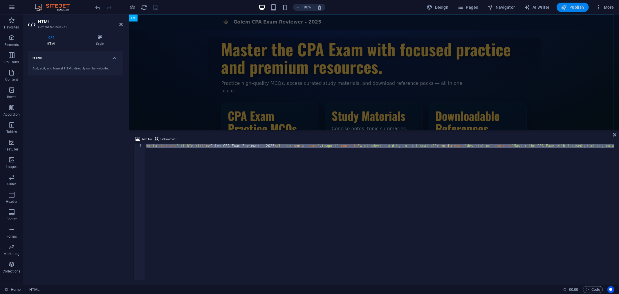
click at [574, 6] on span "Publish" at bounding box center [572, 7] width 23 height 6
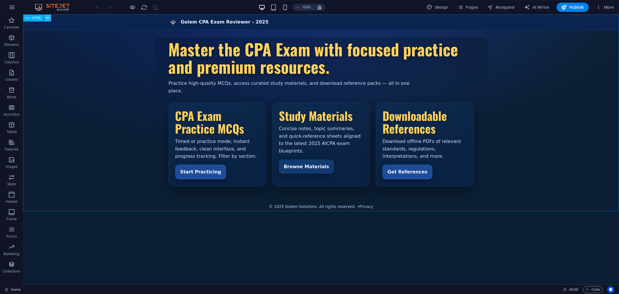
click at [48, 17] on icon at bounding box center [47, 18] width 3 height 6
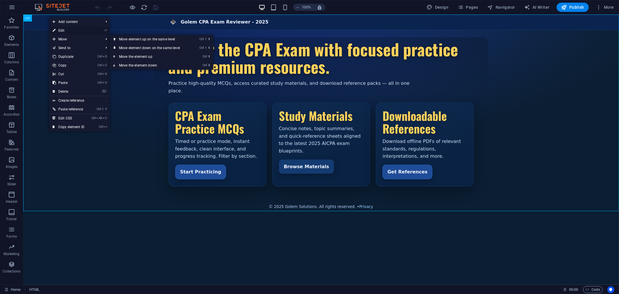
click at [66, 28] on link "⏎ Edit" at bounding box center [68, 30] width 39 height 9
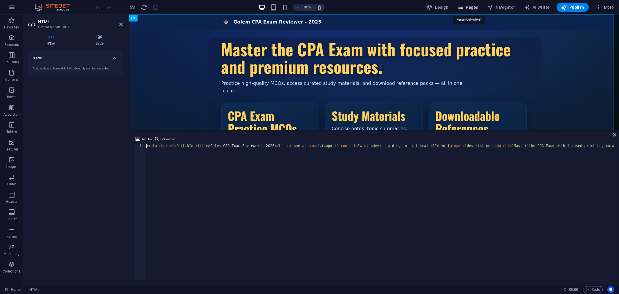
click at [472, 9] on span "Pages" at bounding box center [468, 7] width 20 height 6
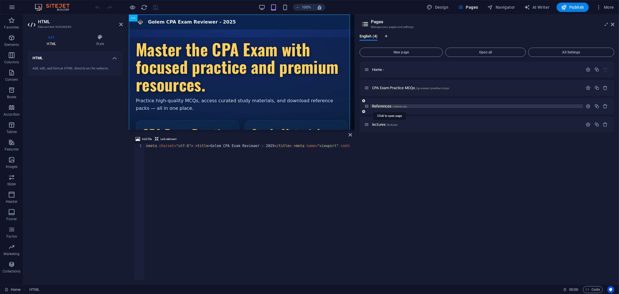
click at [379, 105] on span "References /references" at bounding box center [389, 106] width 35 height 4
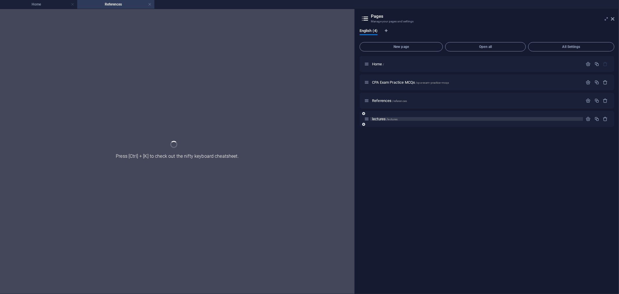
click at [377, 120] on span "lectures /lectures" at bounding box center [385, 119] width 26 height 4
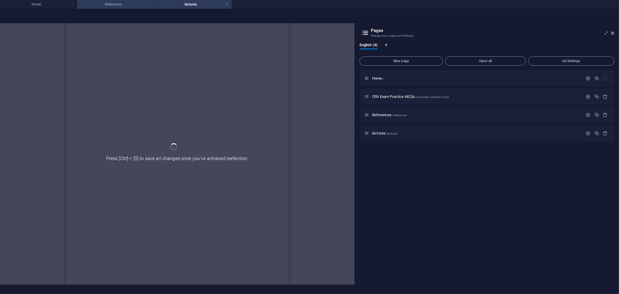
click at [149, 4] on link at bounding box center [149, 5] width 3 height 6
click at [73, 3] on link at bounding box center [72, 5] width 3 height 6
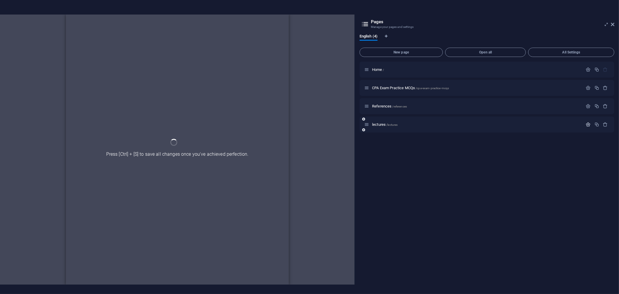
click at [589, 123] on icon "button" at bounding box center [588, 124] width 5 height 5
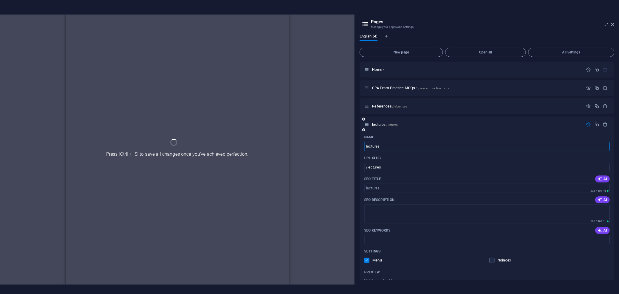
scroll to position [71, 0]
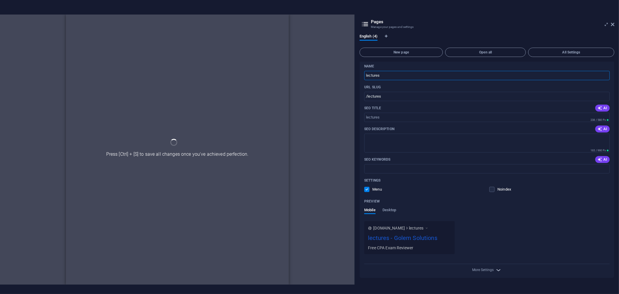
click at [498, 269] on icon "button" at bounding box center [498, 269] width 7 height 7
click at [498, 269] on div "Meta tags" at bounding box center [487, 265] width 246 height 9
click at [498, 270] on textarea "Meta tags ​" at bounding box center [487, 279] width 246 height 19
click at [498, 269] on div "Meta tags" at bounding box center [487, 265] width 246 height 9
click at [498, 270] on textarea "Meta tags ​" at bounding box center [487, 279] width 246 height 19
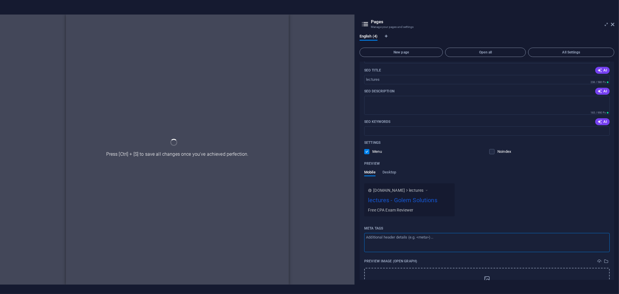
scroll to position [154, 0]
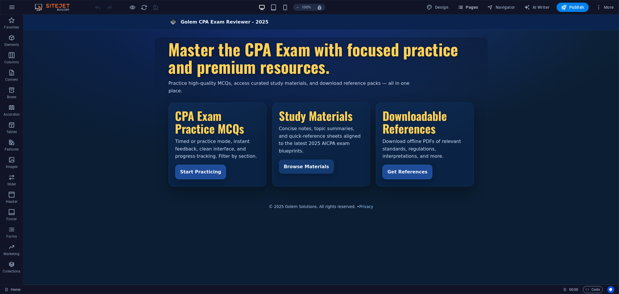
click at [468, 7] on span "Pages" at bounding box center [468, 7] width 20 height 6
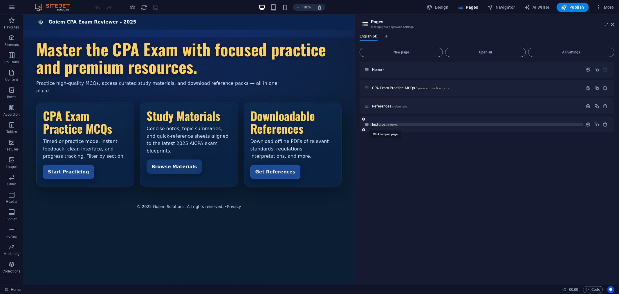
click at [381, 123] on span "lectures /lectures" at bounding box center [385, 124] width 26 height 4
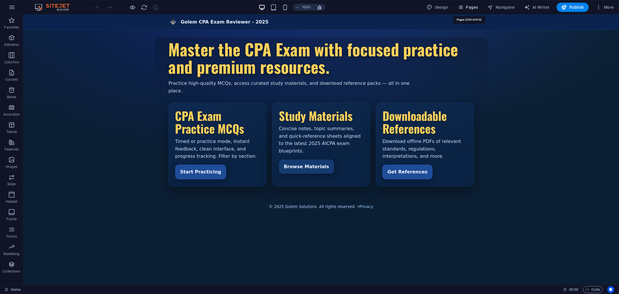
click at [473, 5] on span "Pages" at bounding box center [468, 7] width 20 height 6
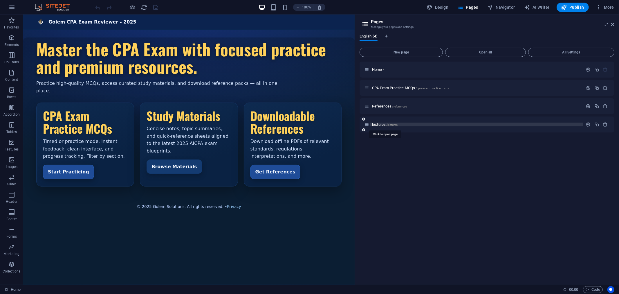
click at [377, 124] on span "lectures /lectures" at bounding box center [385, 124] width 26 height 4
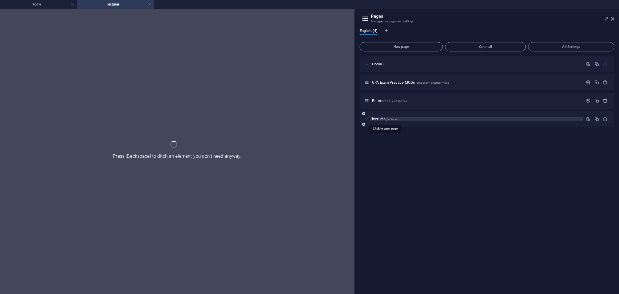
click at [383, 118] on span "lectures /lectures" at bounding box center [385, 119] width 26 height 4
click at [150, 4] on link at bounding box center [149, 5] width 3 height 6
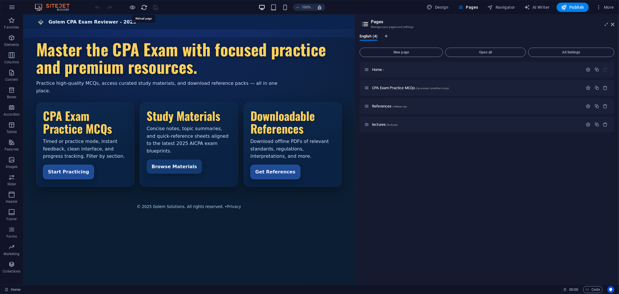
click at [143, 6] on icon "reload" at bounding box center [144, 7] width 7 height 7
click at [382, 103] on div "References /references" at bounding box center [473, 106] width 219 height 7
click at [382, 106] on span "References /references" at bounding box center [389, 106] width 35 height 4
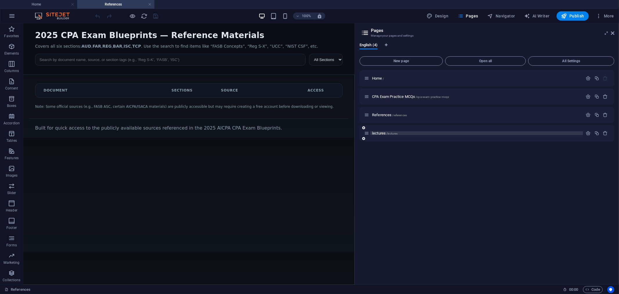
click at [380, 132] on span "lectures /lectures" at bounding box center [385, 133] width 26 height 4
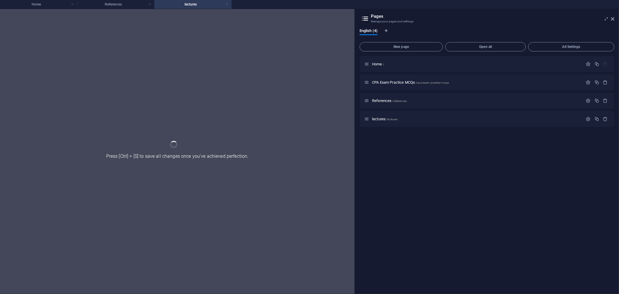
click at [227, 5] on link at bounding box center [226, 5] width 3 height 6
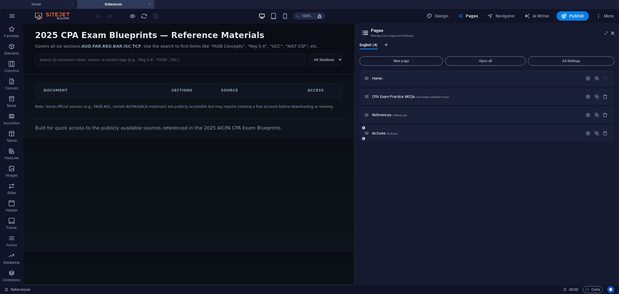
click at [364, 138] on icon at bounding box center [363, 138] width 3 height 3
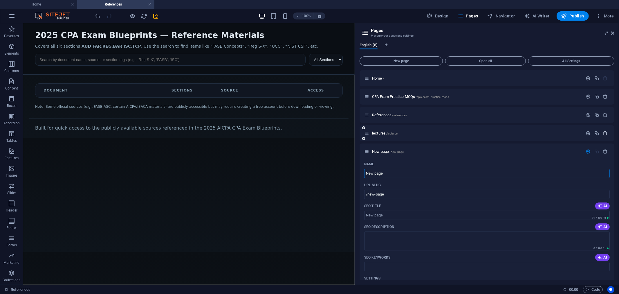
click at [607, 133] on icon "button" at bounding box center [605, 133] width 5 height 5
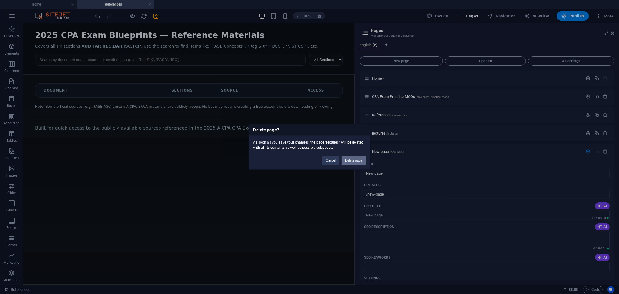
click at [353, 160] on button "Delete page" at bounding box center [354, 160] width 24 height 9
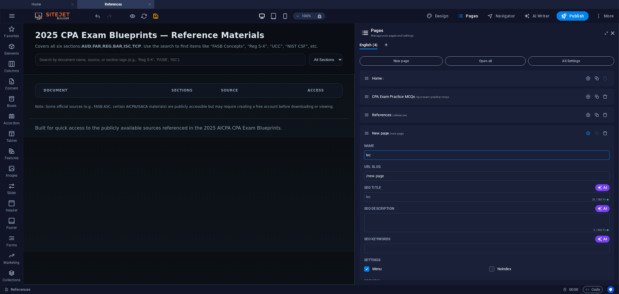
type input "lect"
type input "/lec"
type input "lectures"
type input "/lectures"
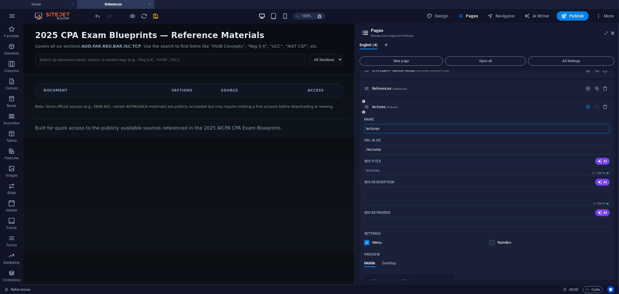
scroll to position [66, 0]
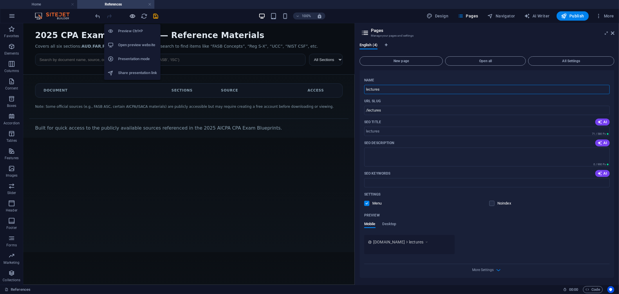
type input "lectures"
click at [133, 15] on icon "button" at bounding box center [132, 16] width 7 height 7
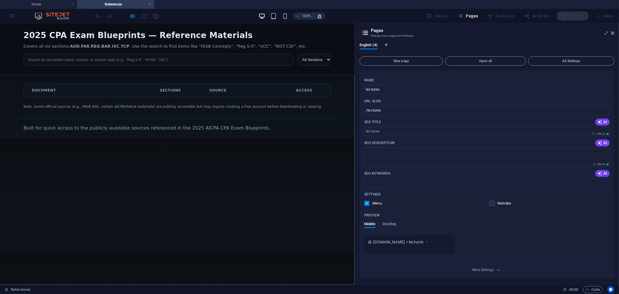
click at [167, 16] on div "100% Design Pages Navigator AI Writer Publish More" at bounding box center [355, 15] width 522 height 9
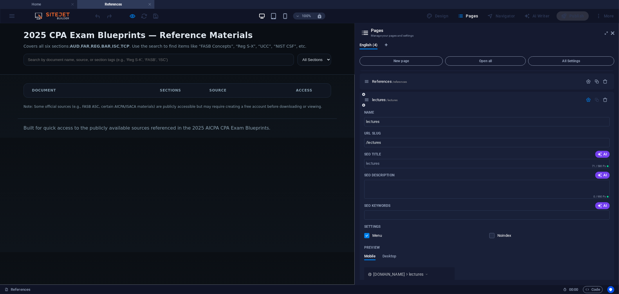
click at [588, 98] on icon "button" at bounding box center [588, 99] width 5 height 5
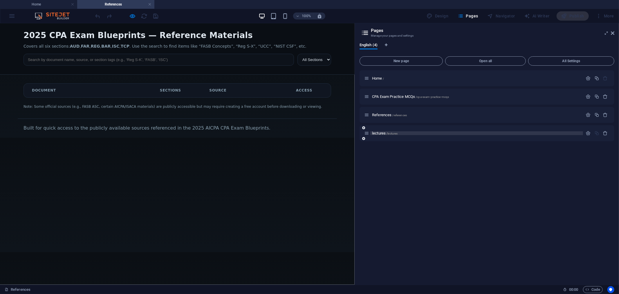
click at [399, 133] on p "lectures /lectures" at bounding box center [476, 133] width 209 height 4
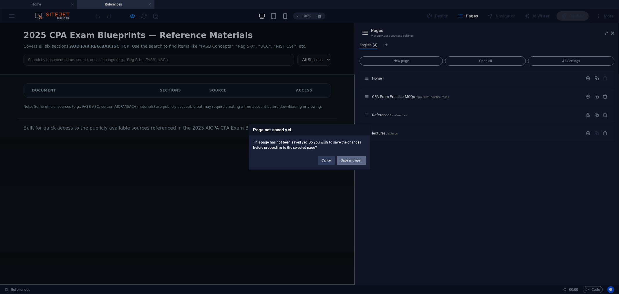
click at [353, 162] on button "Save and open" at bounding box center [351, 160] width 28 height 9
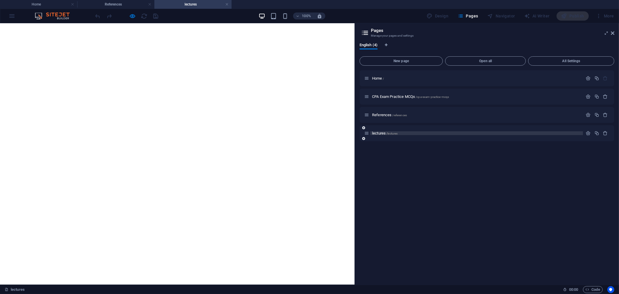
click at [376, 133] on span "lectures /lectures" at bounding box center [385, 133] width 26 height 4
click at [378, 133] on span "lectures /lectures" at bounding box center [385, 133] width 26 height 4
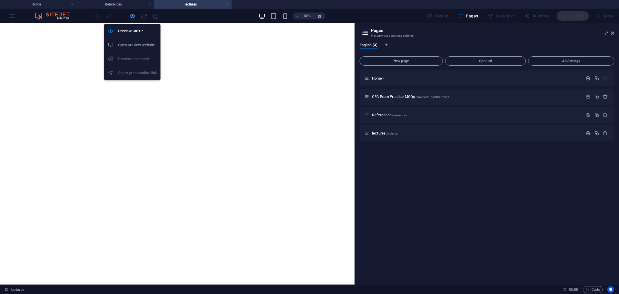
click at [133, 15] on icon "button" at bounding box center [132, 16] width 7 height 7
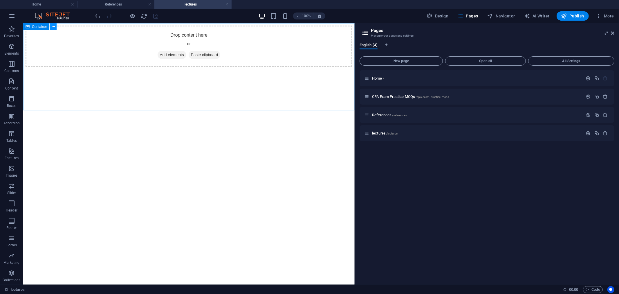
click at [53, 26] on icon at bounding box center [53, 27] width 3 height 6
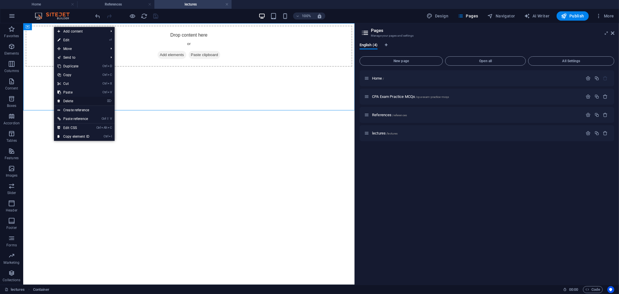
click at [75, 101] on link "⌦ Delete" at bounding box center [73, 101] width 39 height 9
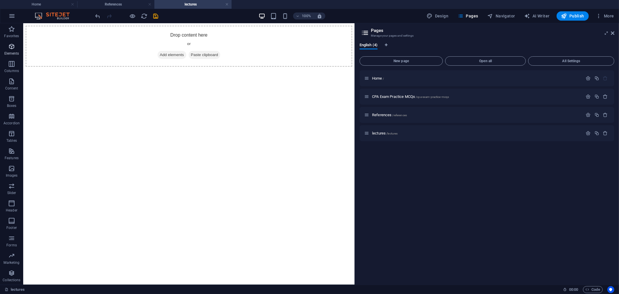
click at [7, 51] on p "Elements" at bounding box center [11, 53] width 15 height 5
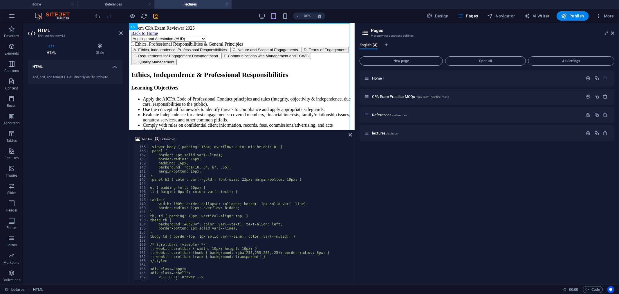
scroll to position [543, 0]
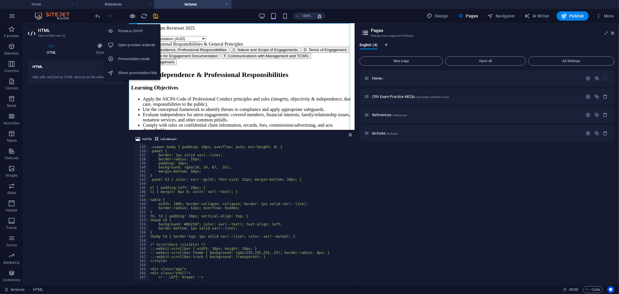
click at [132, 15] on icon "button" at bounding box center [132, 16] width 7 height 7
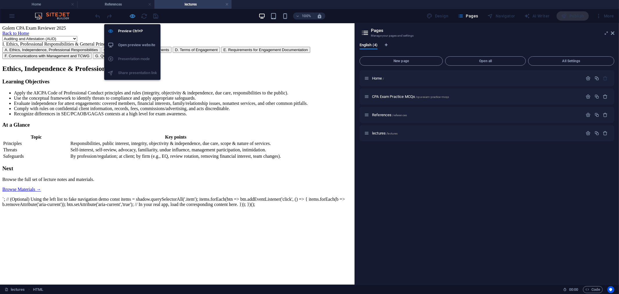
click at [131, 15] on icon "button" at bounding box center [132, 16] width 7 height 7
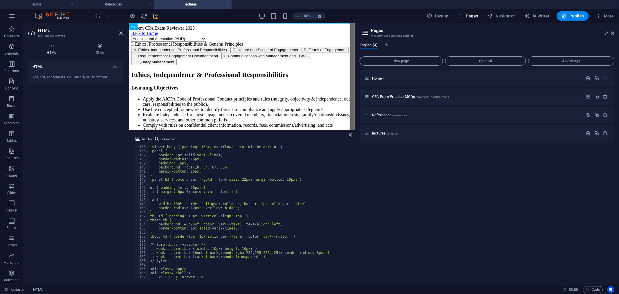
click at [168, 167] on div ".viewer-body { padding: 16px; overflow: auto; min-height: 0; } .panel { border:…" at bounding box center [327, 212] width 356 height 143
type textarea "<!-- /GOLEM LECTURES -->"
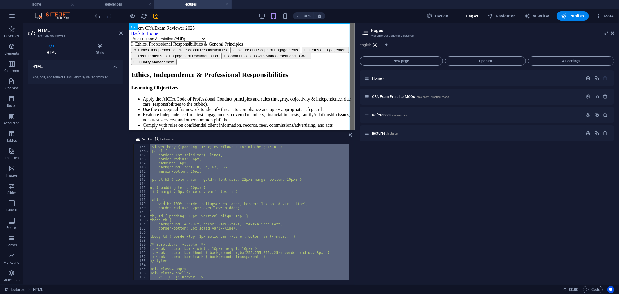
paste textarea
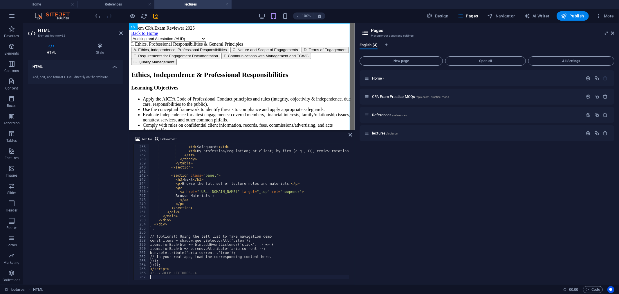
scroll to position [950, 0]
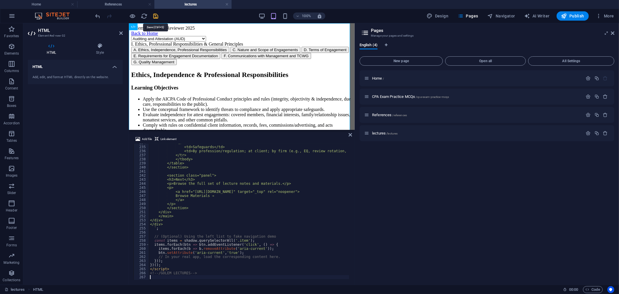
click at [157, 14] on icon "save" at bounding box center [156, 16] width 7 height 7
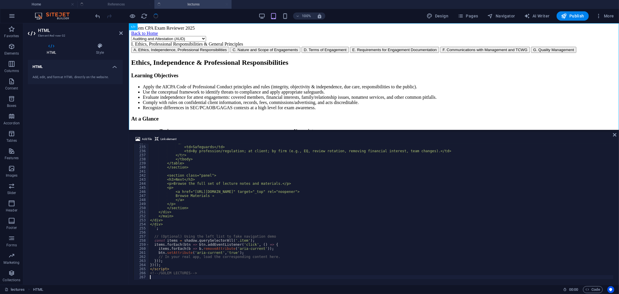
scroll to position [948, 0]
click at [572, 16] on span "Publish" at bounding box center [572, 16] width 23 height 6
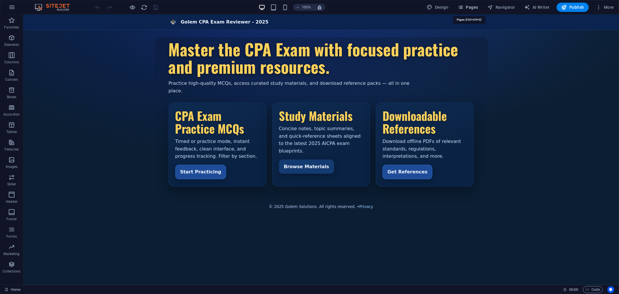
click at [467, 7] on span "Pages" at bounding box center [468, 7] width 20 height 6
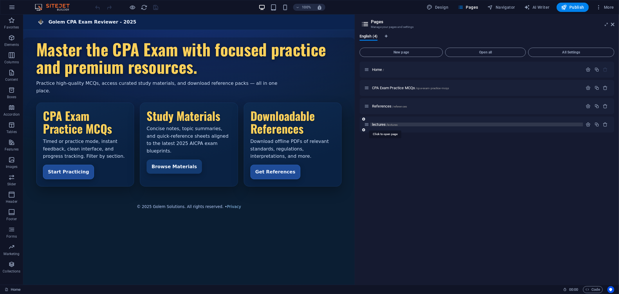
click at [381, 124] on span "lectures /lectures" at bounding box center [385, 124] width 26 height 4
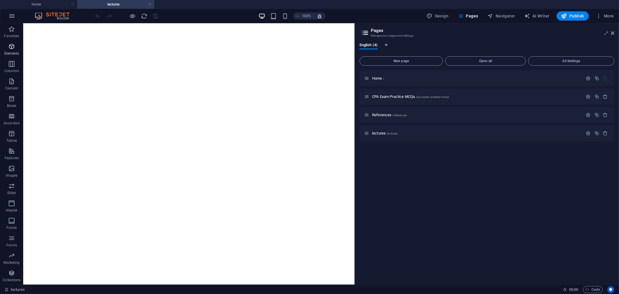
click at [11, 50] on span "Elements" at bounding box center [11, 50] width 23 height 14
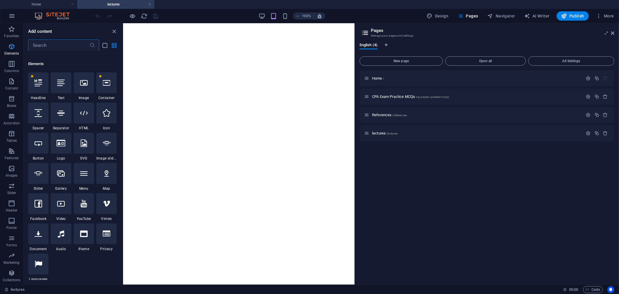
scroll to position [62, 0]
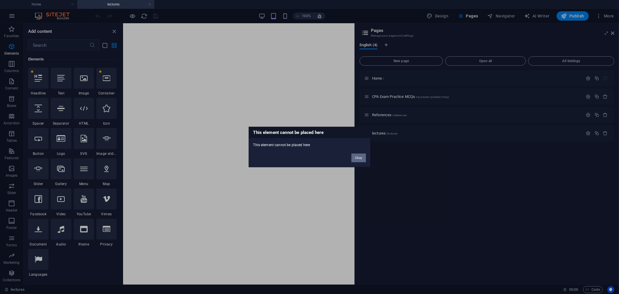
click at [354, 158] on button "Okay" at bounding box center [358, 158] width 15 height 9
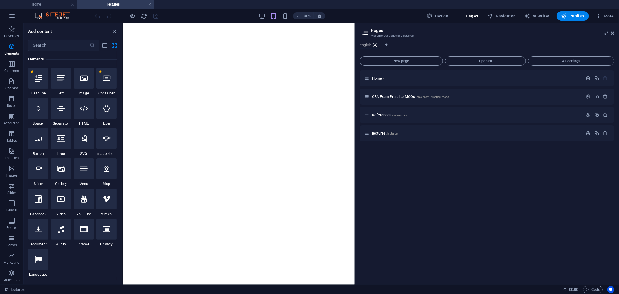
click at [140, 25] on html at bounding box center [239, 24] width 232 height 2
click at [117, 29] on span "close panel" at bounding box center [114, 31] width 7 height 7
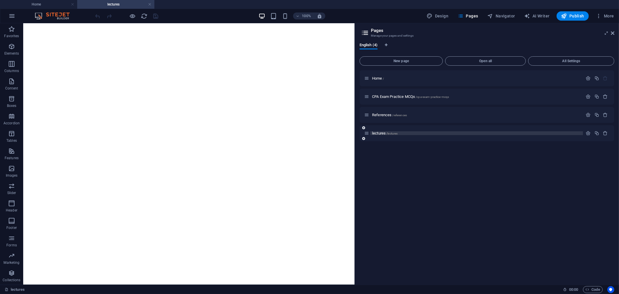
click at [378, 134] on span "lectures /lectures" at bounding box center [385, 133] width 26 height 4
click at [607, 133] on icon "button" at bounding box center [605, 133] width 5 height 5
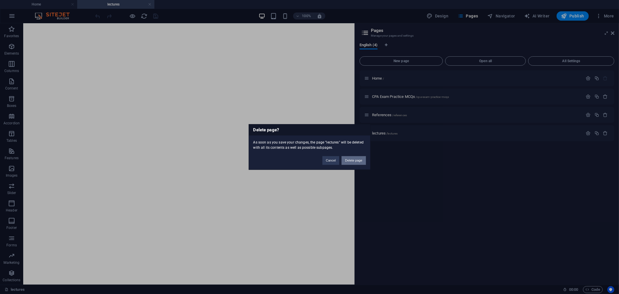
click at [359, 160] on button "Delete page" at bounding box center [354, 160] width 24 height 9
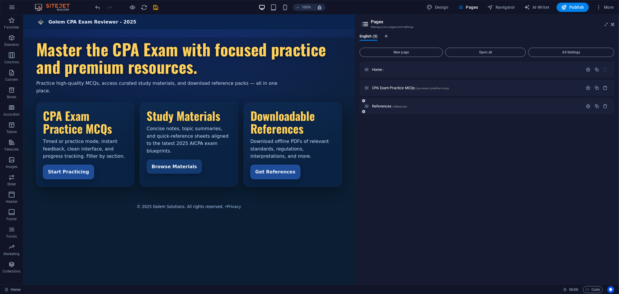
click at [363, 111] on icon at bounding box center [363, 111] width 3 height 3
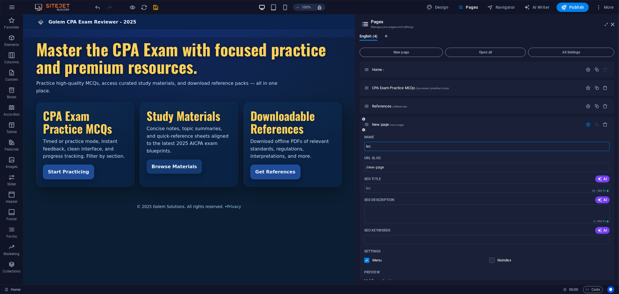
type input "lect"
type input "/lec"
type input "lecture"
type input "/lecture"
type input "lectures"
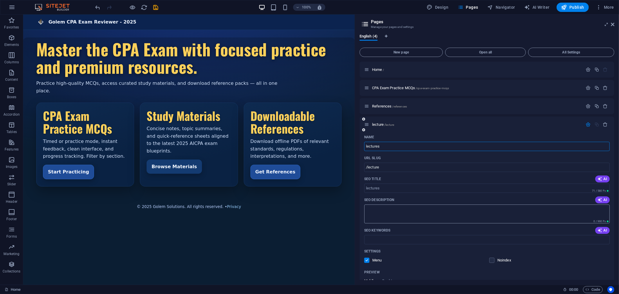
type input "/lectures"
type input "lectures"
click at [450, 258] on div "Menu" at bounding box center [424, 259] width 120 height 5
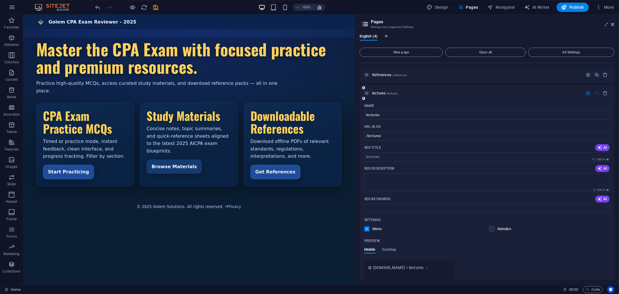
scroll to position [57, 0]
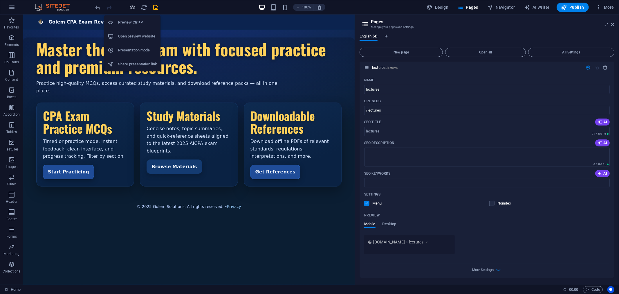
click at [131, 6] on icon "button" at bounding box center [132, 7] width 7 height 7
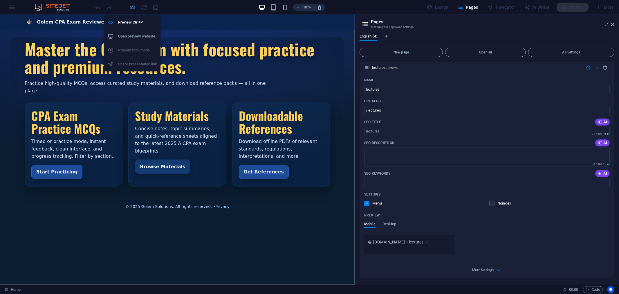
click at [134, 6] on icon "button" at bounding box center [132, 7] width 7 height 7
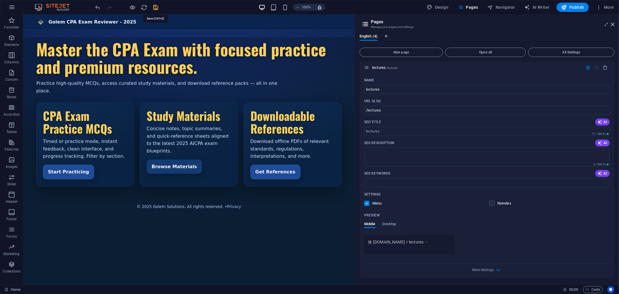
click at [155, 8] on icon "save" at bounding box center [156, 7] width 7 height 7
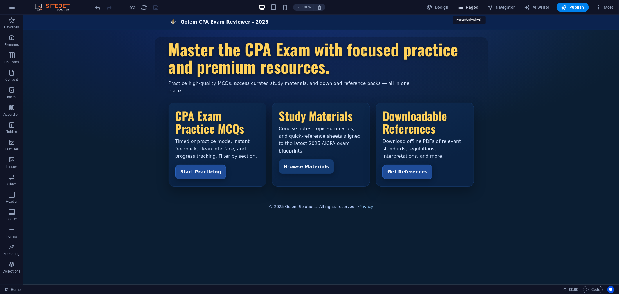
click at [462, 7] on icon "button" at bounding box center [461, 7] width 6 height 6
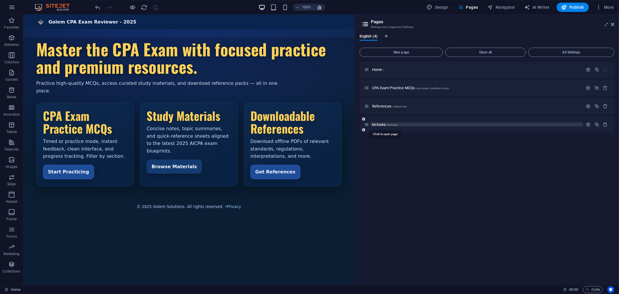
click at [380, 123] on span "lectures /lectures" at bounding box center [385, 124] width 26 height 4
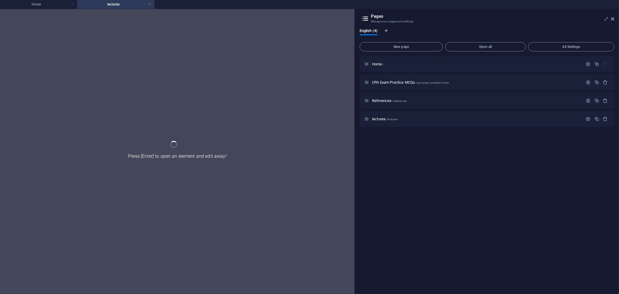
scroll to position [0, 0]
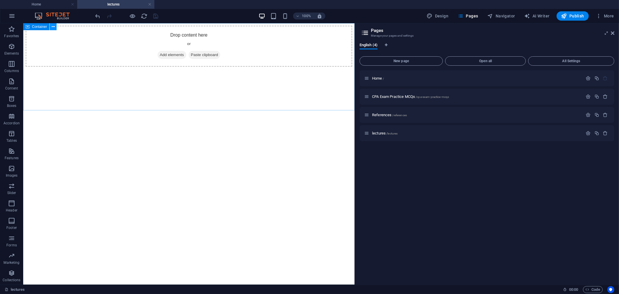
click at [53, 25] on icon at bounding box center [53, 27] width 3 height 6
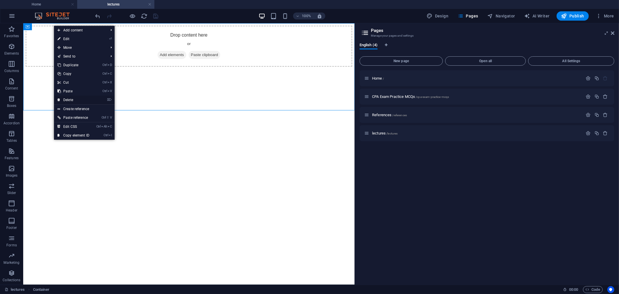
click at [74, 98] on link "⌦ Delete" at bounding box center [73, 99] width 39 height 9
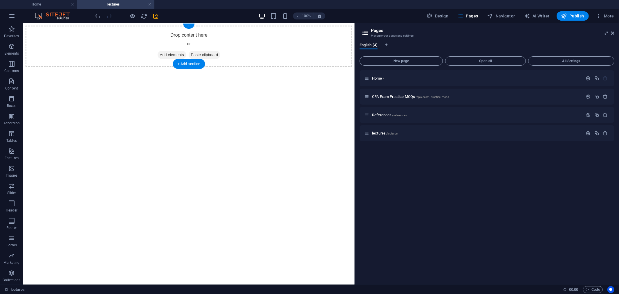
drag, startPoint x: 170, startPoint y: 55, endPoint x: 70, endPoint y: 54, distance: 99.8
click at [170, 54] on span "Add elements" at bounding box center [171, 54] width 29 height 8
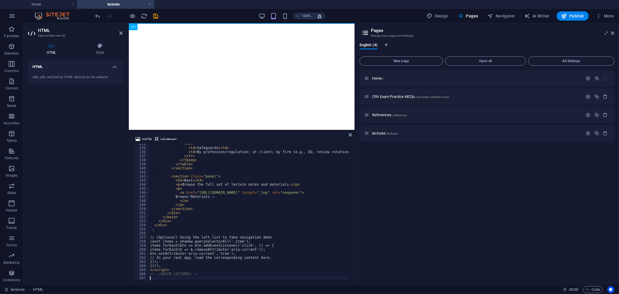
scroll to position [948, 0]
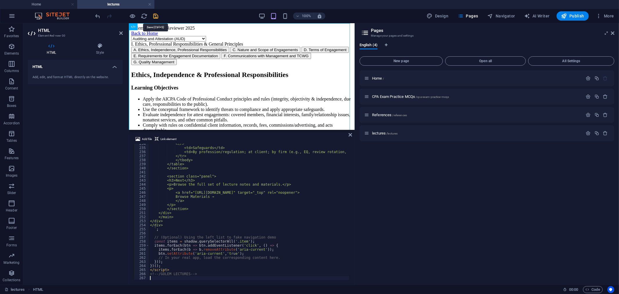
click at [154, 15] on icon "save" at bounding box center [156, 16] width 7 height 7
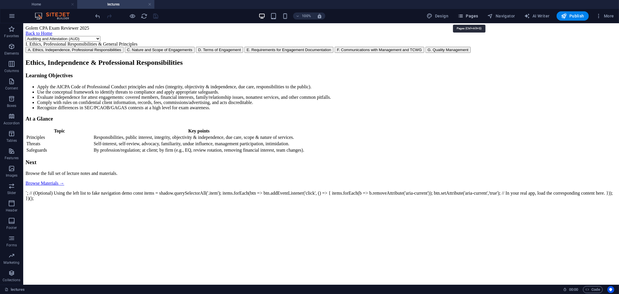
click at [470, 13] on span "Pages" at bounding box center [468, 16] width 20 height 6
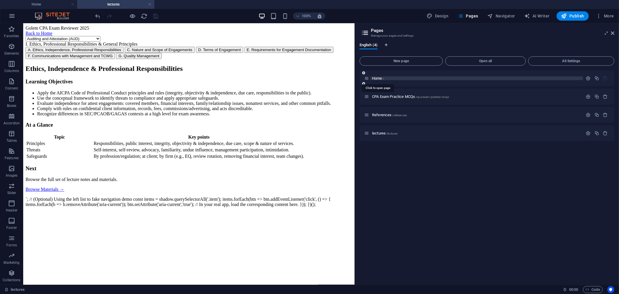
click at [376, 77] on span "Home /" at bounding box center [378, 78] width 12 height 4
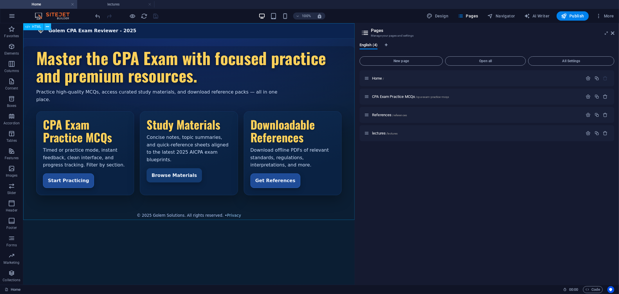
click at [48, 24] on icon at bounding box center [47, 27] width 3 height 6
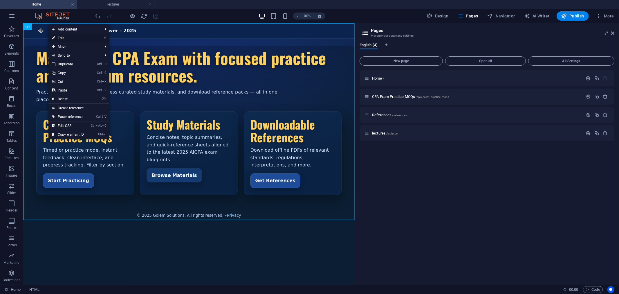
click at [73, 38] on link "⏎ Edit" at bounding box center [67, 38] width 39 height 9
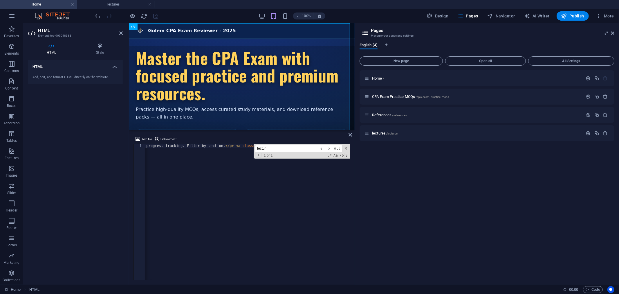
type input "lecture"
click at [385, 130] on div "lectures /lectures" at bounding box center [473, 133] width 219 height 7
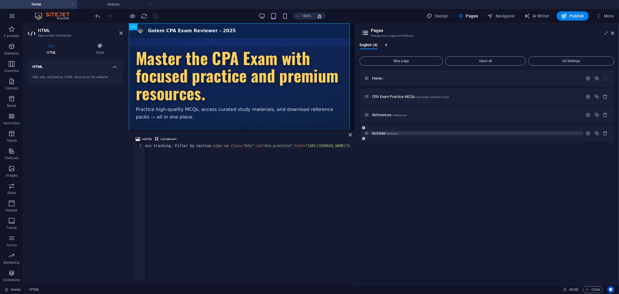
click at [381, 132] on span "lectures /lectures" at bounding box center [385, 133] width 26 height 4
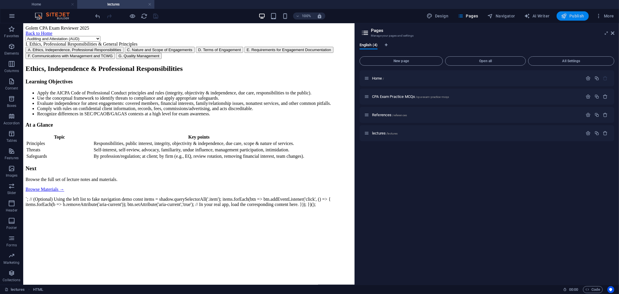
click at [571, 17] on span "Publish" at bounding box center [572, 16] width 23 height 6
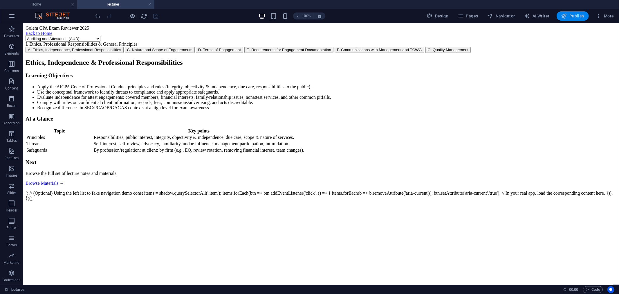
click at [573, 16] on span "Publish" at bounding box center [572, 16] width 23 height 6
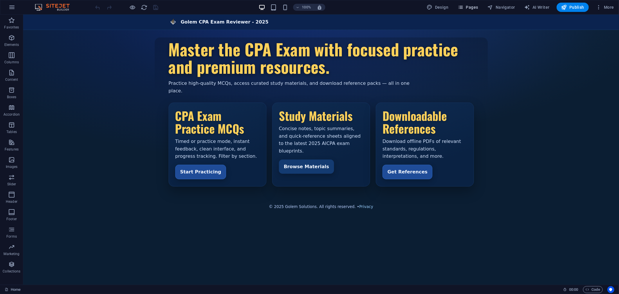
click at [469, 8] on span "Pages" at bounding box center [468, 7] width 20 height 6
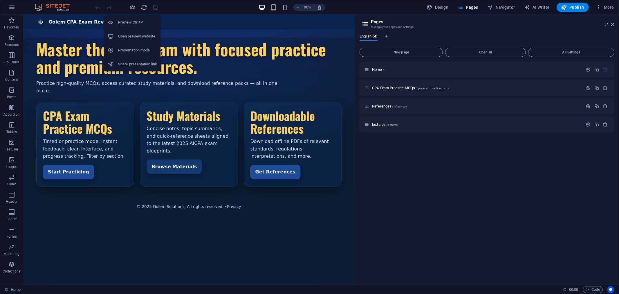
click at [129, 6] on icon "button" at bounding box center [132, 7] width 7 height 7
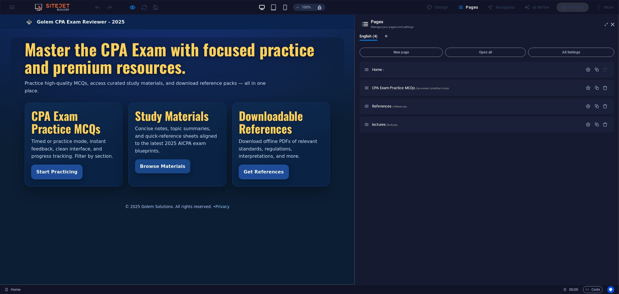
click at [152, 159] on link "Browse Materials" at bounding box center [162, 166] width 55 height 15
click at [377, 123] on span "lectures /lectures" at bounding box center [385, 124] width 26 height 4
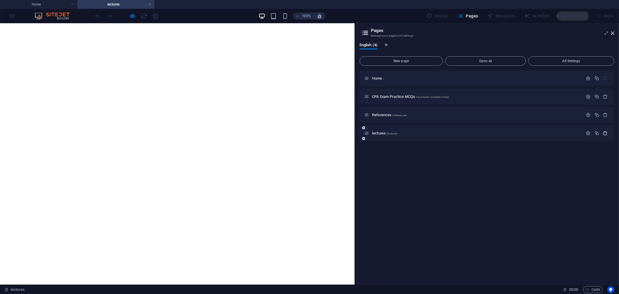
click at [606, 134] on icon "button" at bounding box center [605, 133] width 5 height 5
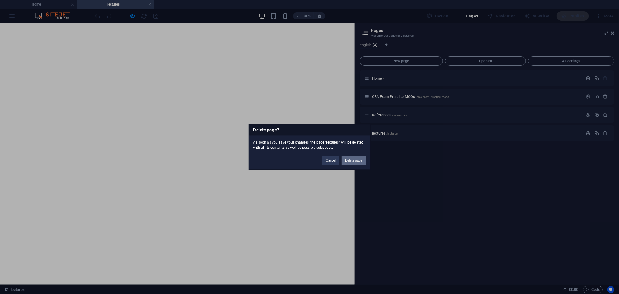
click at [351, 161] on button "Delete page" at bounding box center [354, 160] width 24 height 9
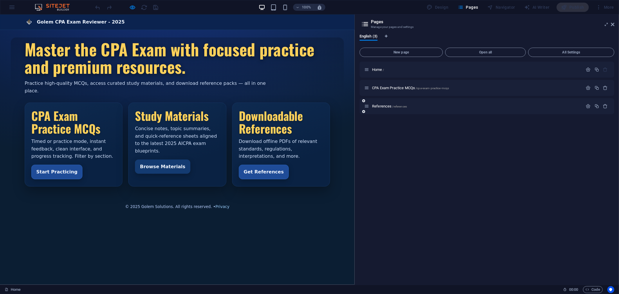
click at [365, 111] on icon at bounding box center [363, 111] width 3 height 3
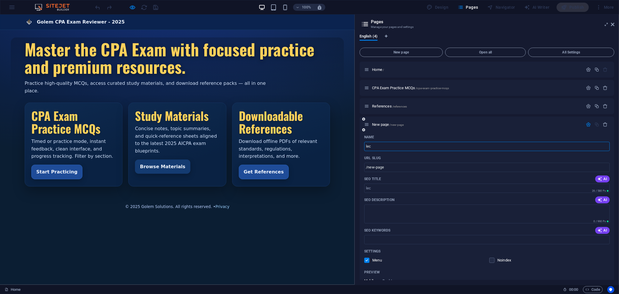
type input "lect"
type input "/lec"
type input "lectures"
type input "/lectures"
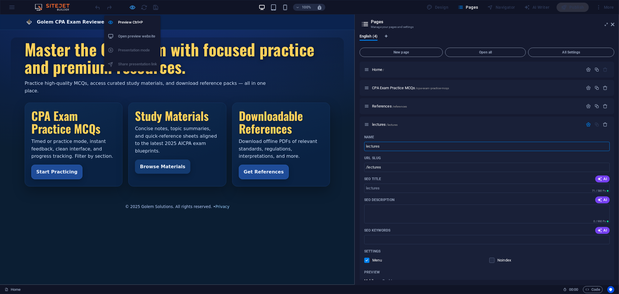
type input "lectures"
click at [133, 7] on icon "button" at bounding box center [132, 7] width 7 height 7
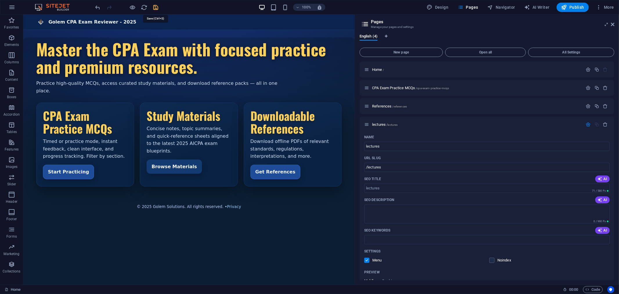
click at [157, 7] on icon "save" at bounding box center [156, 7] width 7 height 7
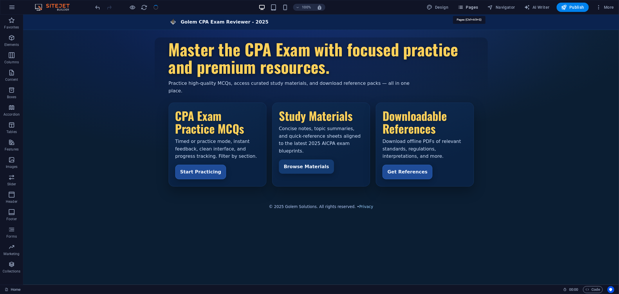
click at [477, 5] on span "Pages" at bounding box center [468, 7] width 20 height 6
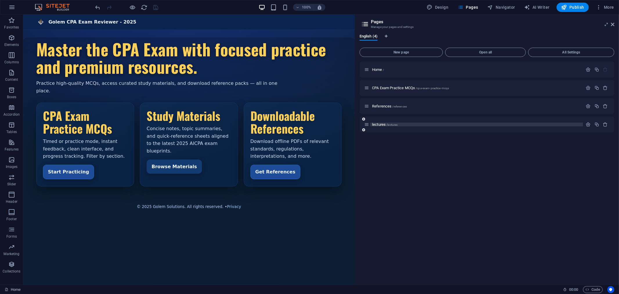
click at [381, 124] on span "lectures /lectures" at bounding box center [385, 124] width 26 height 4
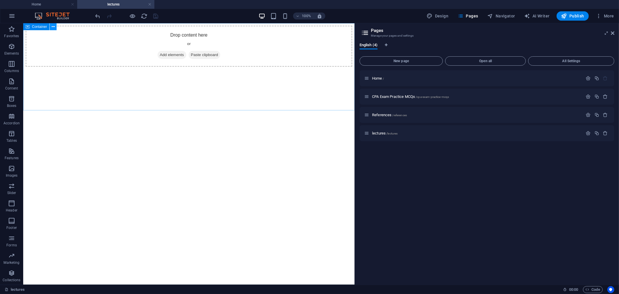
click at [54, 25] on icon at bounding box center [53, 27] width 3 height 6
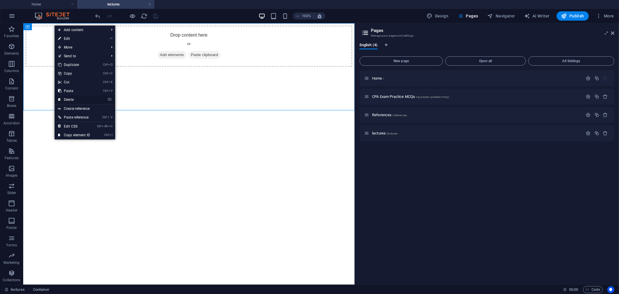
click at [77, 100] on link "⌦ Delete" at bounding box center [74, 99] width 39 height 9
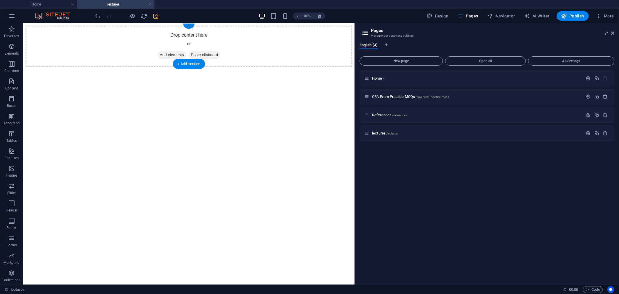
click at [172, 53] on span "Add elements" at bounding box center [171, 54] width 29 height 8
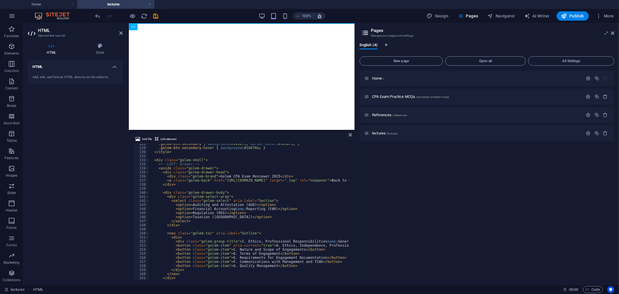
scroll to position [518, 0]
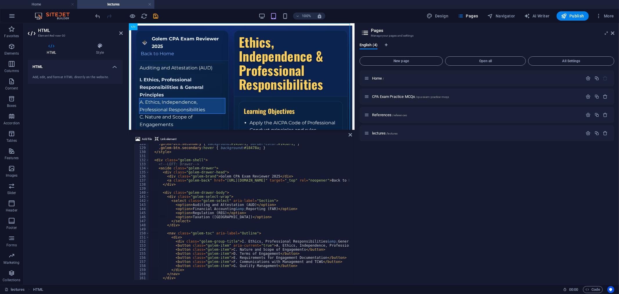
drag, startPoint x: 350, startPoint y: 228, endPoint x: 352, endPoint y: 183, distance: 44.7
click at [352, 183] on div "Add file Link element 128 129 130 131 132 133 134 135 136 137 138 139 140 141 1…" at bounding box center [242, 208] width 226 height 154
drag, startPoint x: 223, startPoint y: 98, endPoint x: 223, endPoint y: 103, distance: 5.2
click at [223, 103] on div "Golem CPA Exam Reviewer 2025 Back to Home Auditing and Attestation (AUD) Financ…" at bounding box center [241, 83] width 221 height 116
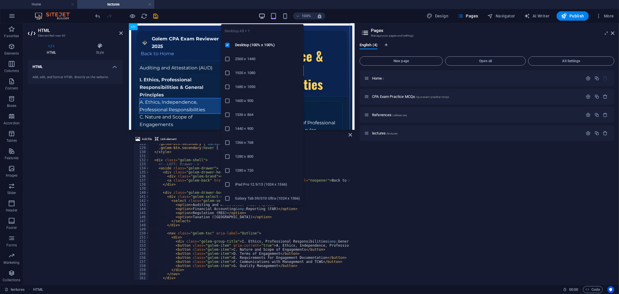
click at [263, 14] on icon "button" at bounding box center [262, 16] width 7 height 7
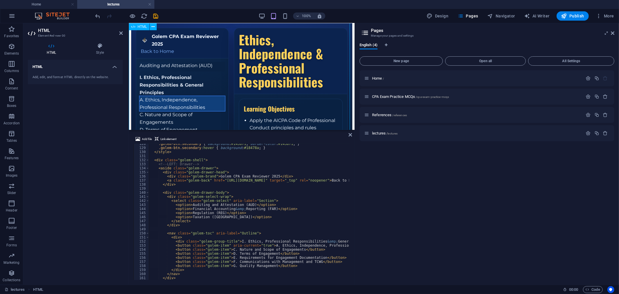
scroll to position [0, 0]
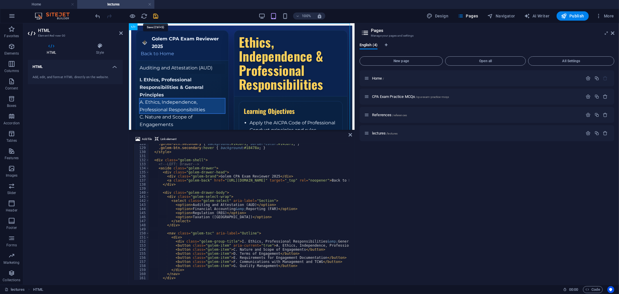
click at [155, 14] on icon "save" at bounding box center [156, 16] width 7 height 7
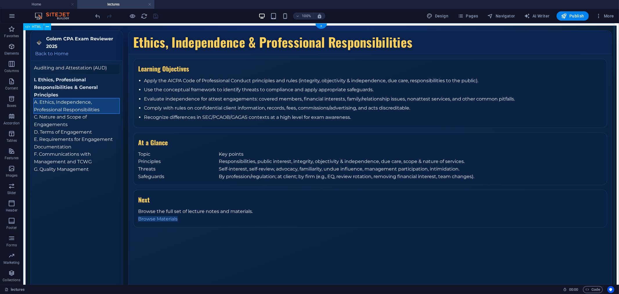
scroll to position [9, 0]
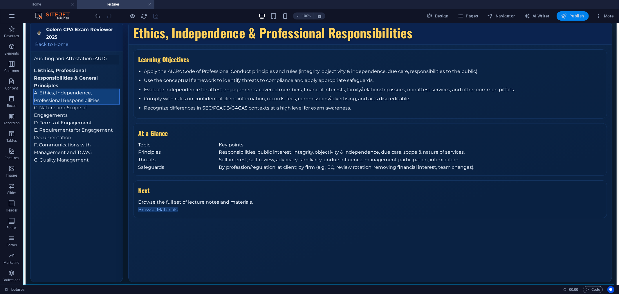
click at [578, 16] on span "Publish" at bounding box center [572, 16] width 23 height 6
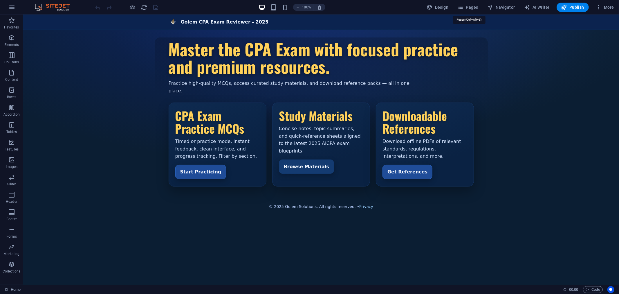
drag, startPoint x: 474, startPoint y: 7, endPoint x: 469, endPoint y: 12, distance: 7.2
click at [474, 7] on span "Pages" at bounding box center [468, 7] width 20 height 6
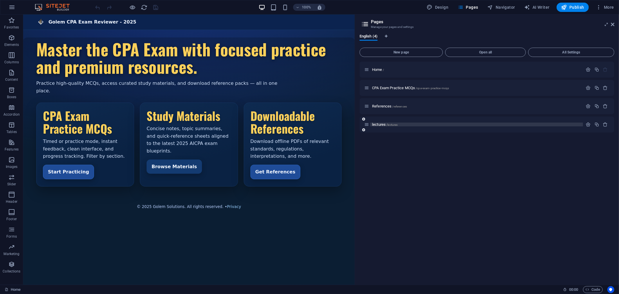
click at [381, 123] on span "lectures /lectures" at bounding box center [385, 124] width 26 height 4
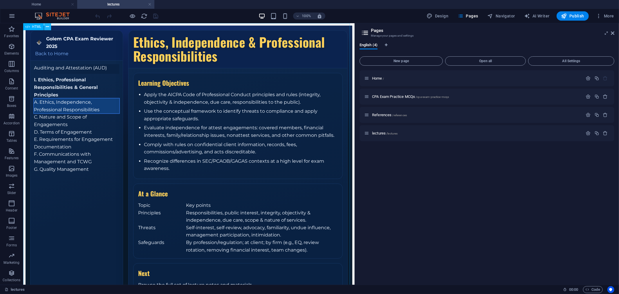
click at [48, 25] on icon at bounding box center [47, 27] width 3 height 6
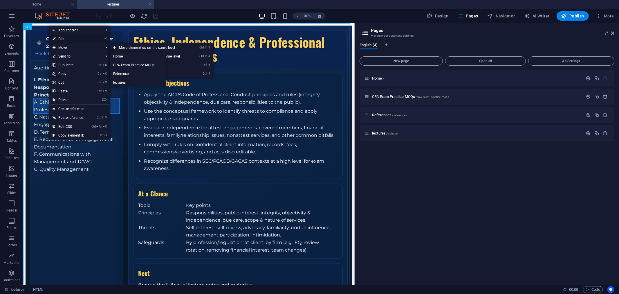
click at [67, 36] on link "⏎ Edit" at bounding box center [68, 39] width 39 height 9
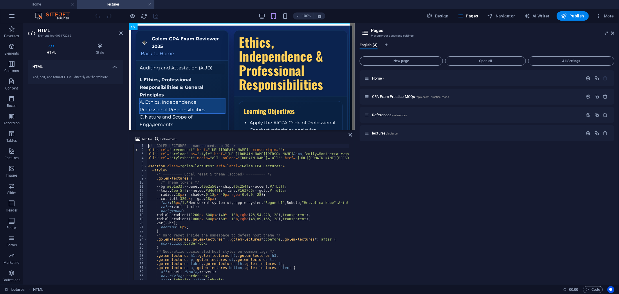
click at [184, 186] on div "<!-- GOLEM LECTURES — namespaced, no-JS --> < link rel = "preconnect" href = "[…" at bounding box center [329, 215] width 364 height 143
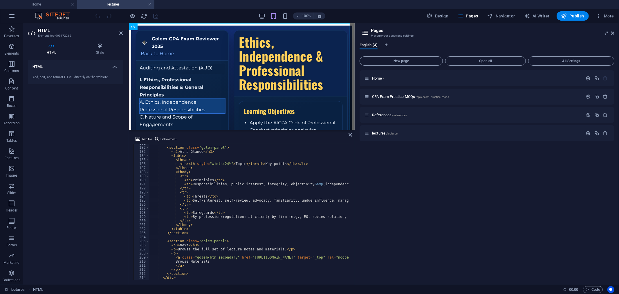
scroll to position [750, 0]
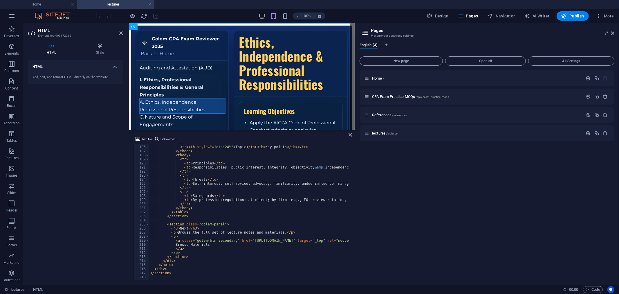
click at [188, 216] on div "< thead > < tr > < th style = "width:24%" > Topic </ th > < th > Key points </ …" at bounding box center [331, 212] width 364 height 143
type textarea "</section>"
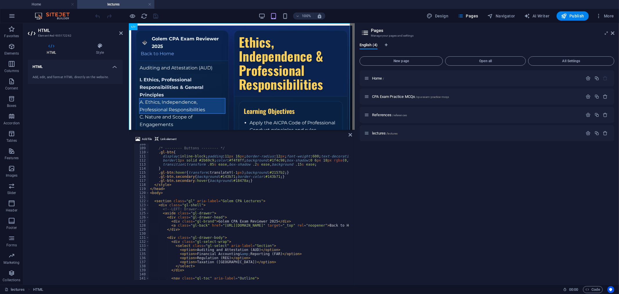
scroll to position [282, 0]
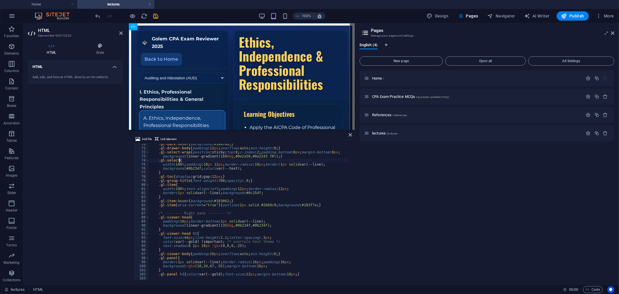
click at [184, 159] on div ".gl-back :hover { background : #18478a ; } .gl-drawer-body { padding : 12 px ; …" at bounding box center [327, 213] width 356 height 143
type textarea "</html>"
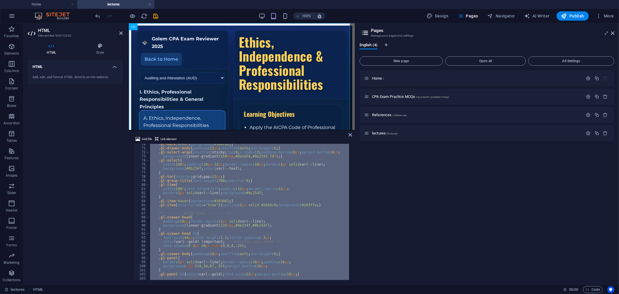
paste textarea
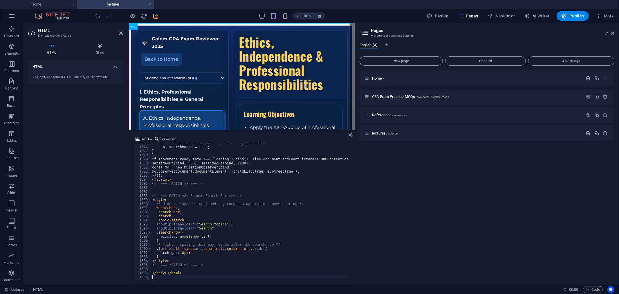
scroll to position [6398, 0]
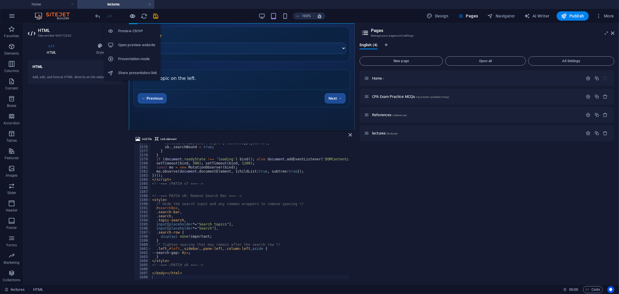
click at [132, 15] on icon "button" at bounding box center [132, 16] width 7 height 7
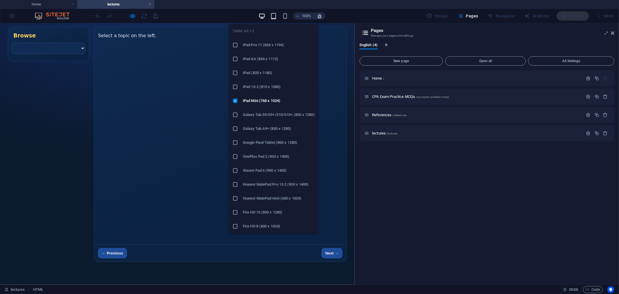
click at [272, 15] on icon "button" at bounding box center [273, 16] width 7 height 7
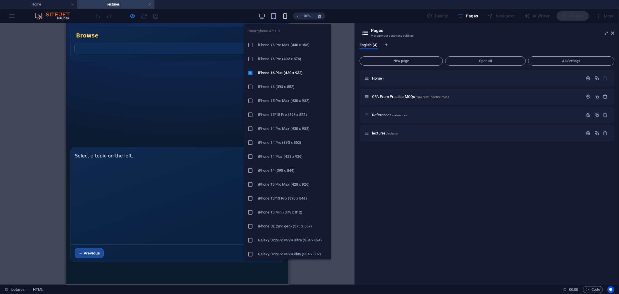
click at [286, 16] on icon "button" at bounding box center [285, 16] width 7 height 7
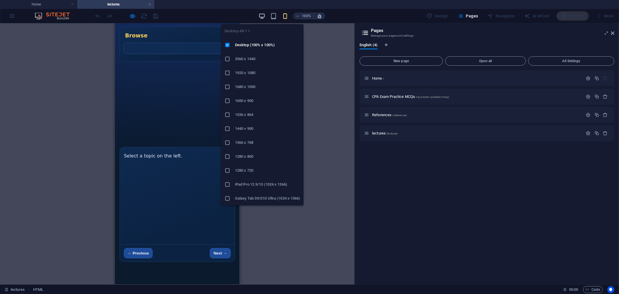
click at [263, 15] on icon "button" at bounding box center [262, 16] width 7 height 7
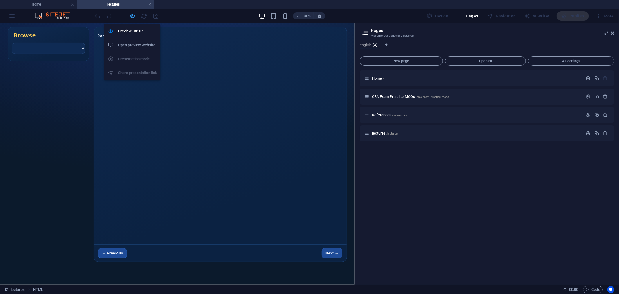
click at [134, 16] on icon "button" at bounding box center [132, 16] width 7 height 7
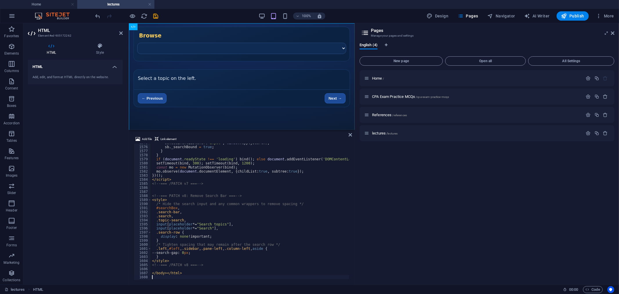
scroll to position [6301, 0]
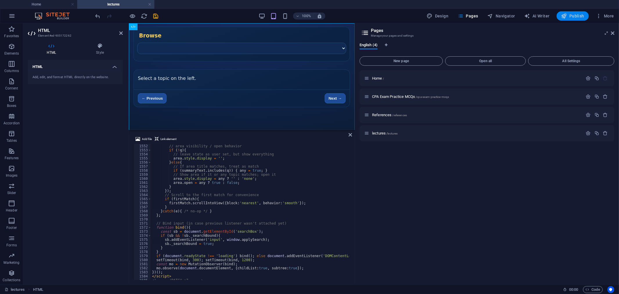
click at [572, 16] on span "Publish" at bounding box center [572, 16] width 23 height 6
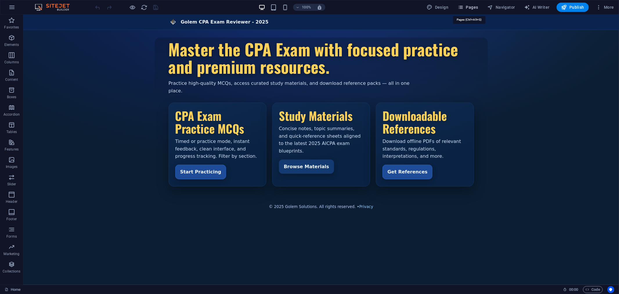
click at [467, 5] on span "Pages" at bounding box center [468, 7] width 20 height 6
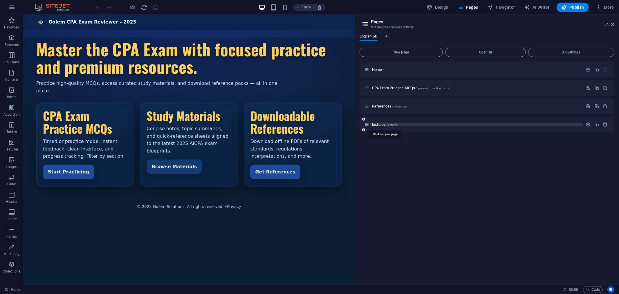
click at [381, 123] on span "lectures /lectures" at bounding box center [385, 124] width 26 height 4
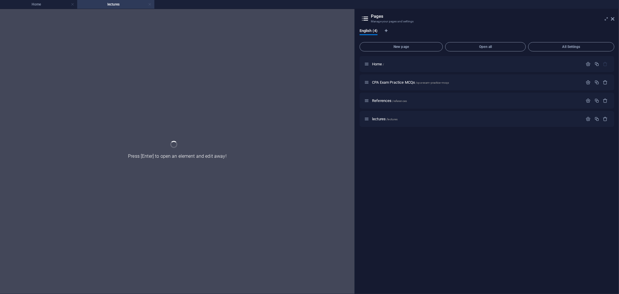
click at [151, 4] on link at bounding box center [149, 5] width 3 height 6
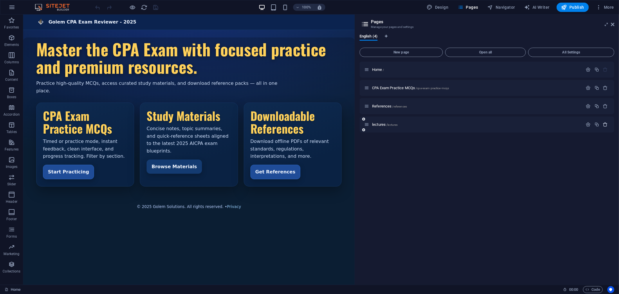
click at [557, 124] on icon "button" at bounding box center [605, 124] width 5 height 5
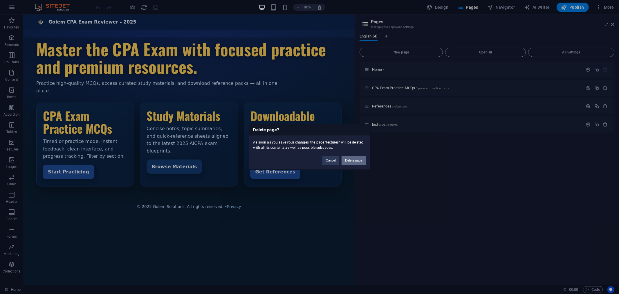
click at [356, 160] on button "Delete page" at bounding box center [354, 160] width 24 height 9
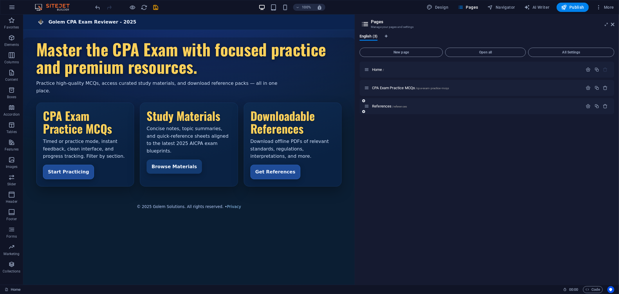
click at [364, 111] on icon at bounding box center [363, 111] width 3 height 3
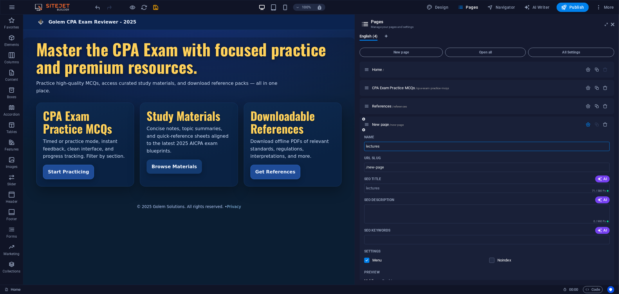
type input "lectures"
type input "/lectures"
type input "lectures"
click at [156, 7] on icon "save" at bounding box center [156, 7] width 7 height 7
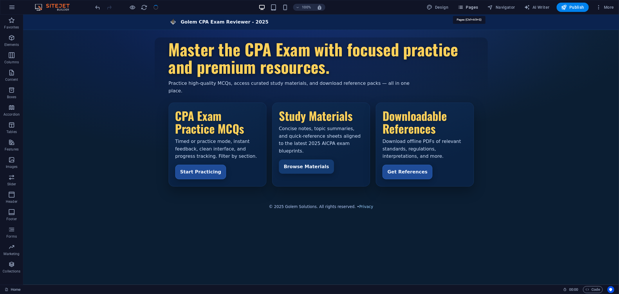
click at [467, 6] on span "Pages" at bounding box center [468, 7] width 20 height 6
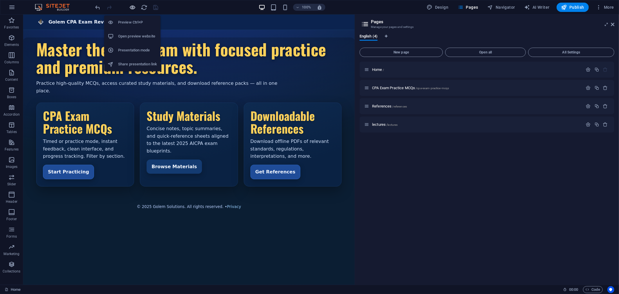
click at [133, 7] on icon "button" at bounding box center [132, 7] width 7 height 7
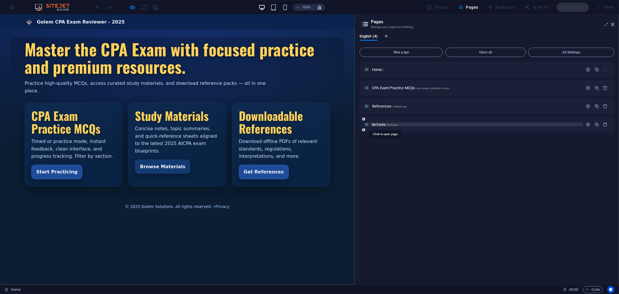
click at [380, 123] on span "lectures /lectures" at bounding box center [385, 124] width 26 height 4
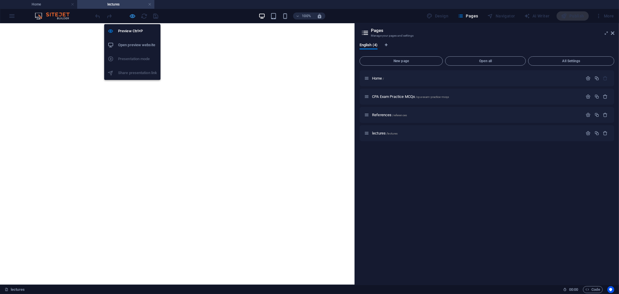
click at [133, 15] on icon "button" at bounding box center [132, 16] width 7 height 7
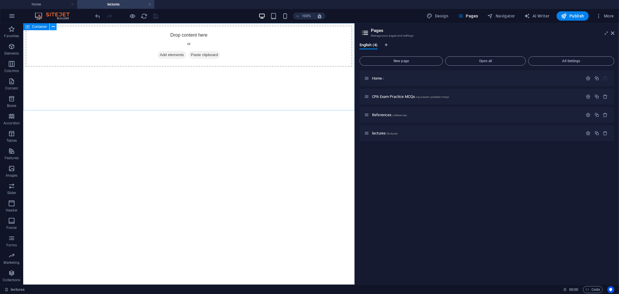
click at [52, 27] on icon at bounding box center [53, 27] width 3 height 6
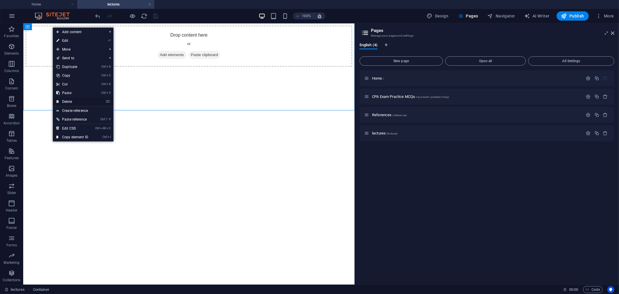
click at [77, 101] on link "⌦ Delete" at bounding box center [72, 101] width 39 height 9
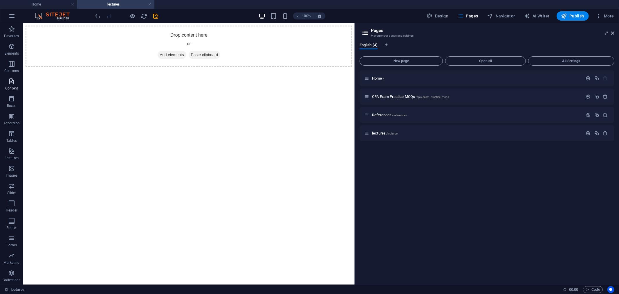
click at [12, 84] on icon "button" at bounding box center [11, 81] width 7 height 7
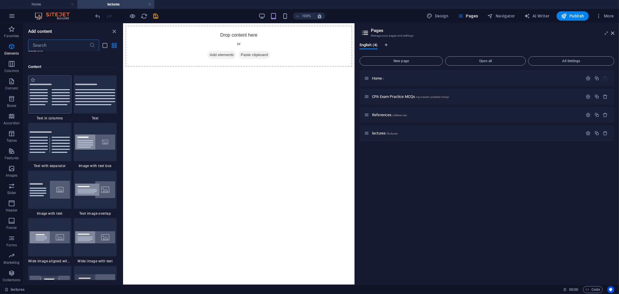
scroll to position [1015, 0]
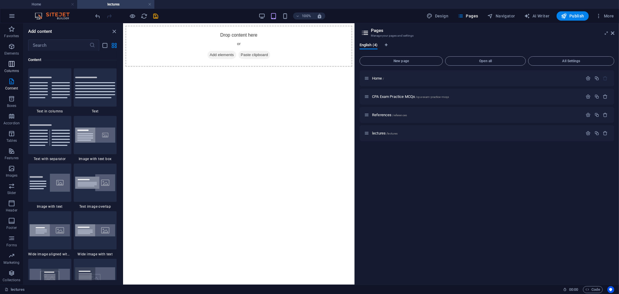
click at [12, 67] on icon "button" at bounding box center [11, 63] width 7 height 7
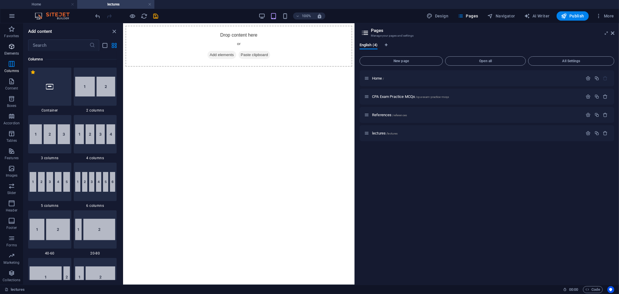
click at [10, 50] on icon "button" at bounding box center [11, 46] width 7 height 7
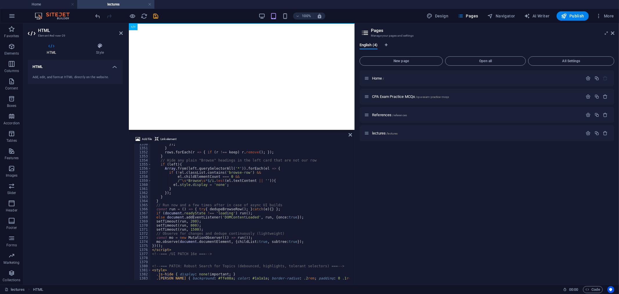
scroll to position [5483, 0]
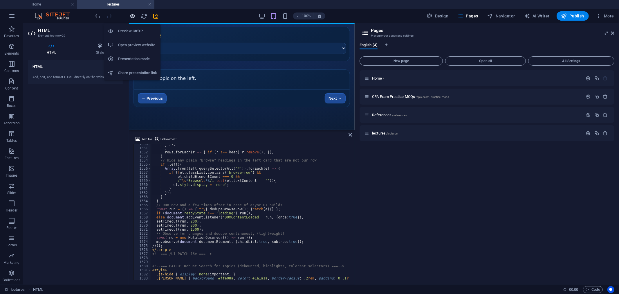
click at [133, 15] on icon "button" at bounding box center [132, 16] width 7 height 7
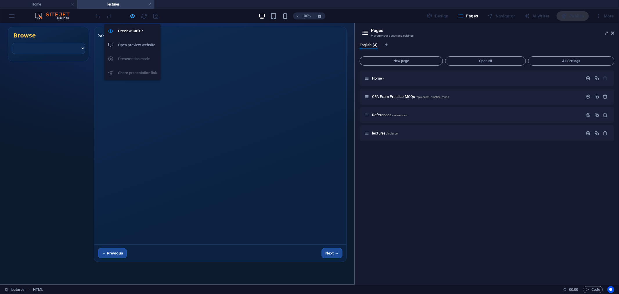
click at [132, 15] on icon "button" at bounding box center [132, 16] width 7 height 7
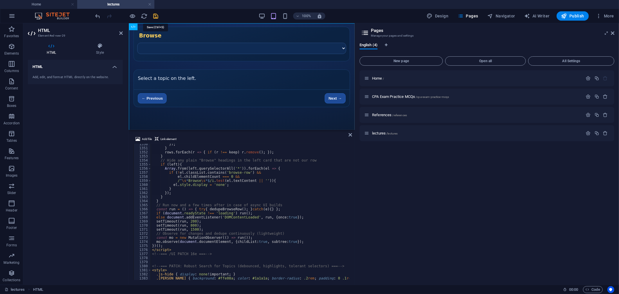
click at [155, 15] on icon "save" at bounding box center [156, 16] width 7 height 7
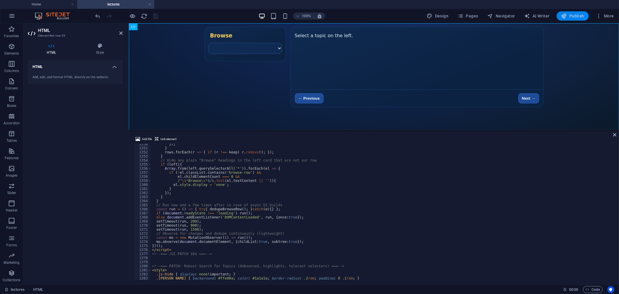
click at [557, 15] on span "Publish" at bounding box center [572, 16] width 23 height 6
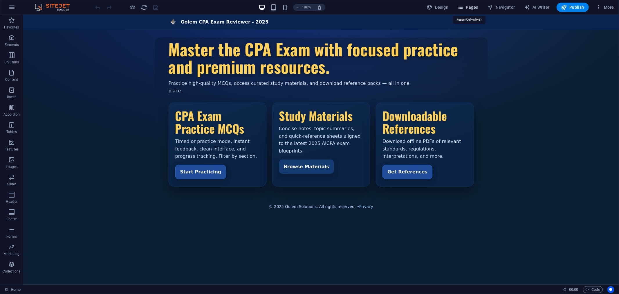
click at [470, 7] on span "Pages" at bounding box center [468, 7] width 20 height 6
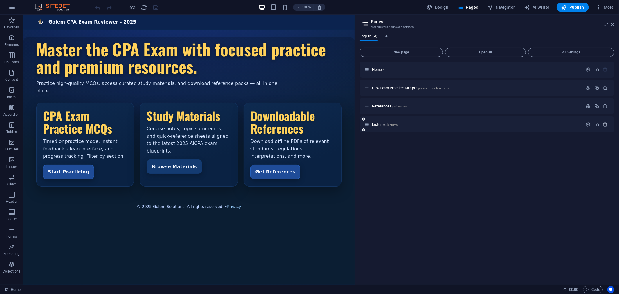
click at [557, 124] on icon "button" at bounding box center [605, 124] width 5 height 5
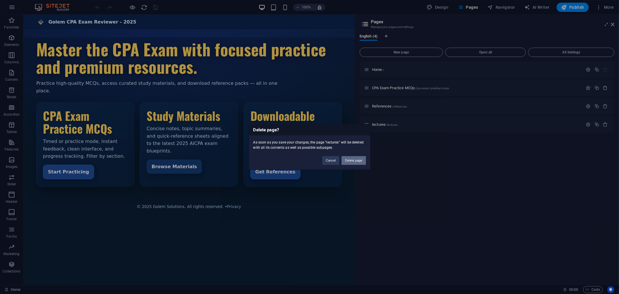
drag, startPoint x: 351, startPoint y: 158, endPoint x: 328, endPoint y: 145, distance: 26.8
click at [351, 158] on button "Delete page" at bounding box center [354, 160] width 24 height 9
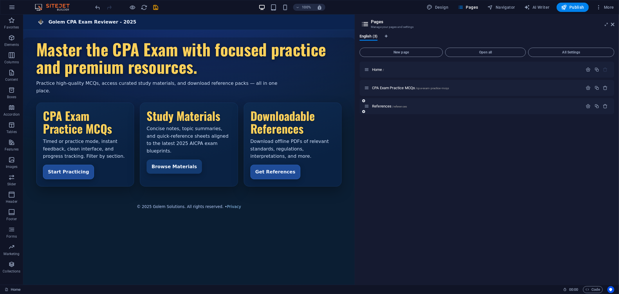
click at [366, 105] on icon at bounding box center [366, 106] width 5 height 5
click at [365, 112] on icon at bounding box center [363, 111] width 3 height 3
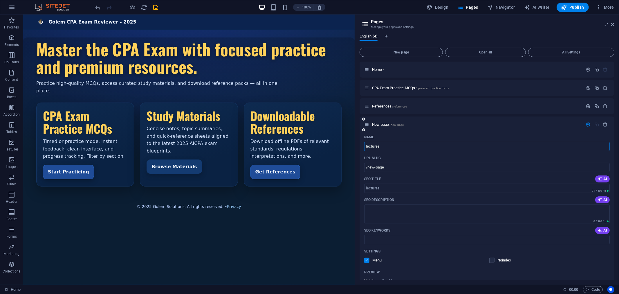
type input "lectures"
type input "/lectures"
type input "lectures"
click at [155, 4] on icon "save" at bounding box center [156, 7] width 7 height 7
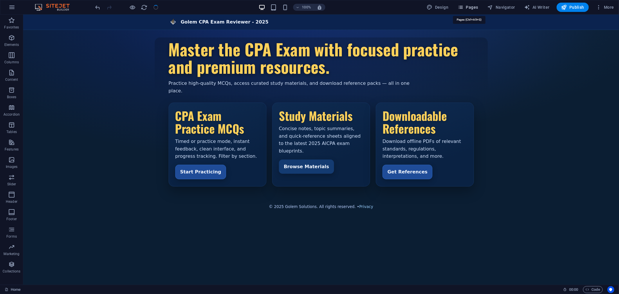
click at [469, 7] on span "Pages" at bounding box center [468, 7] width 20 height 6
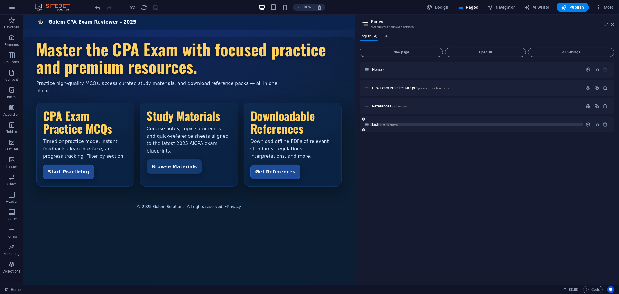
click at [387, 123] on span "/lectures" at bounding box center [391, 124] width 11 height 3
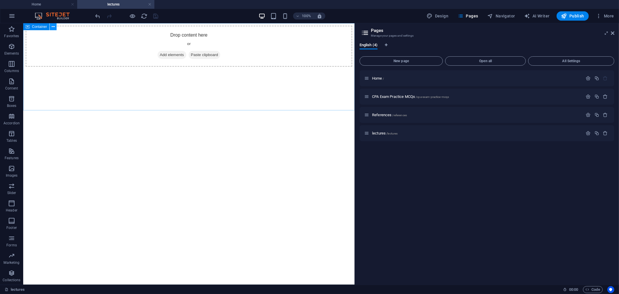
click at [53, 27] on icon at bounding box center [53, 27] width 3 height 6
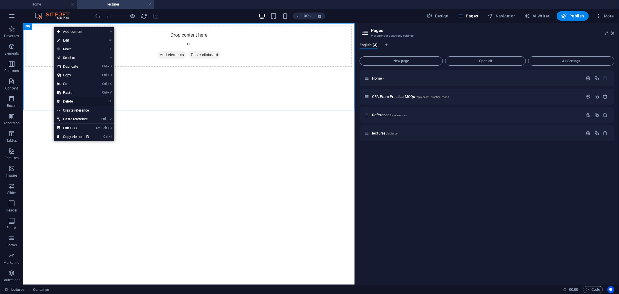
click at [75, 99] on link "⌦ Delete" at bounding box center [73, 101] width 39 height 9
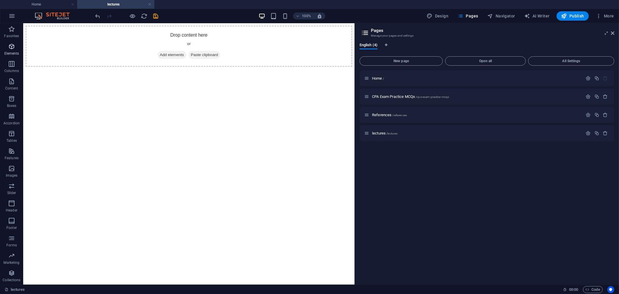
click at [11, 49] on icon "button" at bounding box center [11, 46] width 7 height 7
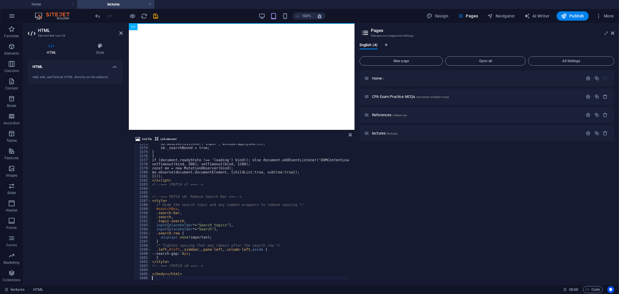
scroll to position [6389, 0]
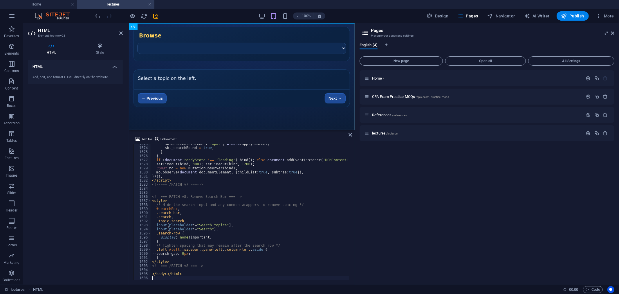
type textarea "</body></html>"
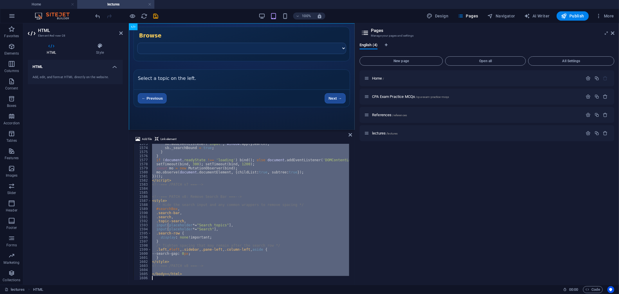
paste textarea
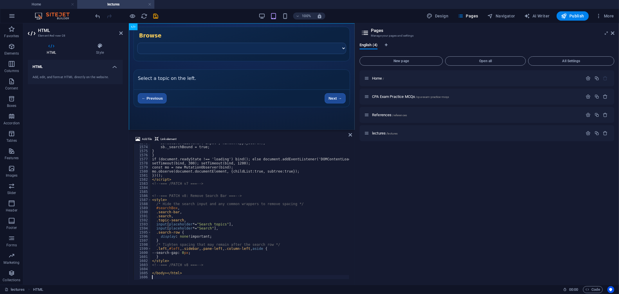
scroll to position [6390, 0]
click at [157, 16] on icon "save" at bounding box center [156, 16] width 7 height 7
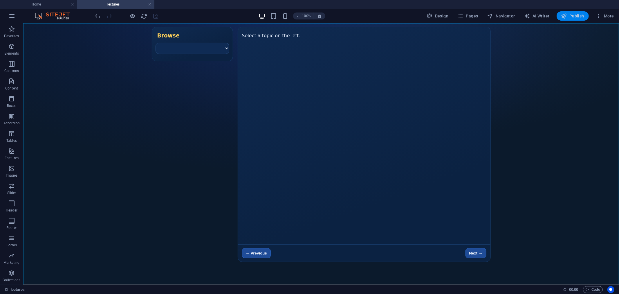
click at [557, 16] on span "Publish" at bounding box center [572, 16] width 23 height 6
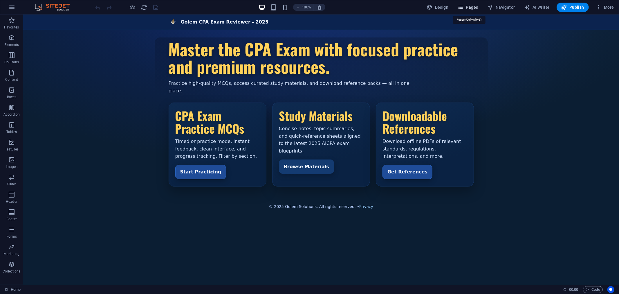
click at [474, 8] on span "Pages" at bounding box center [468, 7] width 20 height 6
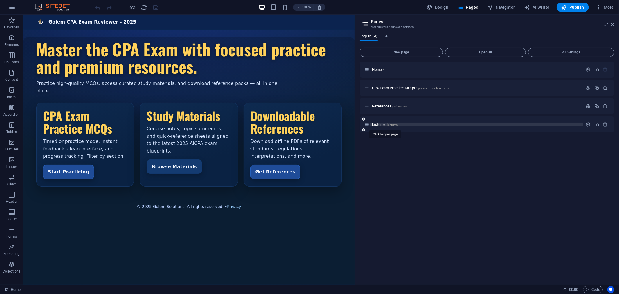
click at [381, 123] on span "lectures /lectures" at bounding box center [385, 124] width 26 height 4
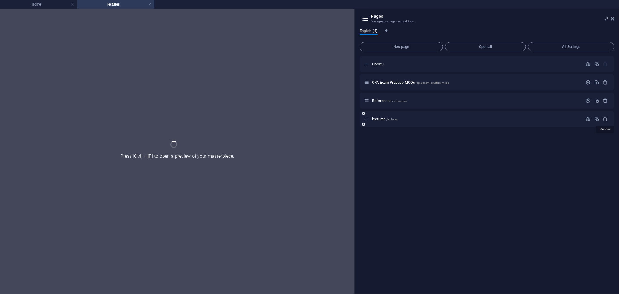
click at [607, 118] on icon "button" at bounding box center [605, 118] width 5 height 5
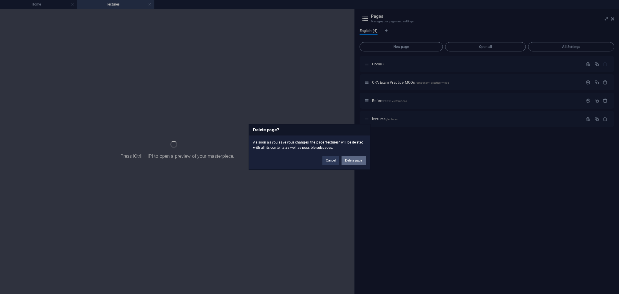
click at [358, 163] on button "Delete page" at bounding box center [354, 160] width 24 height 9
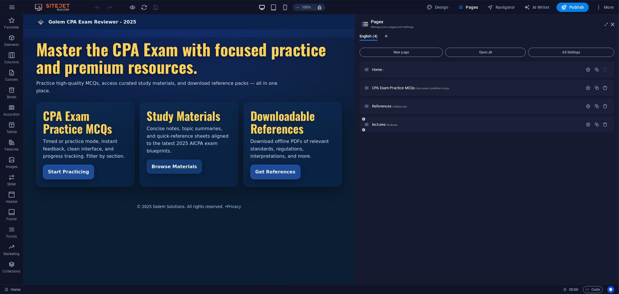
click at [363, 130] on icon at bounding box center [363, 129] width 3 height 3
click at [363, 129] on icon at bounding box center [363, 129] width 3 height 3
click at [607, 124] on icon "button" at bounding box center [605, 124] width 5 height 5
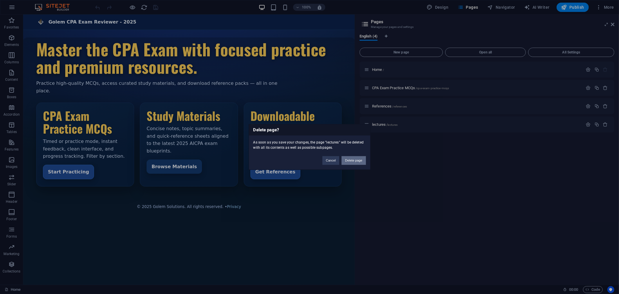
click at [355, 161] on button "Delete page" at bounding box center [354, 160] width 24 height 9
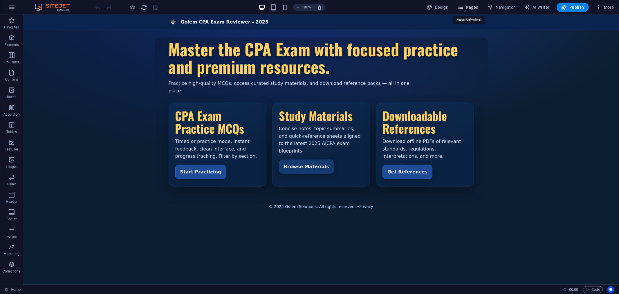
click at [477, 7] on span "Pages" at bounding box center [468, 7] width 20 height 6
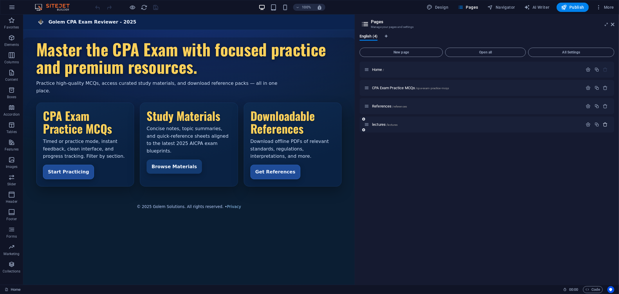
click at [605, 123] on icon "button" at bounding box center [605, 124] width 5 height 5
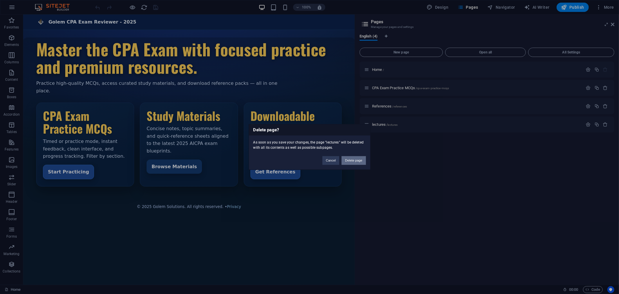
click at [350, 159] on button "Delete page" at bounding box center [354, 160] width 24 height 9
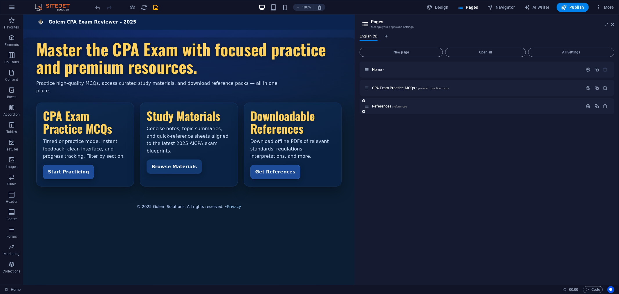
click at [363, 111] on icon at bounding box center [363, 111] width 3 height 3
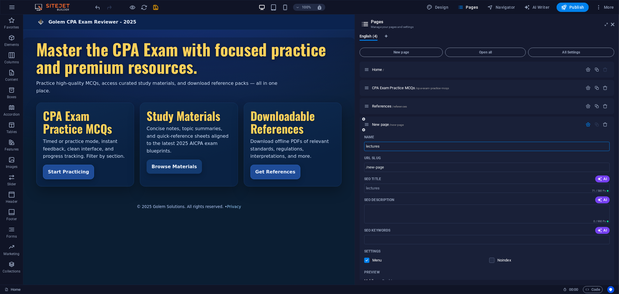
type input "lectures"
type input "/lectures"
type input "lectures"
click at [448, 34] on div "English (4)" at bounding box center [487, 39] width 255 height 11
click at [155, 8] on icon "save" at bounding box center [156, 7] width 7 height 7
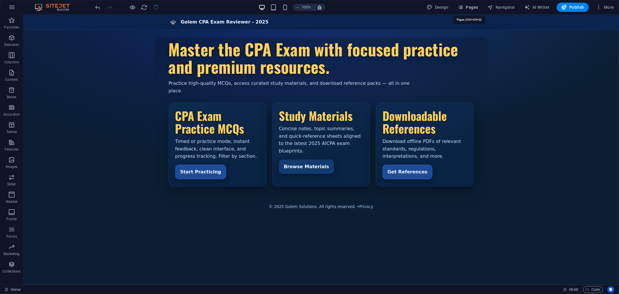
click at [463, 7] on icon "button" at bounding box center [461, 7] width 6 height 6
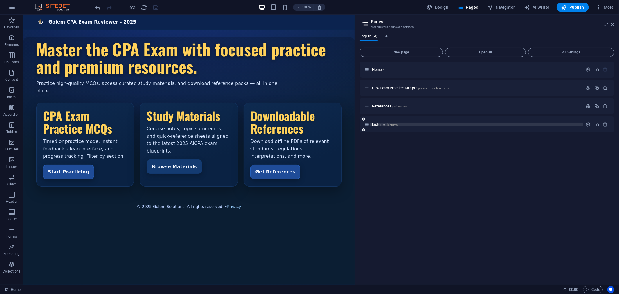
click at [375, 125] on span "lectures /lectures" at bounding box center [385, 124] width 26 height 4
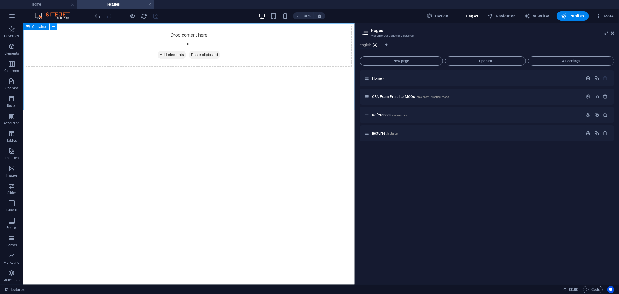
click at [54, 25] on icon at bounding box center [53, 27] width 3 height 6
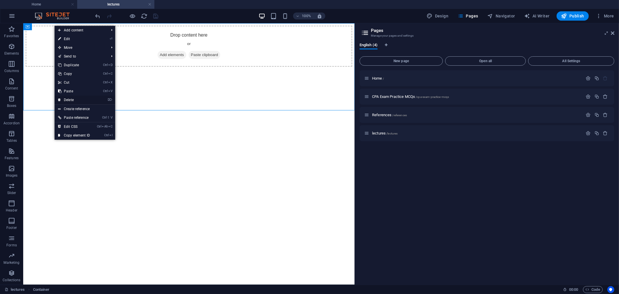
click at [79, 98] on link "⌦ Delete" at bounding box center [74, 99] width 39 height 9
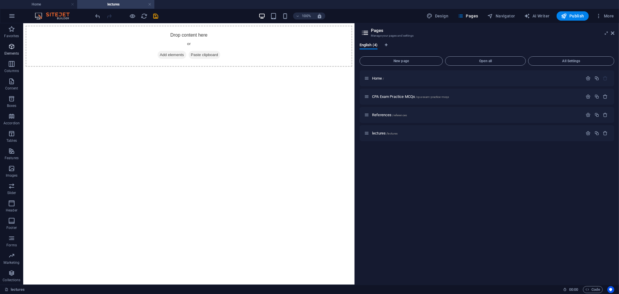
click at [15, 50] on span "Elements" at bounding box center [11, 50] width 23 height 14
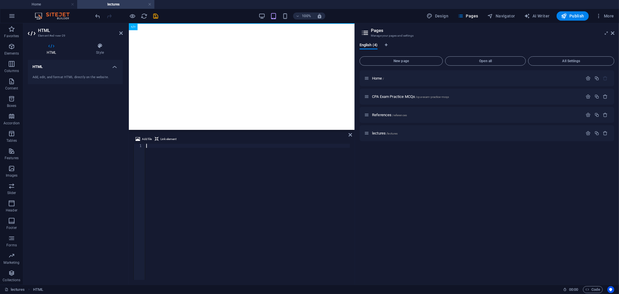
scroll to position [420, 0]
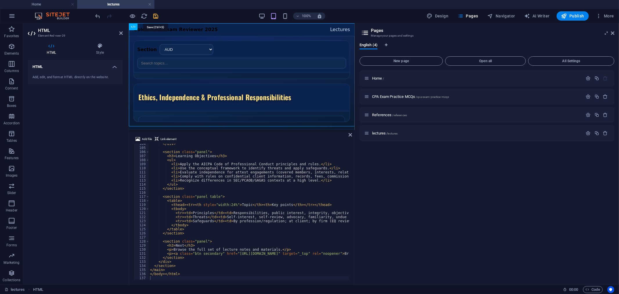
click at [155, 13] on icon "save" at bounding box center [156, 16] width 7 height 7
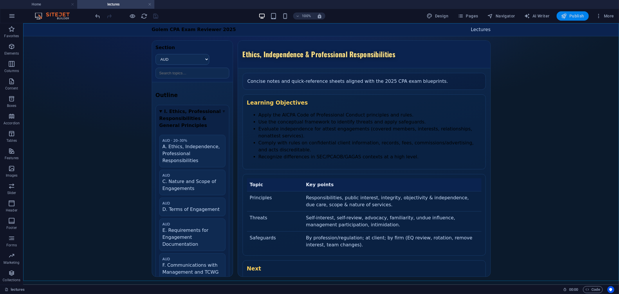
click at [577, 15] on span "Publish" at bounding box center [572, 16] width 23 height 6
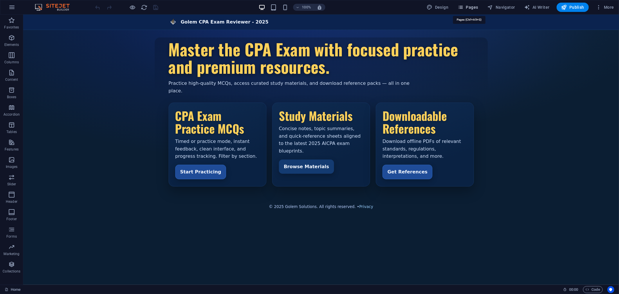
click at [467, 8] on span "Pages" at bounding box center [468, 7] width 20 height 6
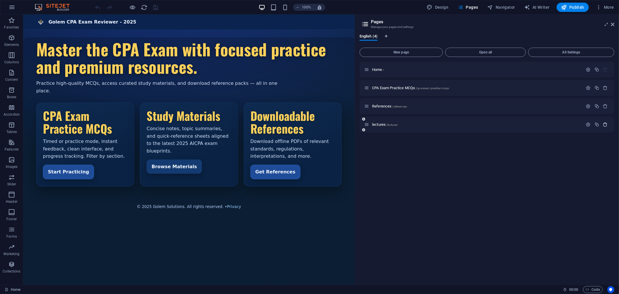
click at [605, 124] on icon "button" at bounding box center [605, 124] width 5 height 5
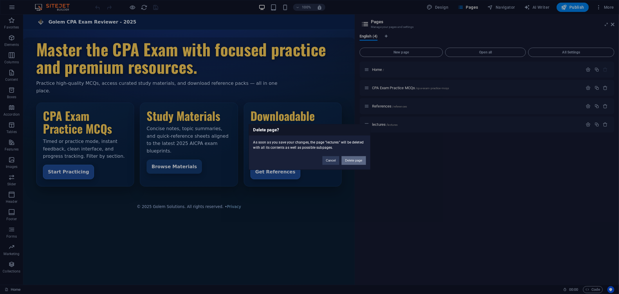
click at [358, 161] on button "Delete page" at bounding box center [354, 160] width 24 height 9
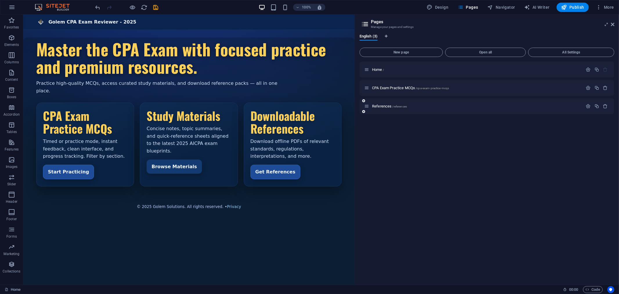
click at [366, 104] on icon at bounding box center [366, 106] width 5 height 5
click at [363, 110] on icon at bounding box center [363, 111] width 3 height 3
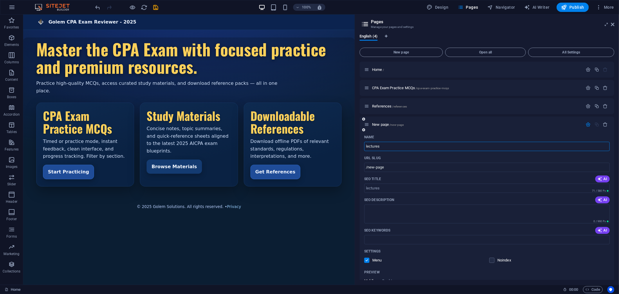
type input "lectures"
type input "/lectures"
type input "lectures"
click at [156, 6] on icon "save" at bounding box center [156, 7] width 7 height 7
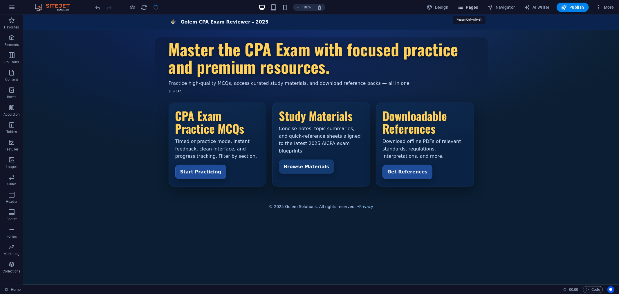
click at [466, 8] on span "Pages" at bounding box center [468, 7] width 20 height 6
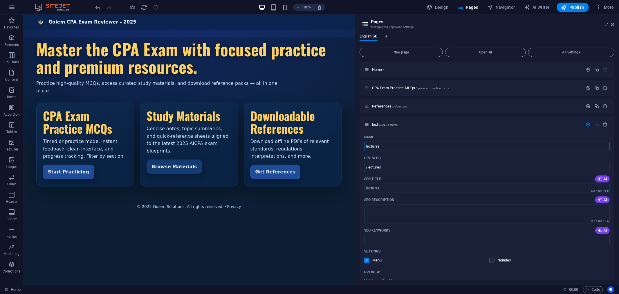
click at [363, 24] on icon at bounding box center [365, 24] width 9 height 8
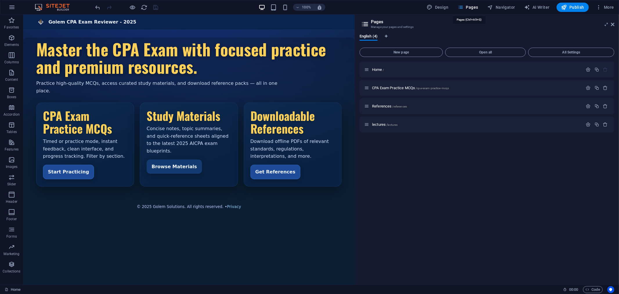
click at [473, 7] on span "Pages" at bounding box center [468, 7] width 20 height 6
click at [378, 123] on span "lectures /lectures" at bounding box center [385, 124] width 26 height 4
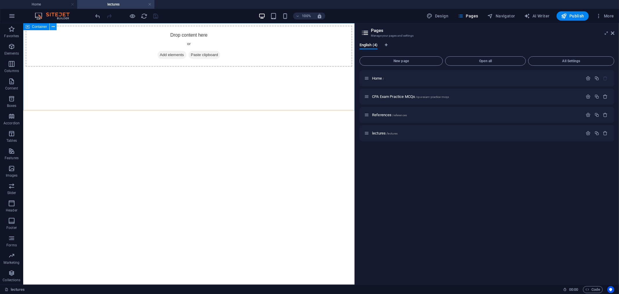
click at [54, 27] on icon at bounding box center [53, 27] width 3 height 6
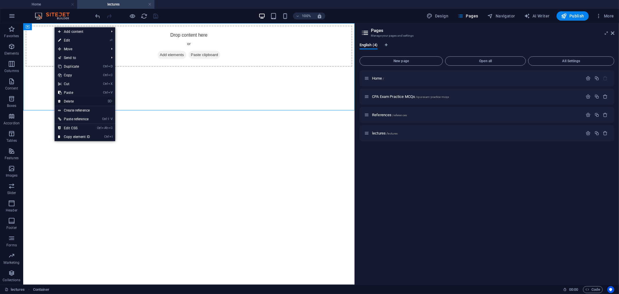
click at [80, 102] on link "⌦ Delete" at bounding box center [74, 101] width 39 height 9
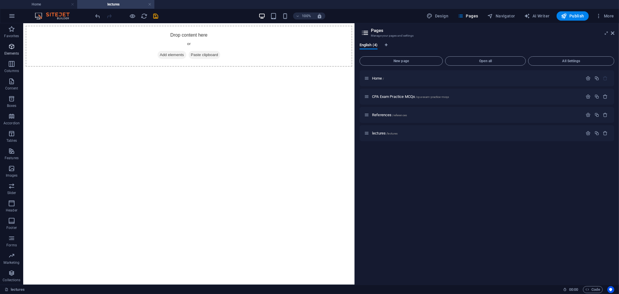
click at [12, 50] on span "Elements" at bounding box center [11, 50] width 23 height 14
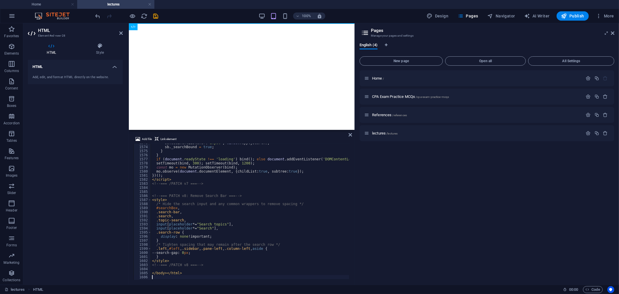
scroll to position [6390, 0]
click at [155, 14] on icon "save" at bounding box center [156, 16] width 7 height 7
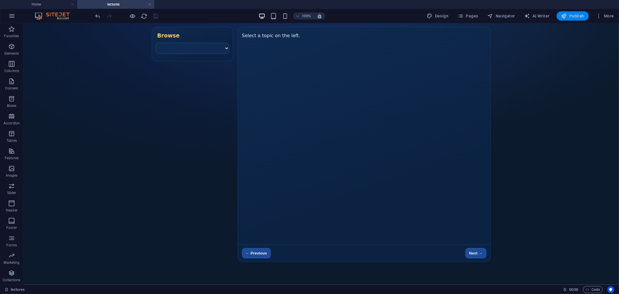
click at [571, 15] on span "Publish" at bounding box center [572, 16] width 23 height 6
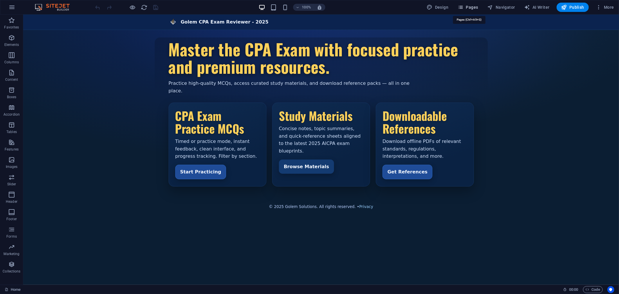
click at [463, 5] on icon "button" at bounding box center [461, 7] width 6 height 6
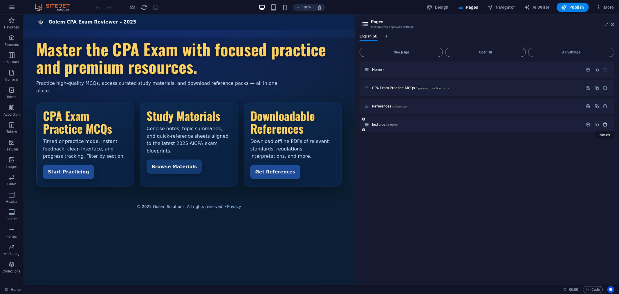
click at [557, 125] on icon "button" at bounding box center [605, 124] width 5 height 5
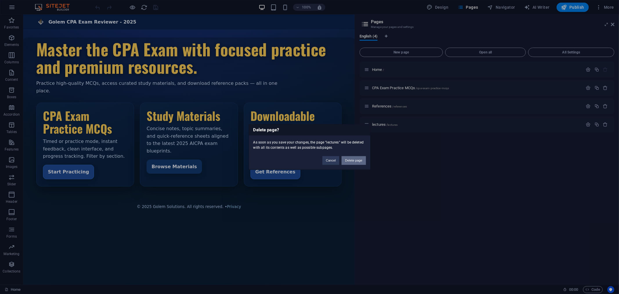
click at [359, 163] on button "Delete page" at bounding box center [354, 160] width 24 height 9
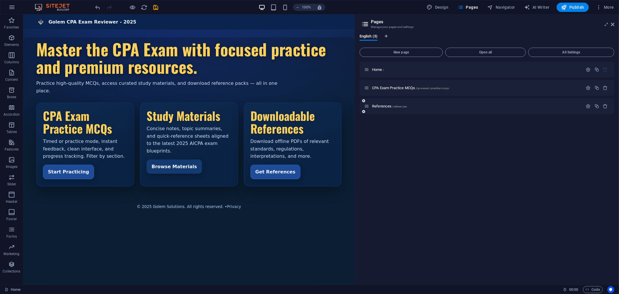
click at [362, 111] on icon at bounding box center [363, 111] width 3 height 3
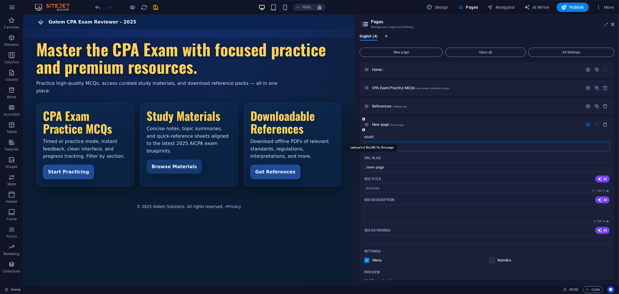
type input "lectures"
type input "/lectures"
type input "lectures"
click at [156, 4] on icon "save" at bounding box center [156, 7] width 7 height 7
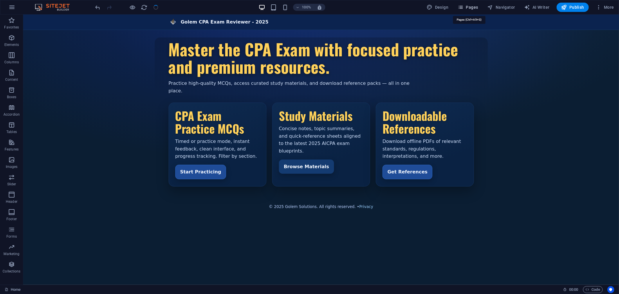
click at [468, 7] on span "Pages" at bounding box center [468, 7] width 20 height 6
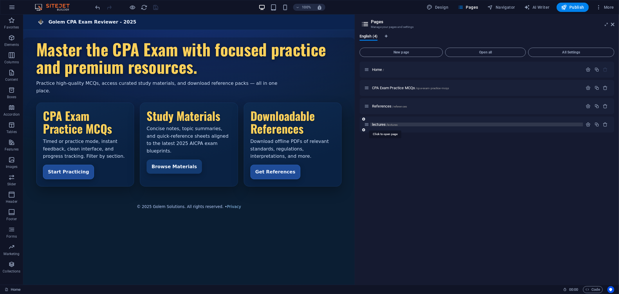
click at [382, 123] on span "lectures /lectures" at bounding box center [385, 124] width 26 height 4
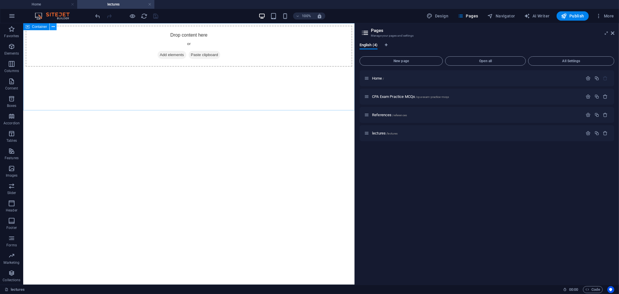
click at [55, 25] on button at bounding box center [53, 26] width 7 height 7
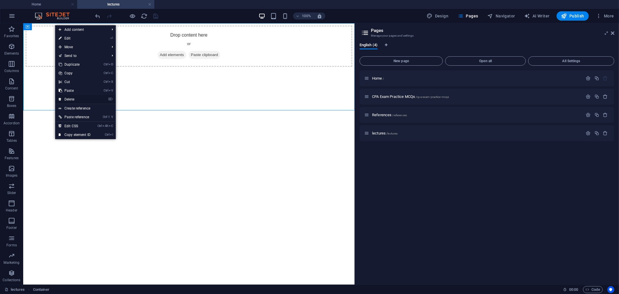
click at [80, 99] on link "⌦ Delete" at bounding box center [74, 99] width 39 height 9
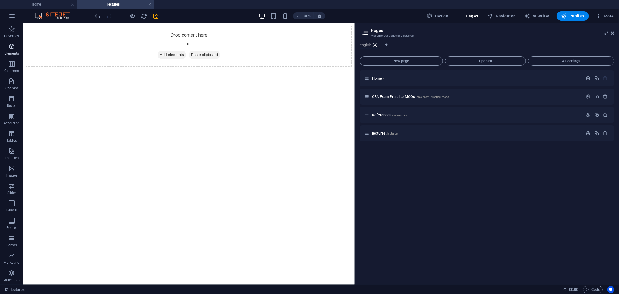
click at [10, 48] on icon "button" at bounding box center [11, 46] width 7 height 7
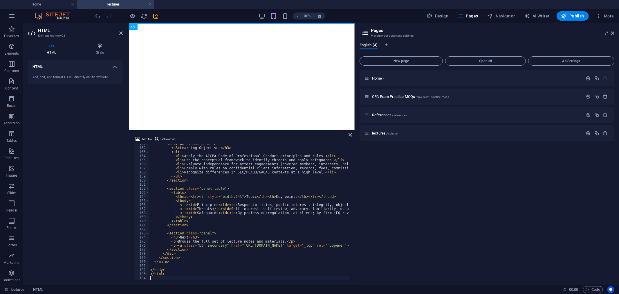
scroll to position [611, 0]
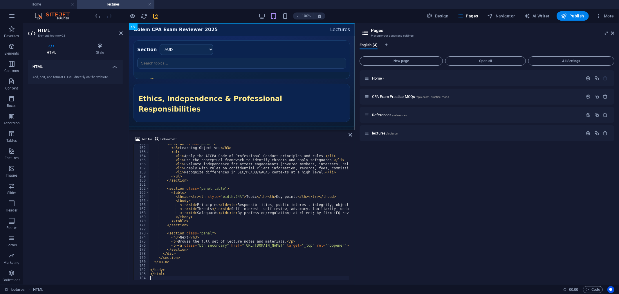
click at [155, 16] on icon "save" at bounding box center [156, 16] width 7 height 7
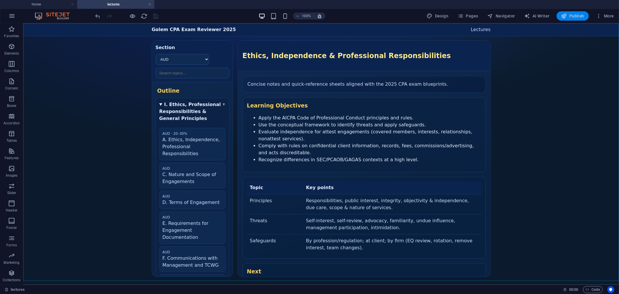
click at [557, 17] on span "Publish" at bounding box center [572, 16] width 23 height 6
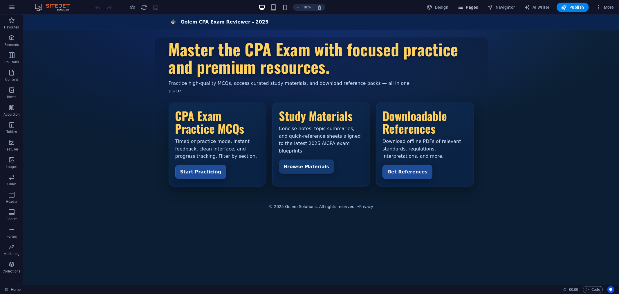
click at [472, 9] on span "Pages" at bounding box center [468, 7] width 20 height 6
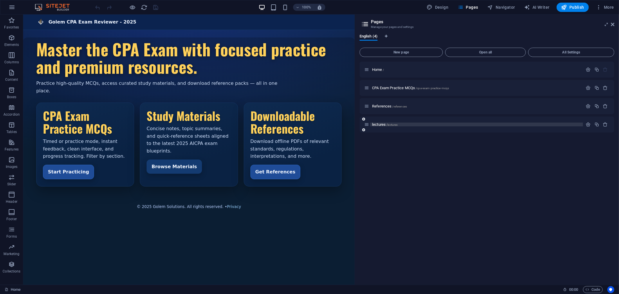
click at [380, 125] on span "lectures /lectures" at bounding box center [385, 124] width 26 height 4
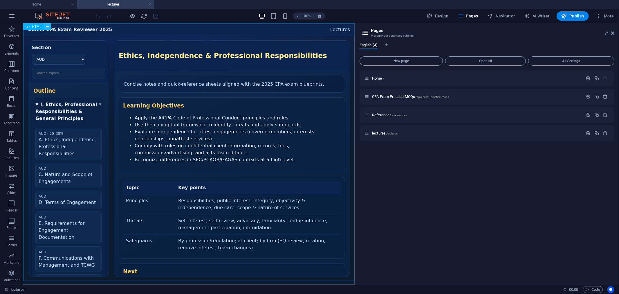
click at [49, 26] on icon at bounding box center [47, 27] width 3 height 6
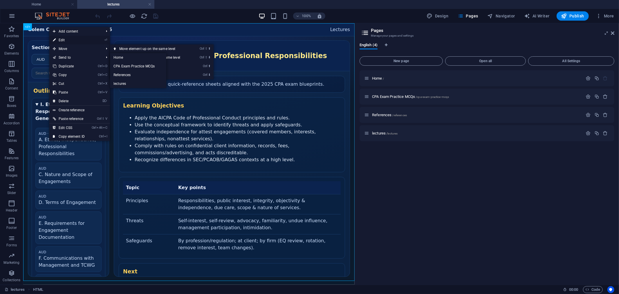
click at [68, 41] on link "⏎ Edit" at bounding box center [68, 40] width 39 height 9
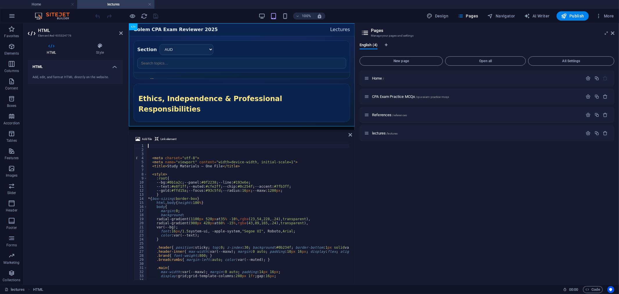
click at [188, 184] on div "< meta charset = "utf-8" > < meta name = "viewport" content = "width=device-wid…" at bounding box center [315, 215] width 336 height 143
type textarea "--bg:#0b1a2c; --panel:#0f2238; --line:#193e6e;"
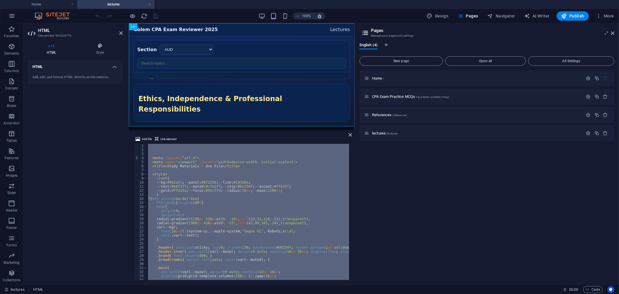
paste textarea
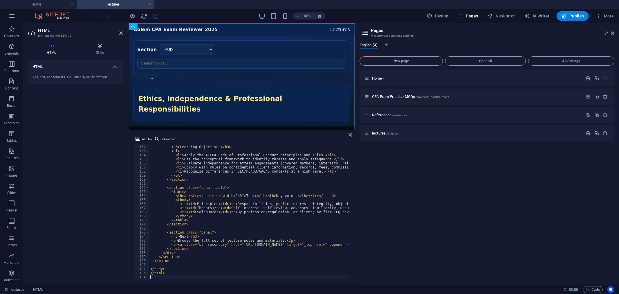
click at [174, 15] on div "100% Design Pages Navigator AI Writer Publish More" at bounding box center [355, 15] width 522 height 9
click at [158, 15] on icon "save" at bounding box center [156, 16] width 7 height 7
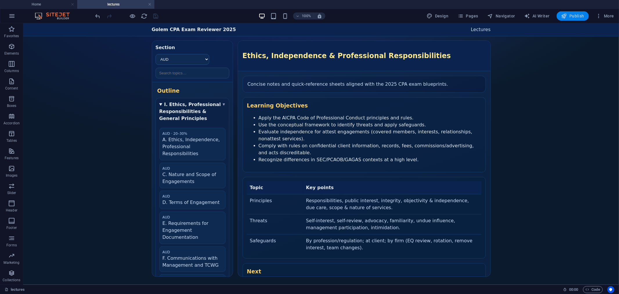
click at [573, 15] on span "Publish" at bounding box center [572, 16] width 23 height 6
